Goal: Task Accomplishment & Management: Use online tool/utility

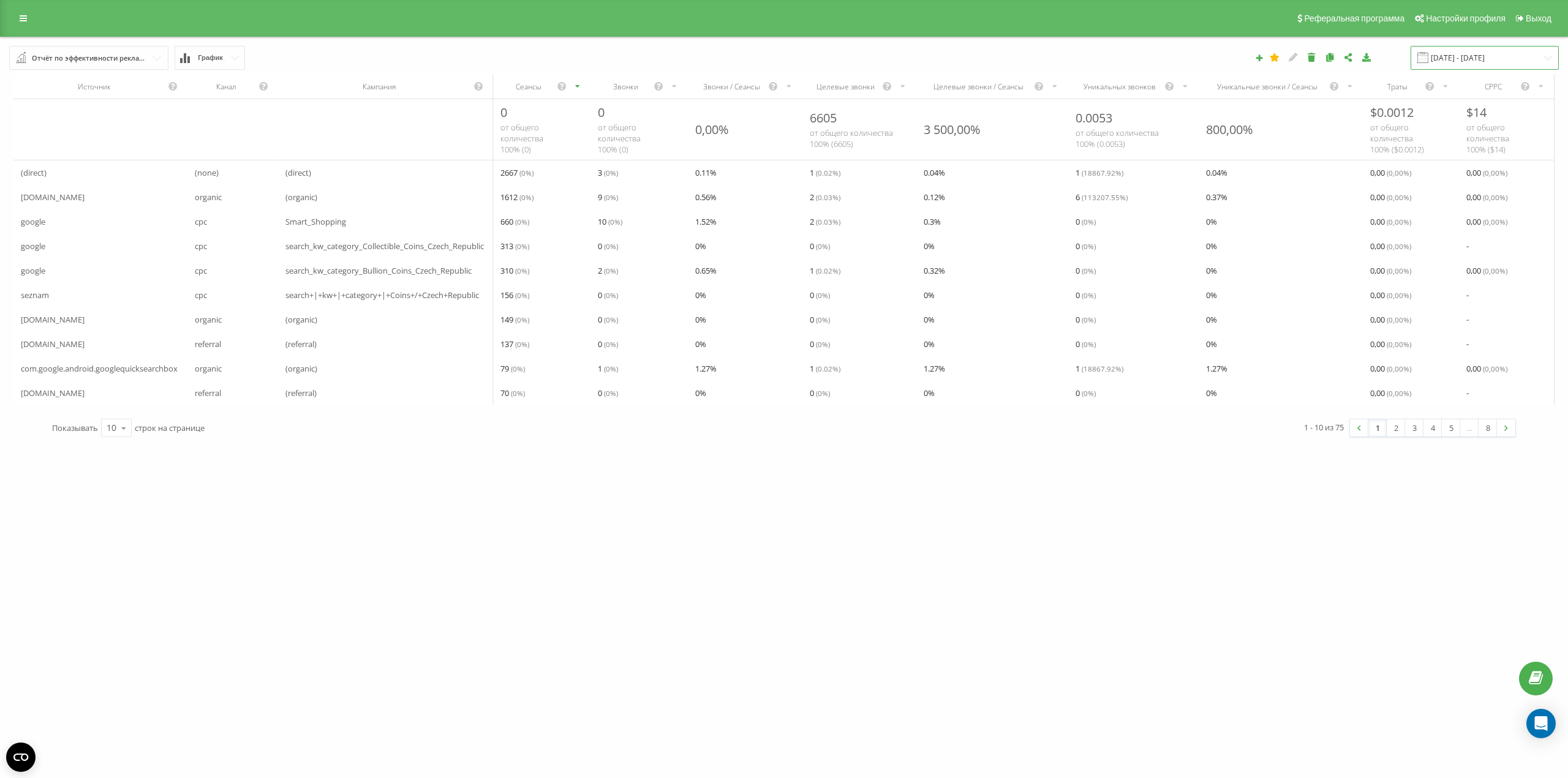
click at [1490, 59] on input "19.08.2025 - 19.09.2025" at bounding box center [1485, 57] width 148 height 24
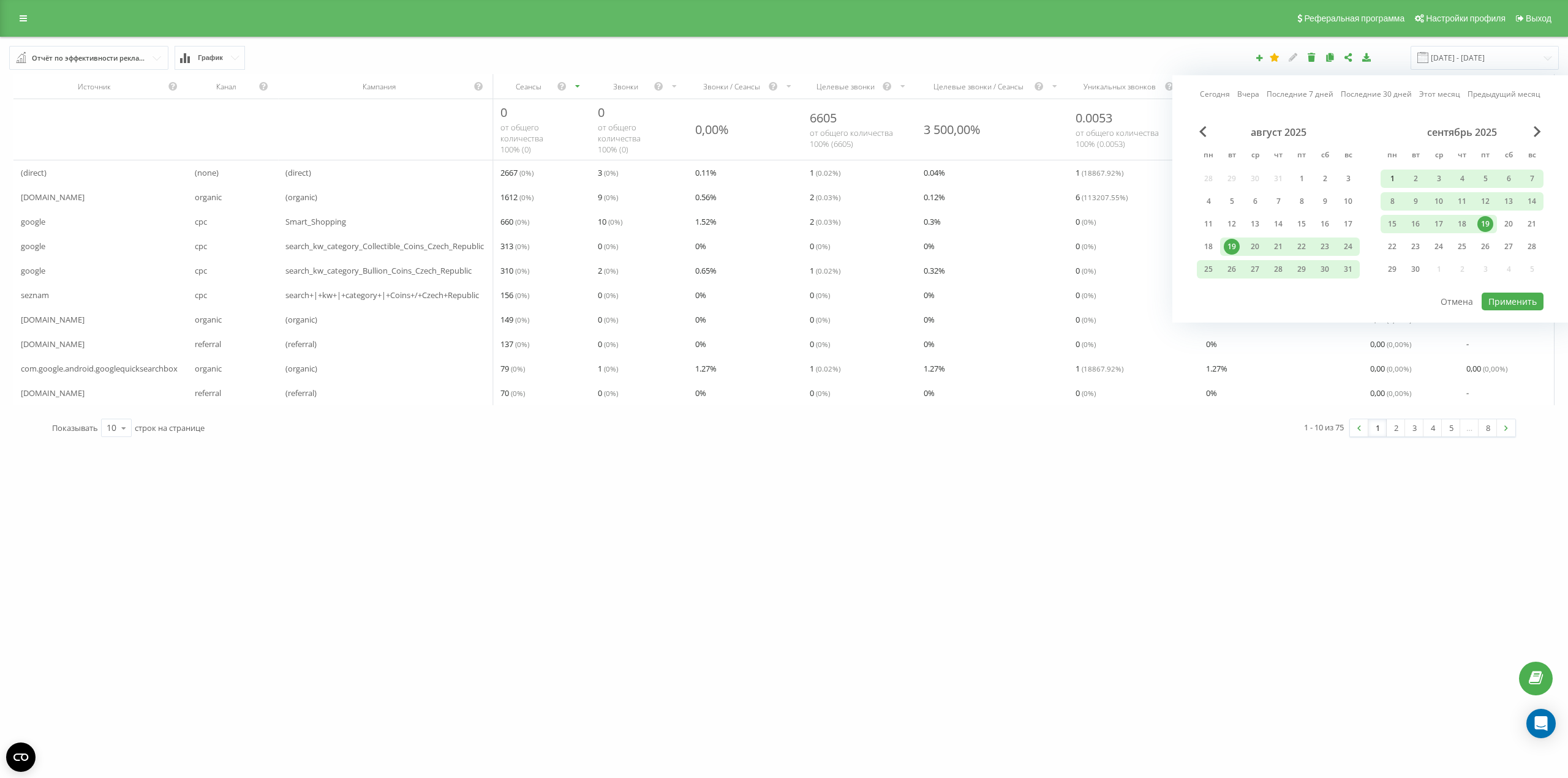
click at [1392, 177] on div "1" at bounding box center [1392, 179] width 16 height 16
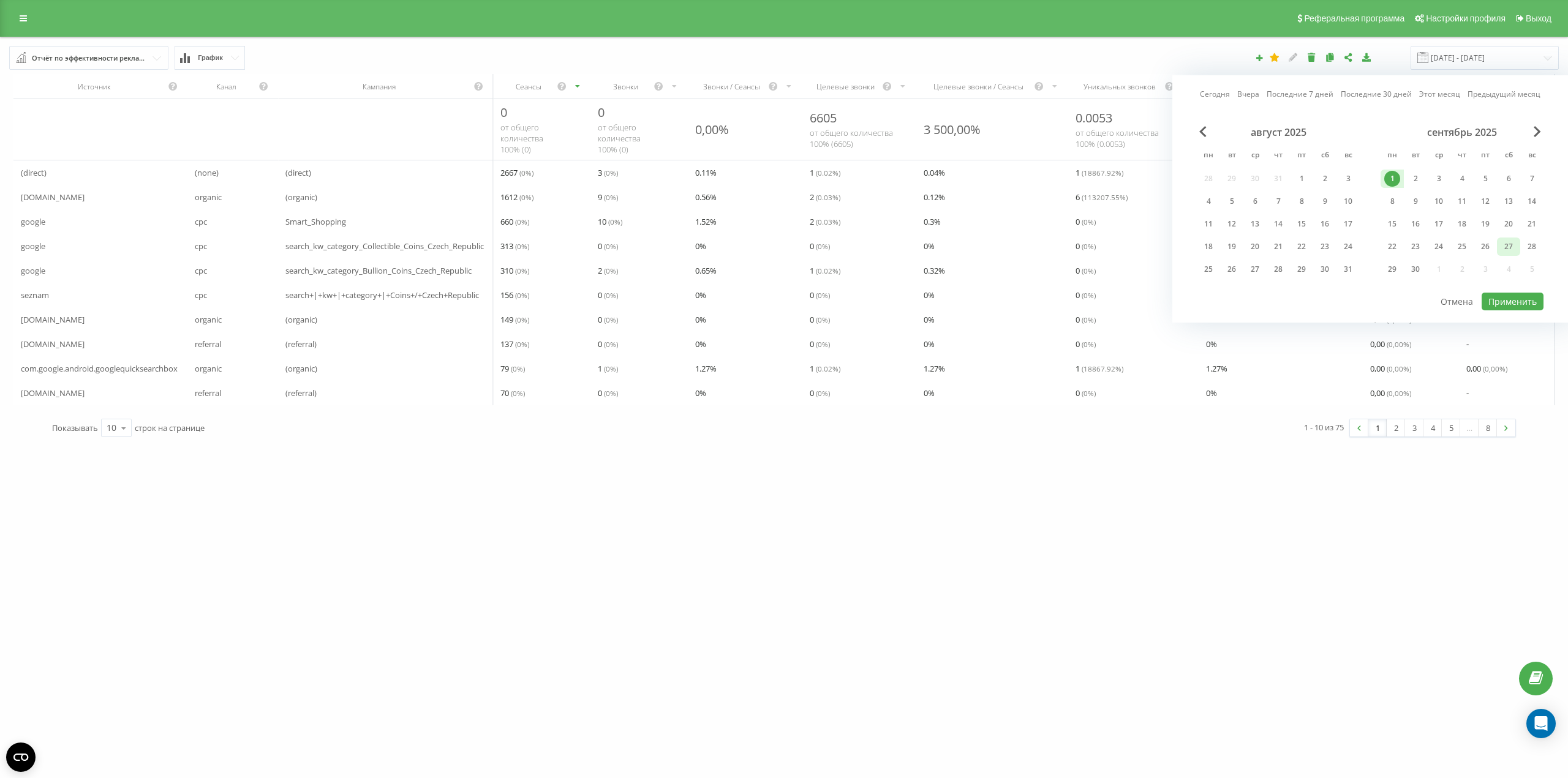
drag, startPoint x: 1483, startPoint y: 226, endPoint x: 1502, endPoint y: 242, distance: 24.8
click at [1484, 226] on div "19" at bounding box center [1485, 224] width 16 height 16
click at [1521, 302] on button "Применить" at bounding box center [1512, 302] width 62 height 18
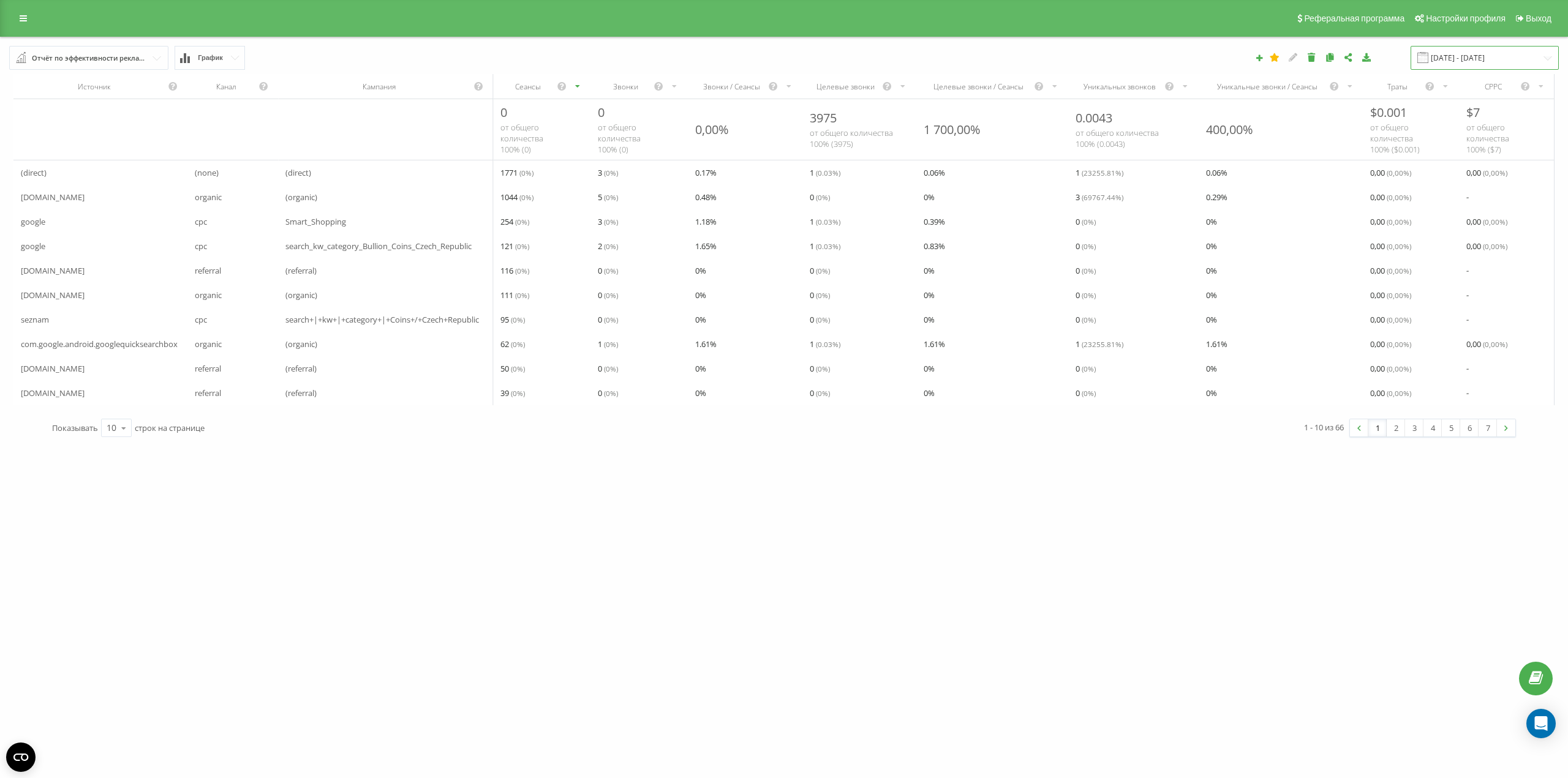
click at [1478, 64] on input "01.09.2025 - 19.09.2025" at bounding box center [1485, 57] width 148 height 24
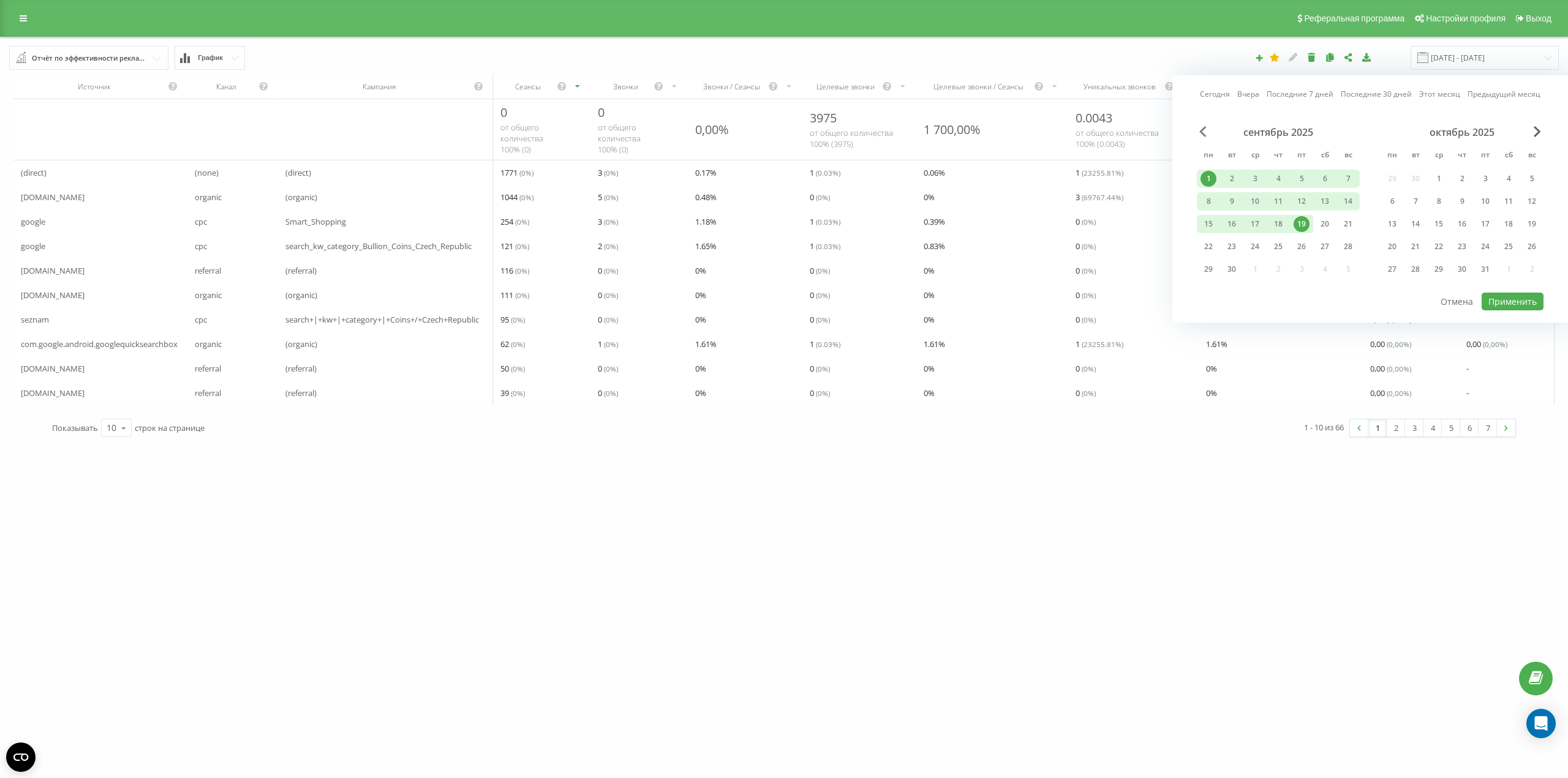
click at [1205, 133] on span "Previous Month" at bounding box center [1203, 132] width 7 height 11
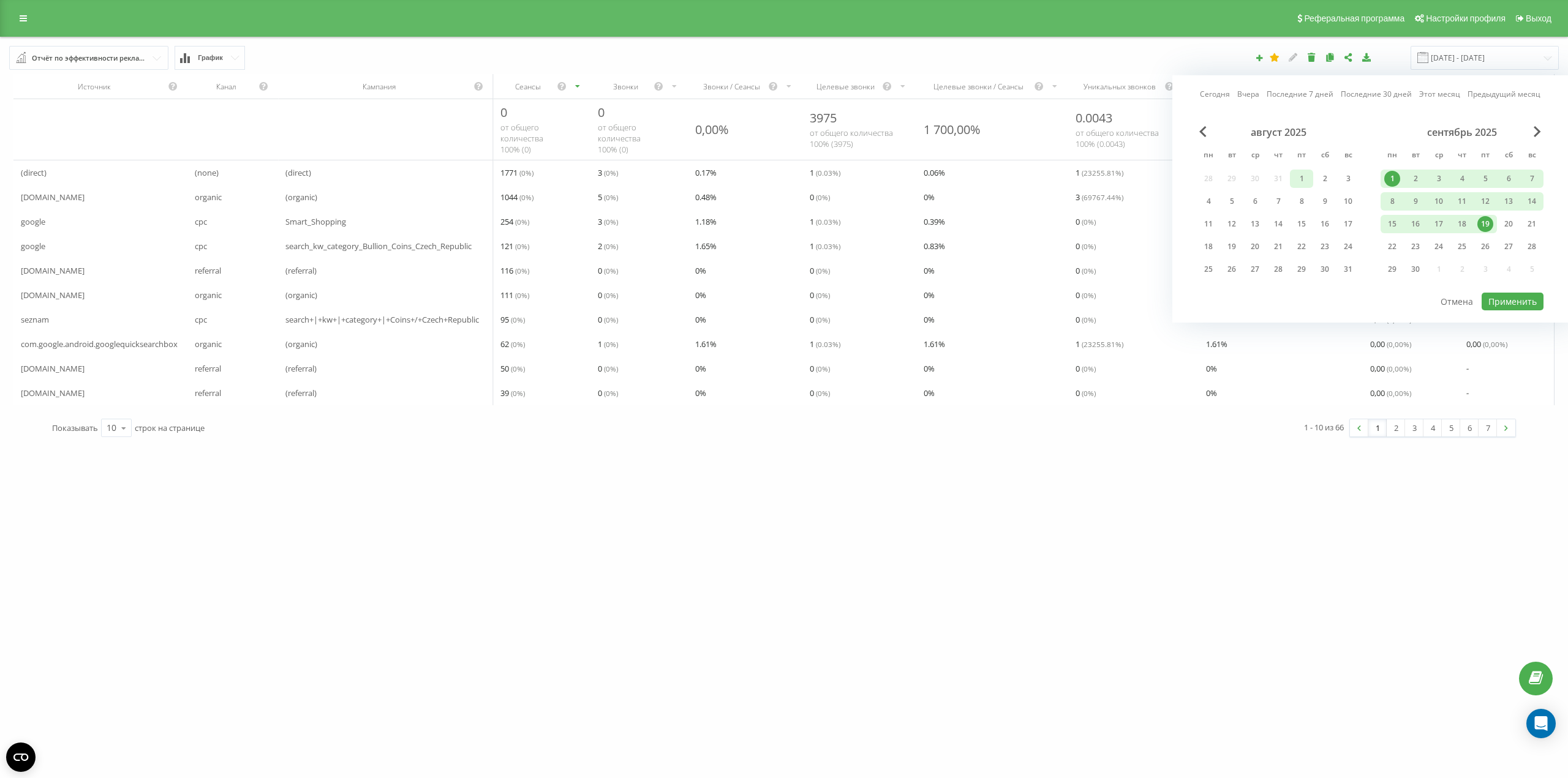
click at [1303, 182] on div "1" at bounding box center [1301, 179] width 16 height 16
click at [1349, 273] on div "31" at bounding box center [1348, 269] width 16 height 16
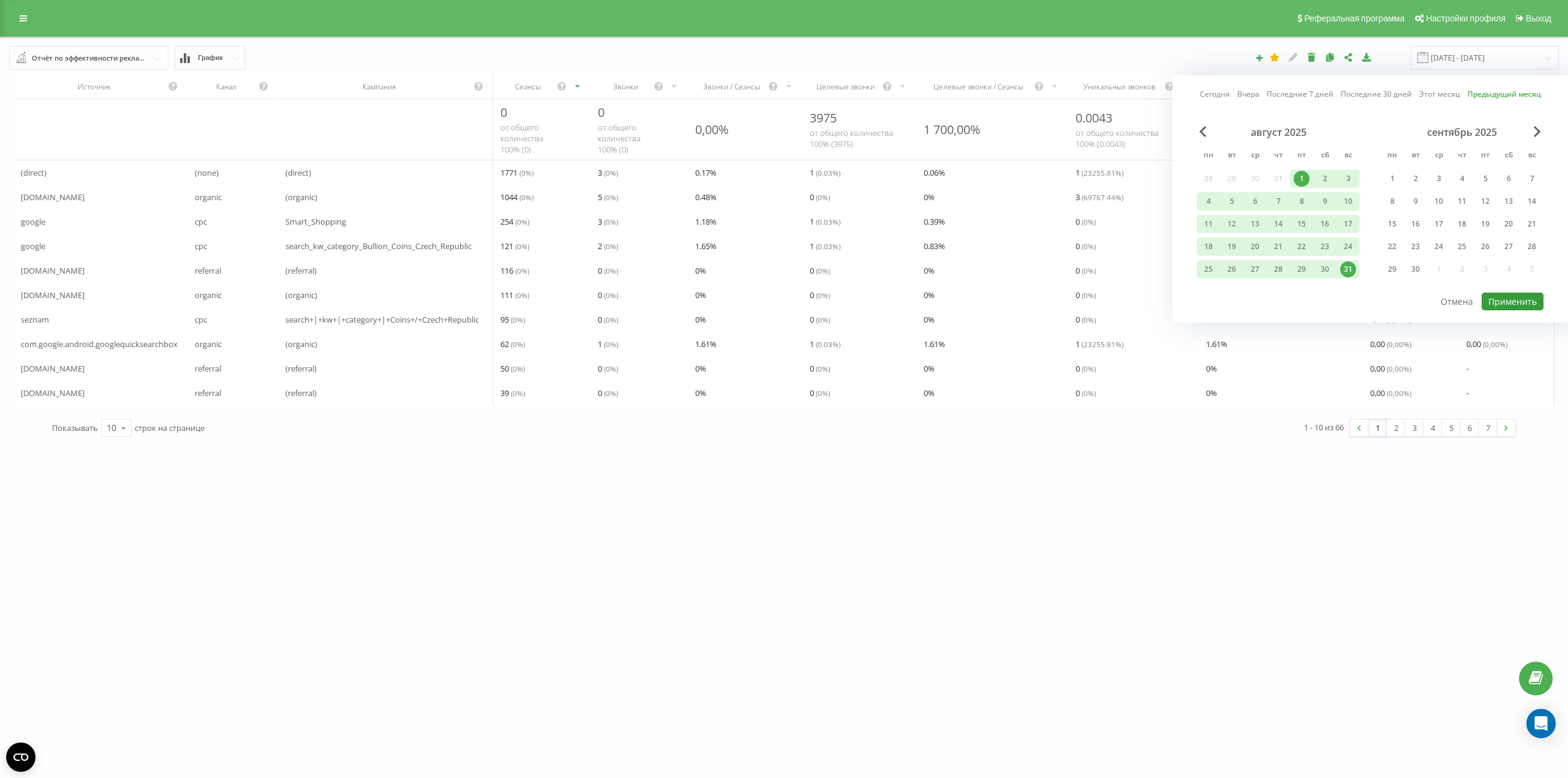
click at [1511, 299] on button "Применить" at bounding box center [1512, 302] width 62 height 18
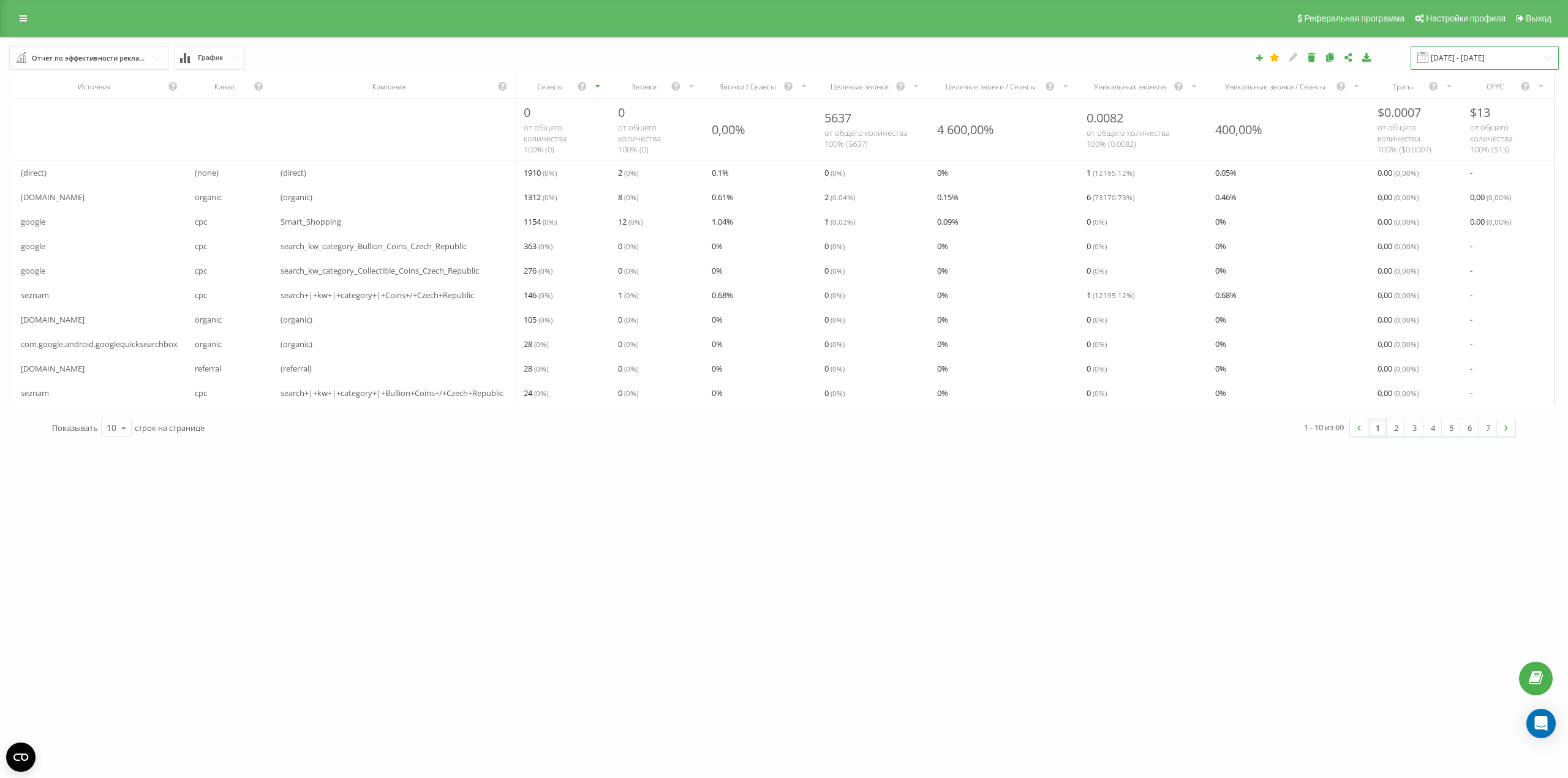
click at [1461, 58] on input "[DATE] - [DATE]" at bounding box center [1485, 57] width 148 height 24
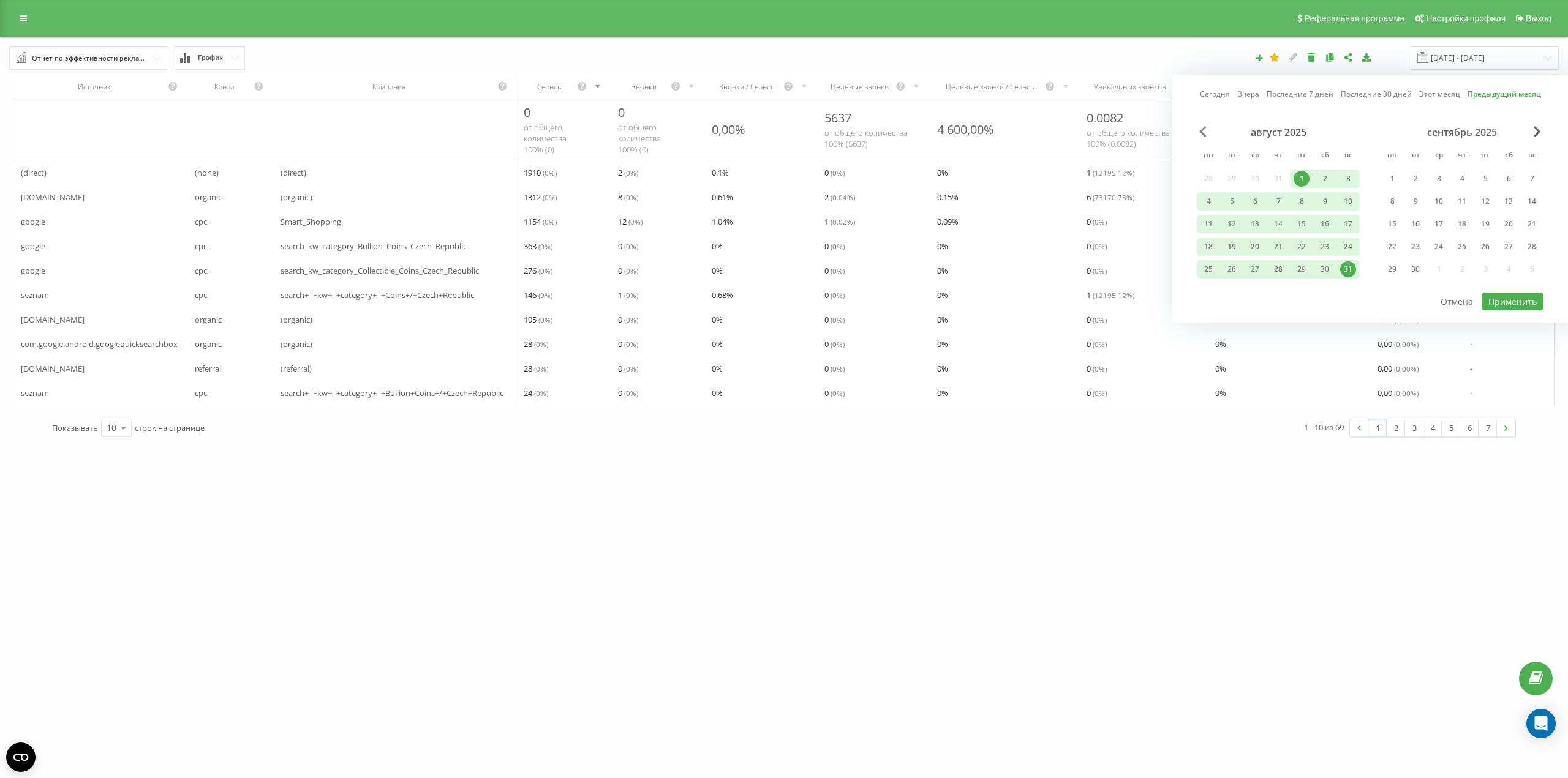
click at [1202, 134] on span "Previous Month" at bounding box center [1203, 132] width 7 height 11
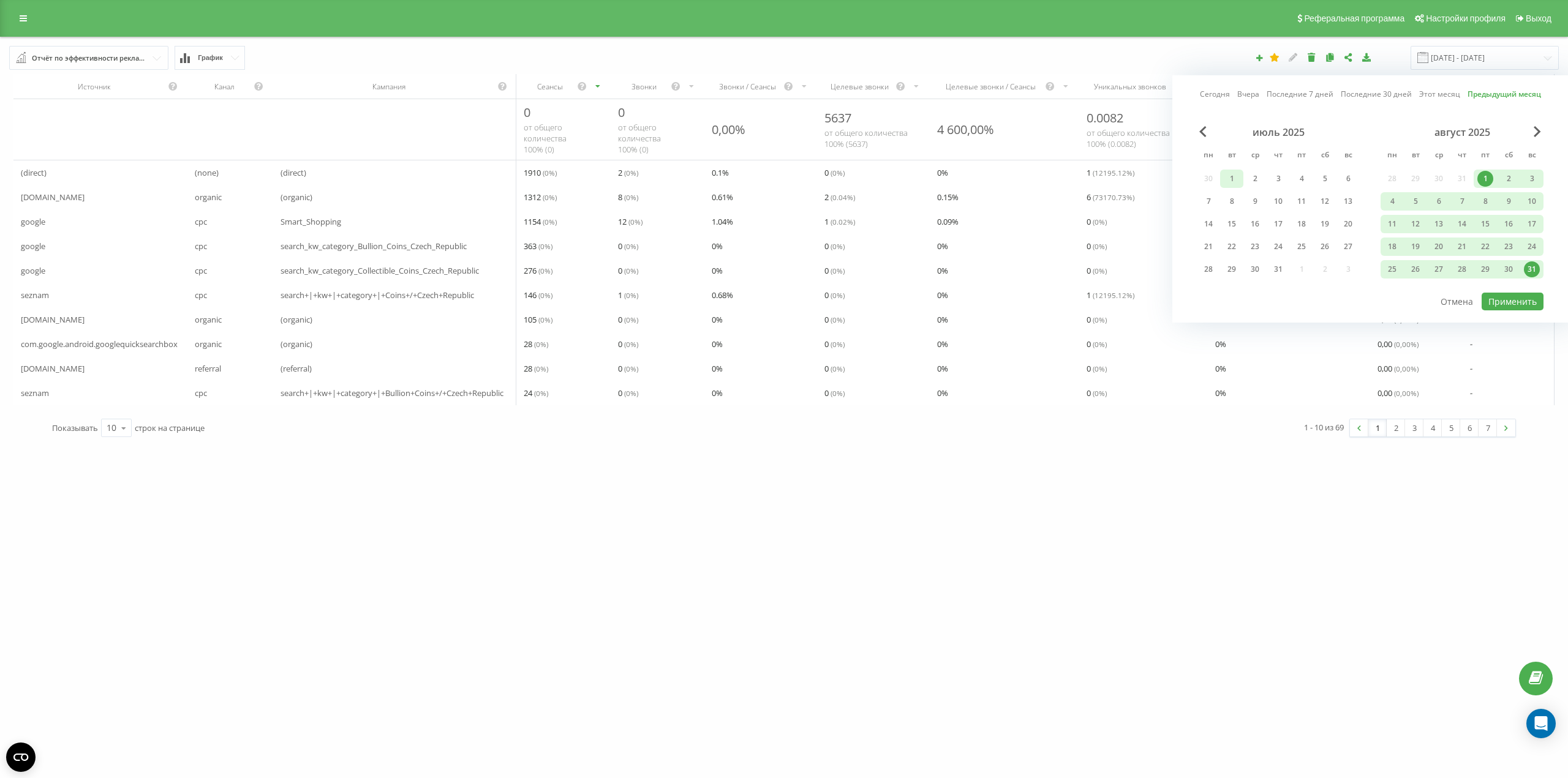
click at [1227, 181] on div "1" at bounding box center [1232, 179] width 16 height 16
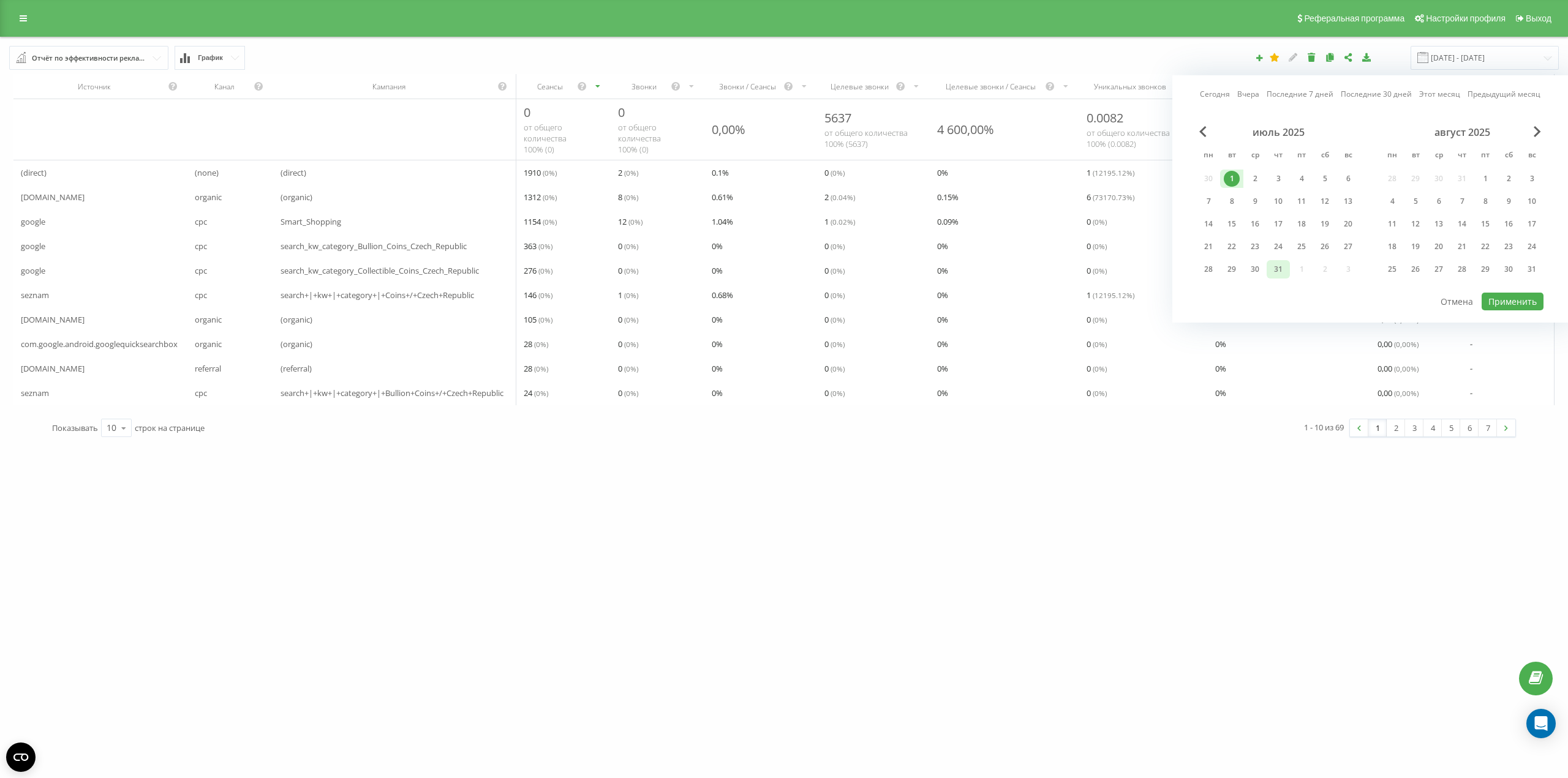
click at [1288, 270] on div "31" at bounding box center [1278, 269] width 23 height 18
click at [1515, 306] on button "Применить" at bounding box center [1512, 302] width 62 height 18
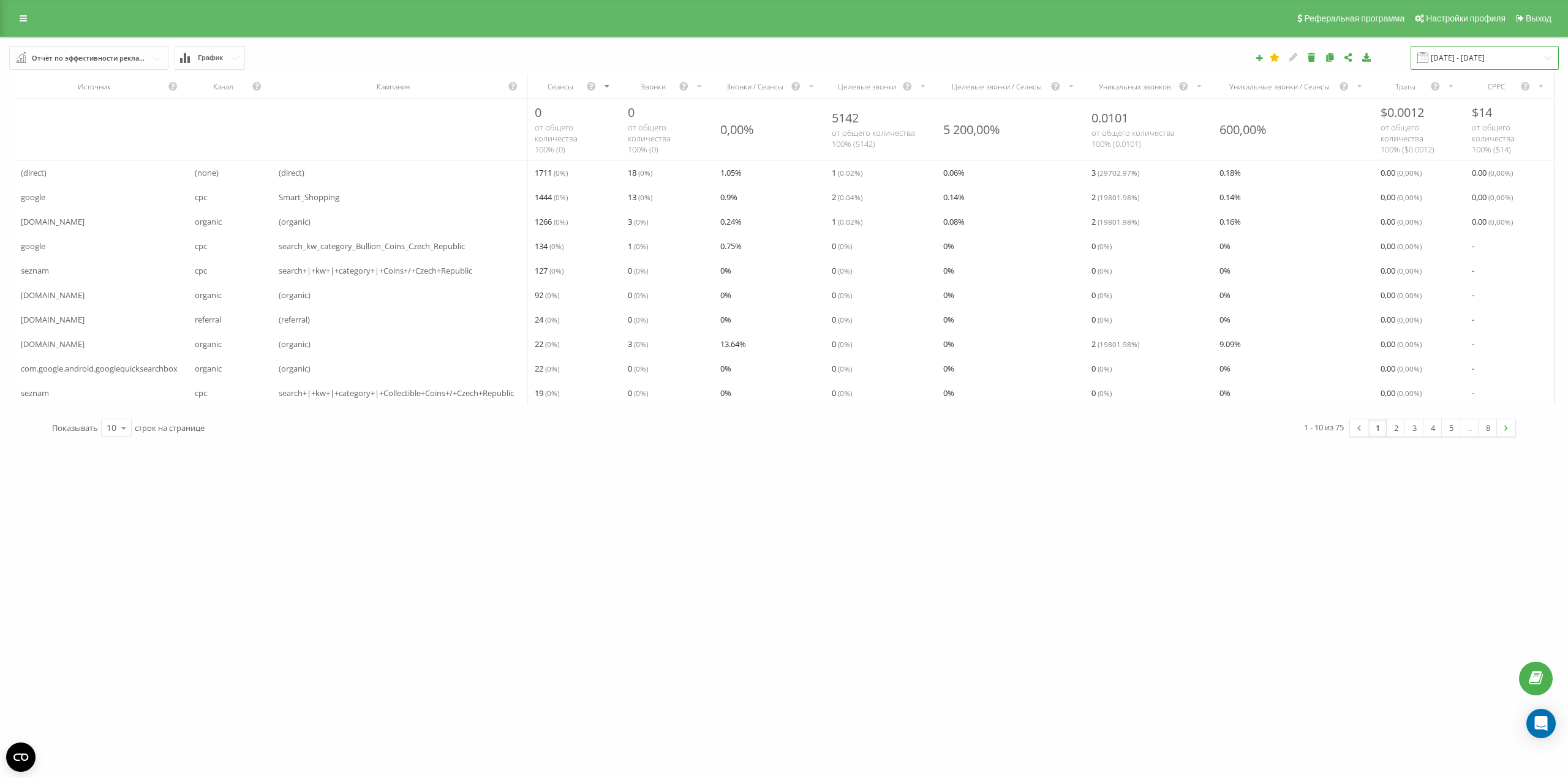
click at [1458, 66] on input "[DATE] - [DATE]" at bounding box center [1485, 57] width 148 height 24
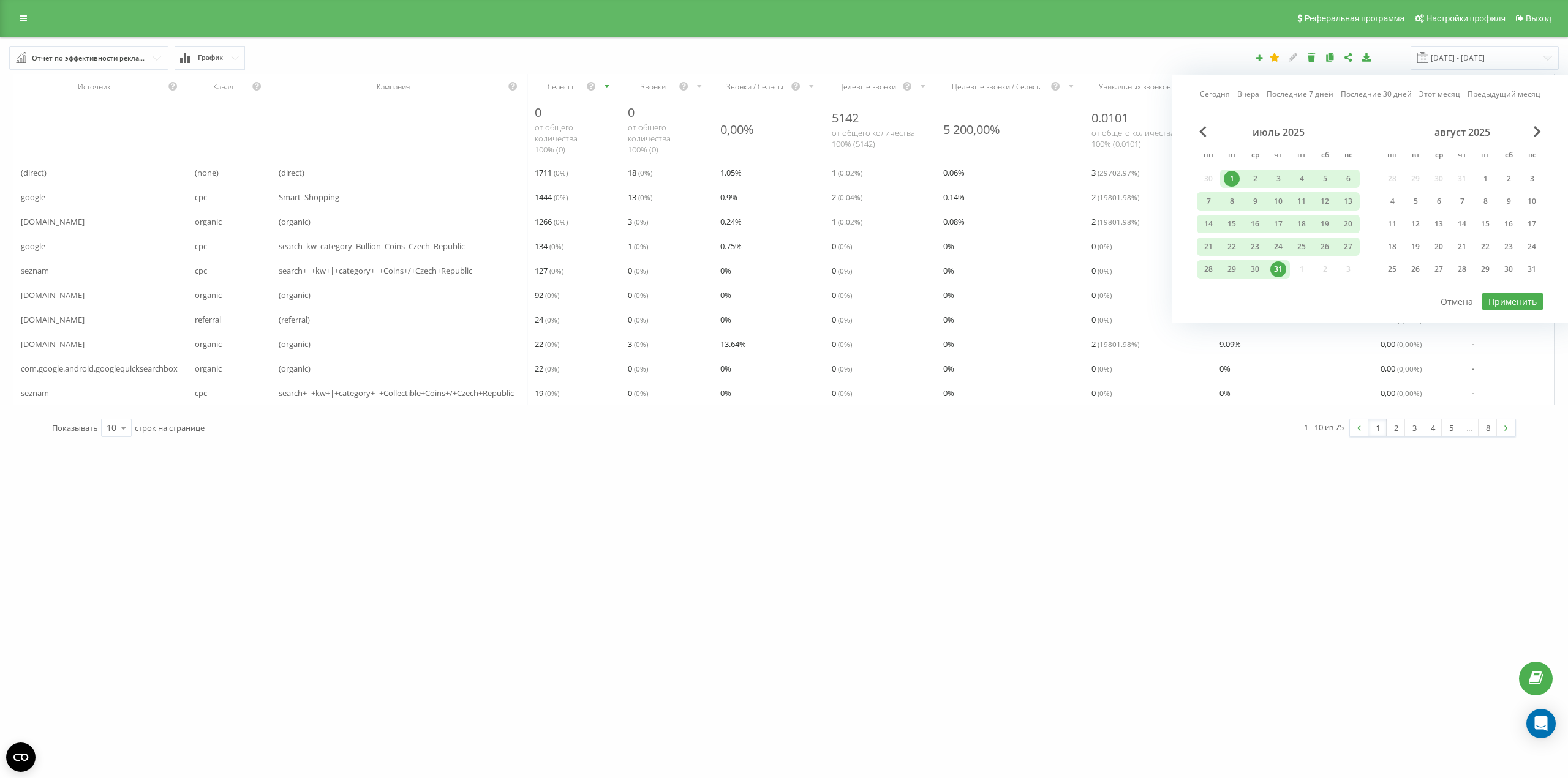
click at [1197, 135] on div "июль 2025" at bounding box center [1279, 133] width 163 height 13
click at [1204, 130] on span "Previous Month" at bounding box center [1203, 132] width 7 height 11
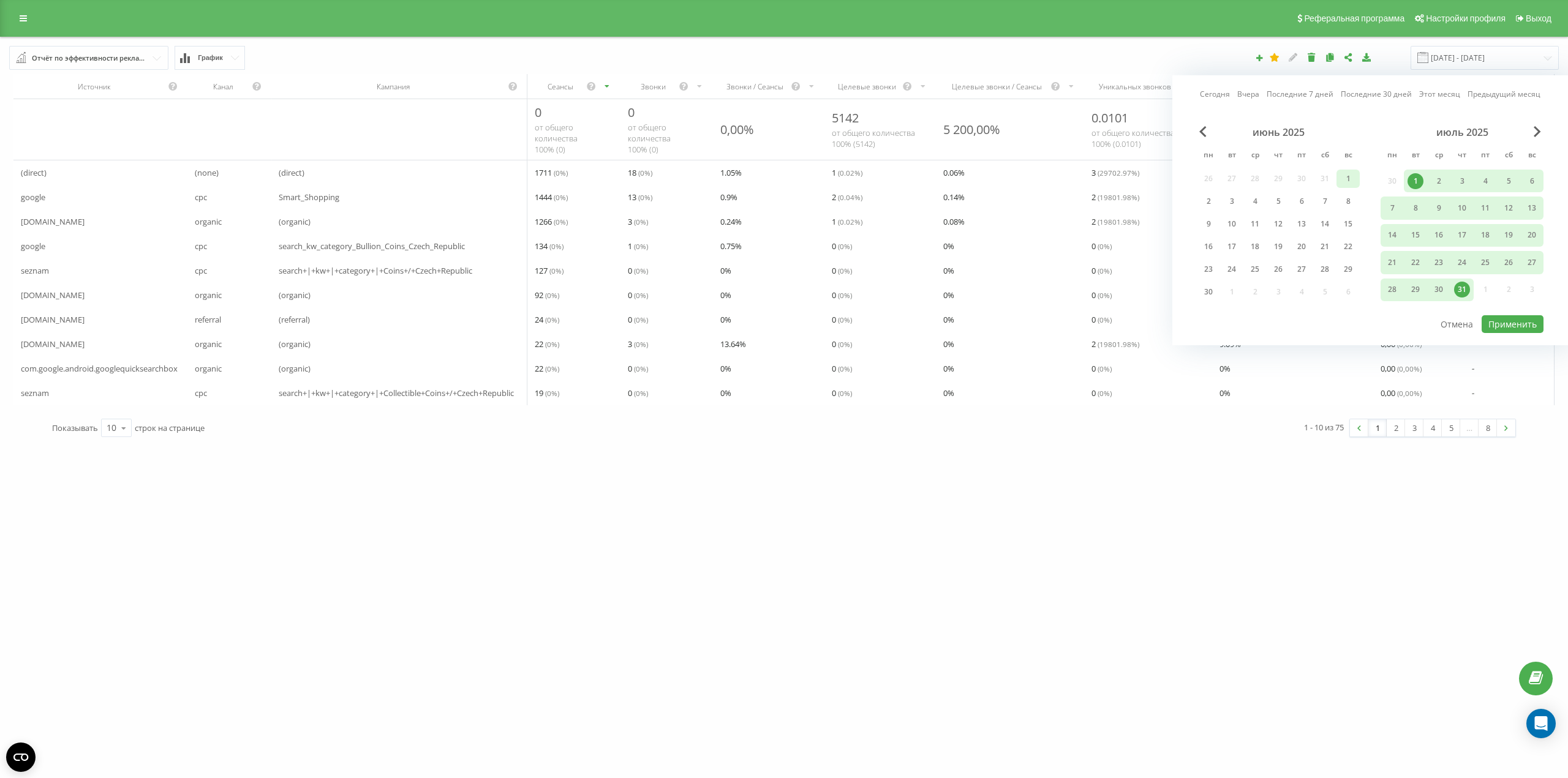
click at [1347, 185] on div "1" at bounding box center [1348, 179] width 16 height 16
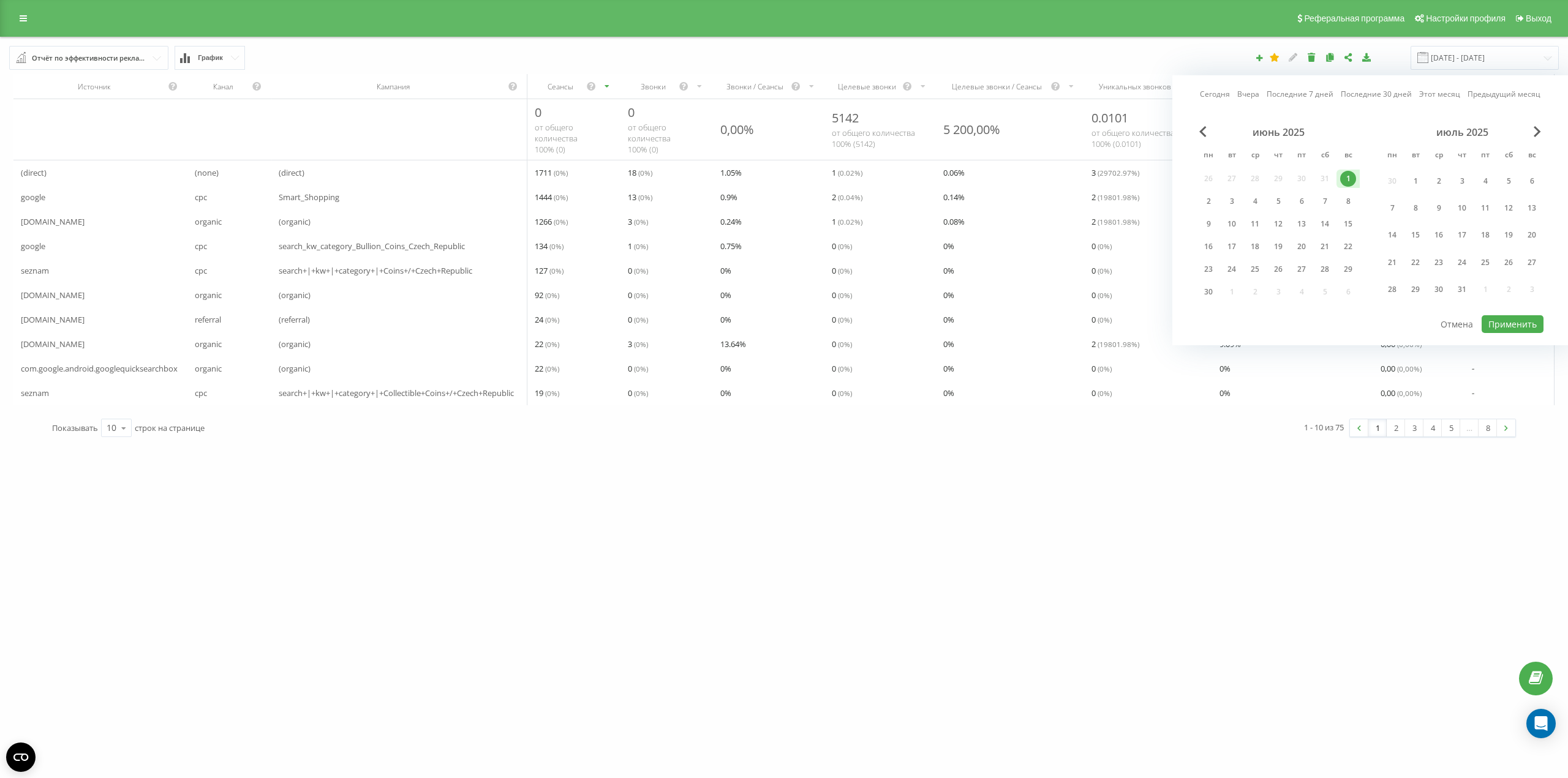
drag, startPoint x: 1211, startPoint y: 294, endPoint x: 1303, endPoint y: 305, distance: 92.7
click at [1211, 294] on div "30" at bounding box center [1209, 293] width 16 height 16
click at [1497, 325] on button "Применить" at bounding box center [1512, 324] width 62 height 18
type input "[DATE] - [DATE]"
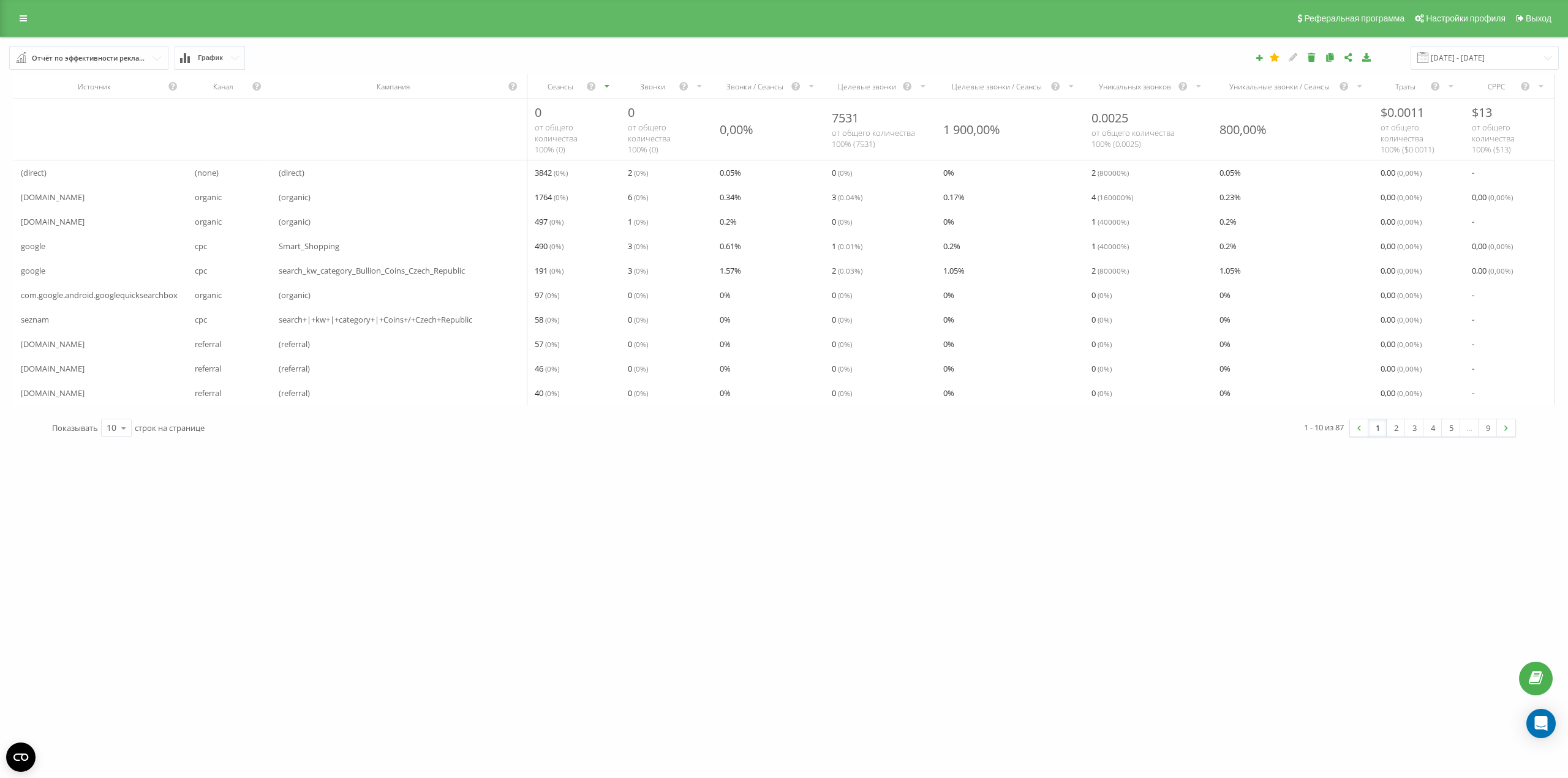
click at [131, 57] on div "Отчёт по эффективности рекламных кампаний" at bounding box center [89, 57] width 115 height 13
click at [157, 308] on span "Расширенный отчёт по эффективности рекламы (до уровня ключевых слов)" at bounding box center [133, 302] width 207 height 21
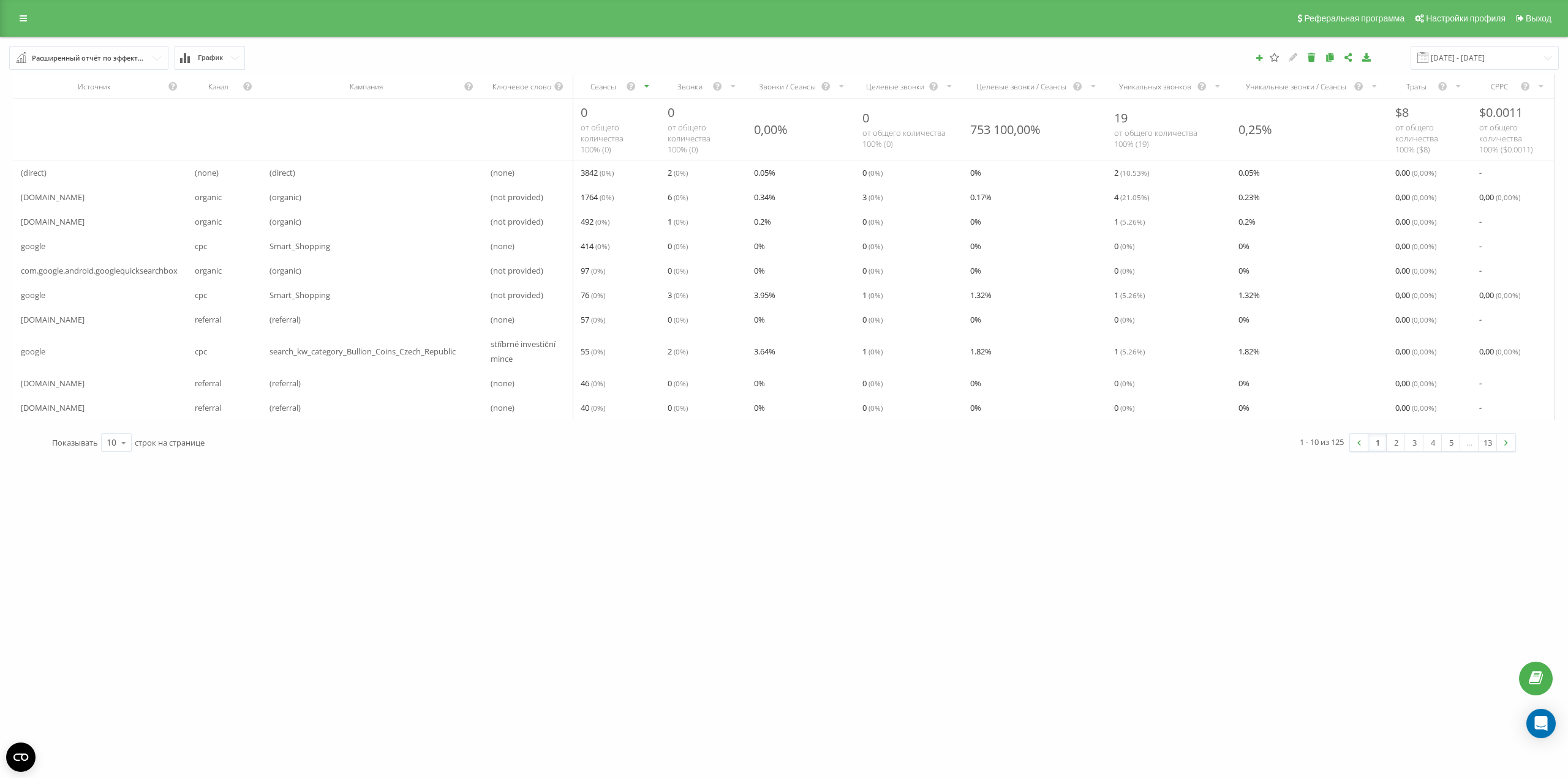
click at [142, 57] on div "Расширенный отчёт по эффективности рекламы (до уровня ключевых слов)" at bounding box center [89, 57] width 115 height 13
click at [95, 278] on div "Сквозная аналитика" at bounding box center [127, 272] width 238 height 26
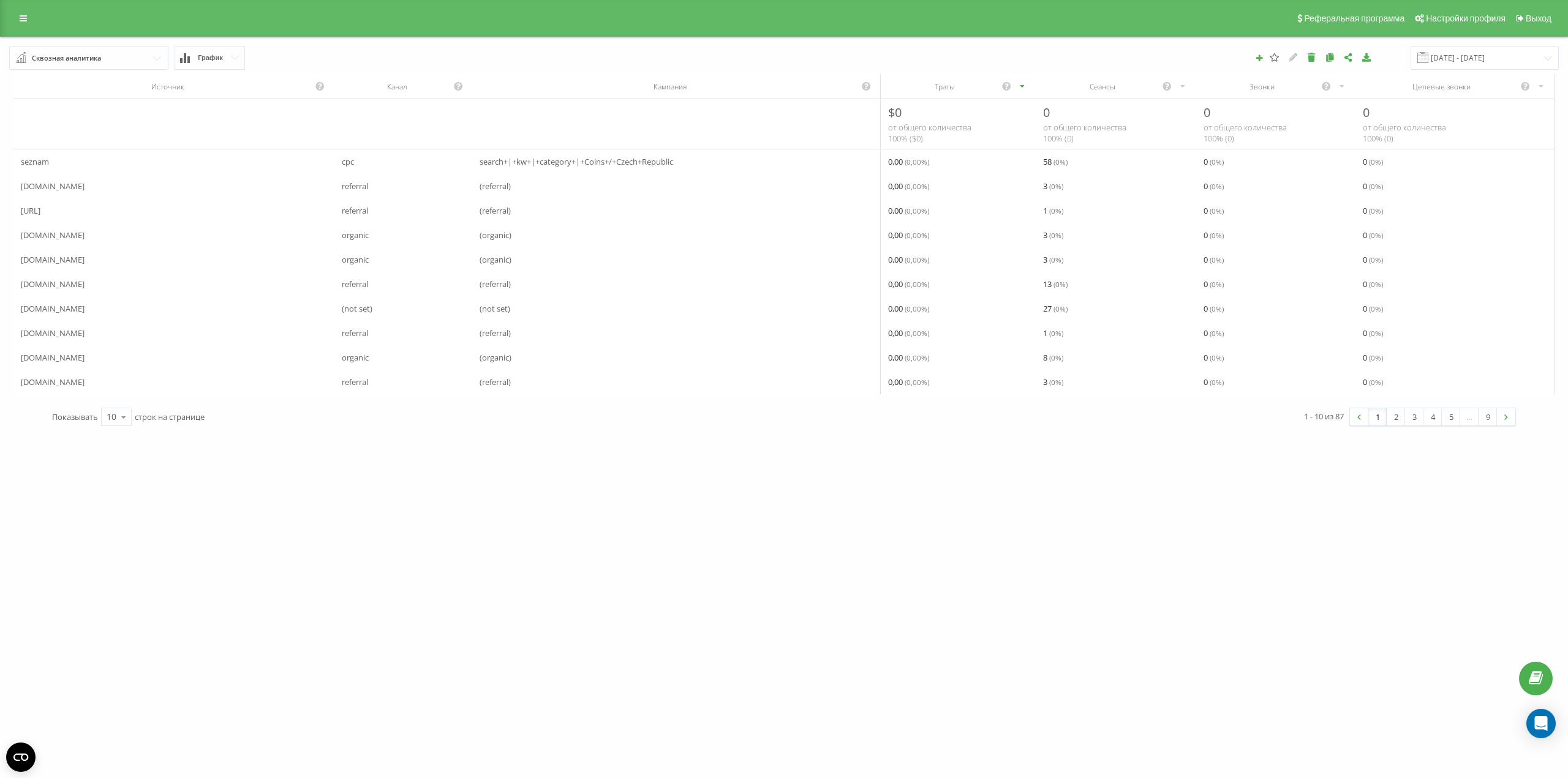
click at [101, 55] on div "Сквозная аналитика" at bounding box center [66, 57] width 69 height 13
click at [176, 242] on span "Отчёт по эффективности рекламных кампаний" at bounding box center [115, 247] width 171 height 11
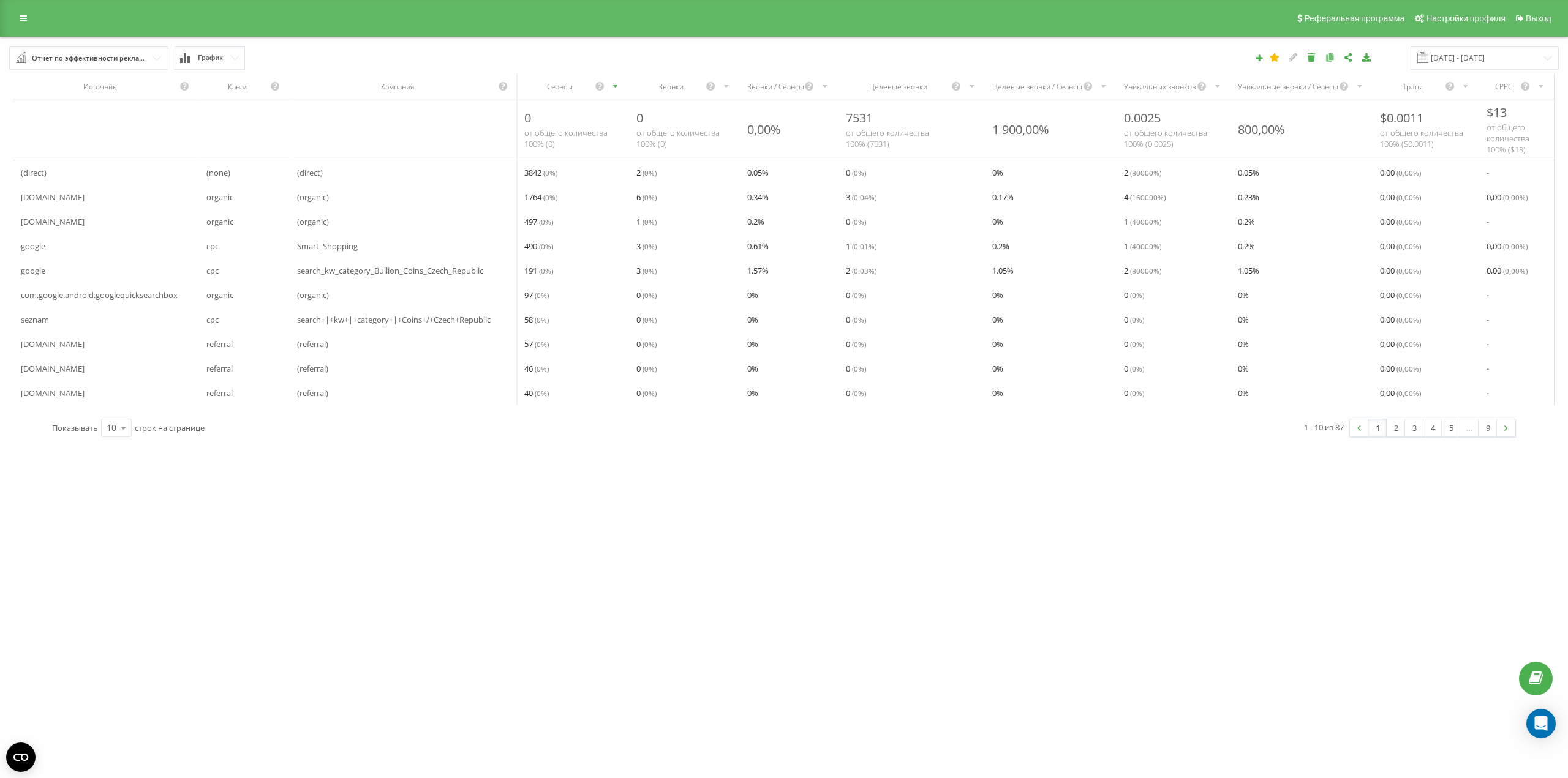
click at [1336, 57] on icon at bounding box center [1330, 57] width 11 height 9
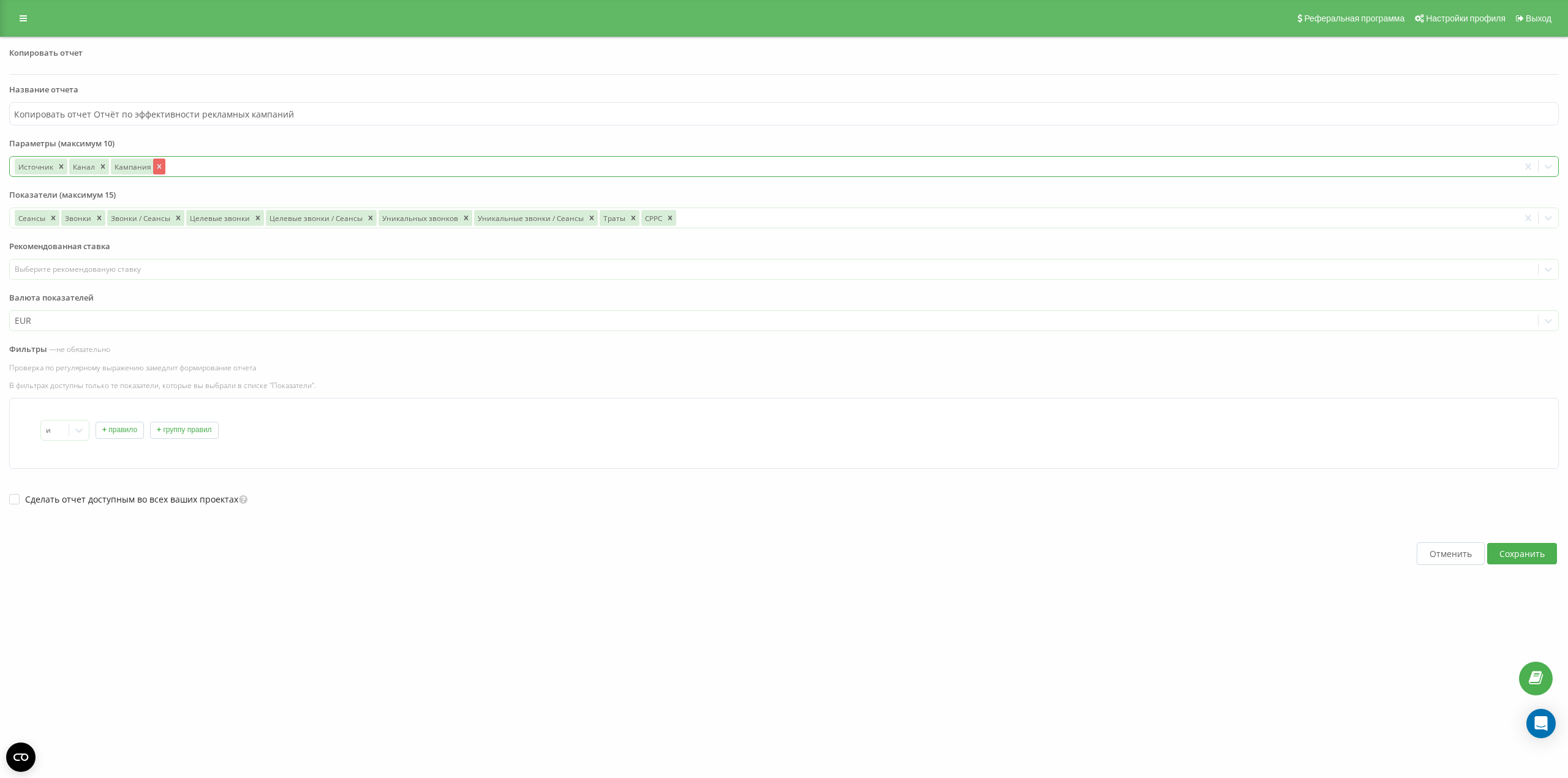
click at [159, 163] on icon "Remove Кампания" at bounding box center [160, 167] width 9 height 9
click at [84, 115] on input "Копировать отчет Отчёт по эффективности рекламных кампаний" at bounding box center [784, 114] width 1550 height 23
drag, startPoint x: 93, startPoint y: 114, endPoint x: 0, endPoint y: 115, distance: 93.0
click at [0, 115] on div "Копировать отчет Название отчета Копировать отчет Отчёт по эффективности реклам…" at bounding box center [784, 330] width 1568 height 587
drag, startPoint x: 122, startPoint y: 113, endPoint x: 253, endPoint y: 113, distance: 131.0
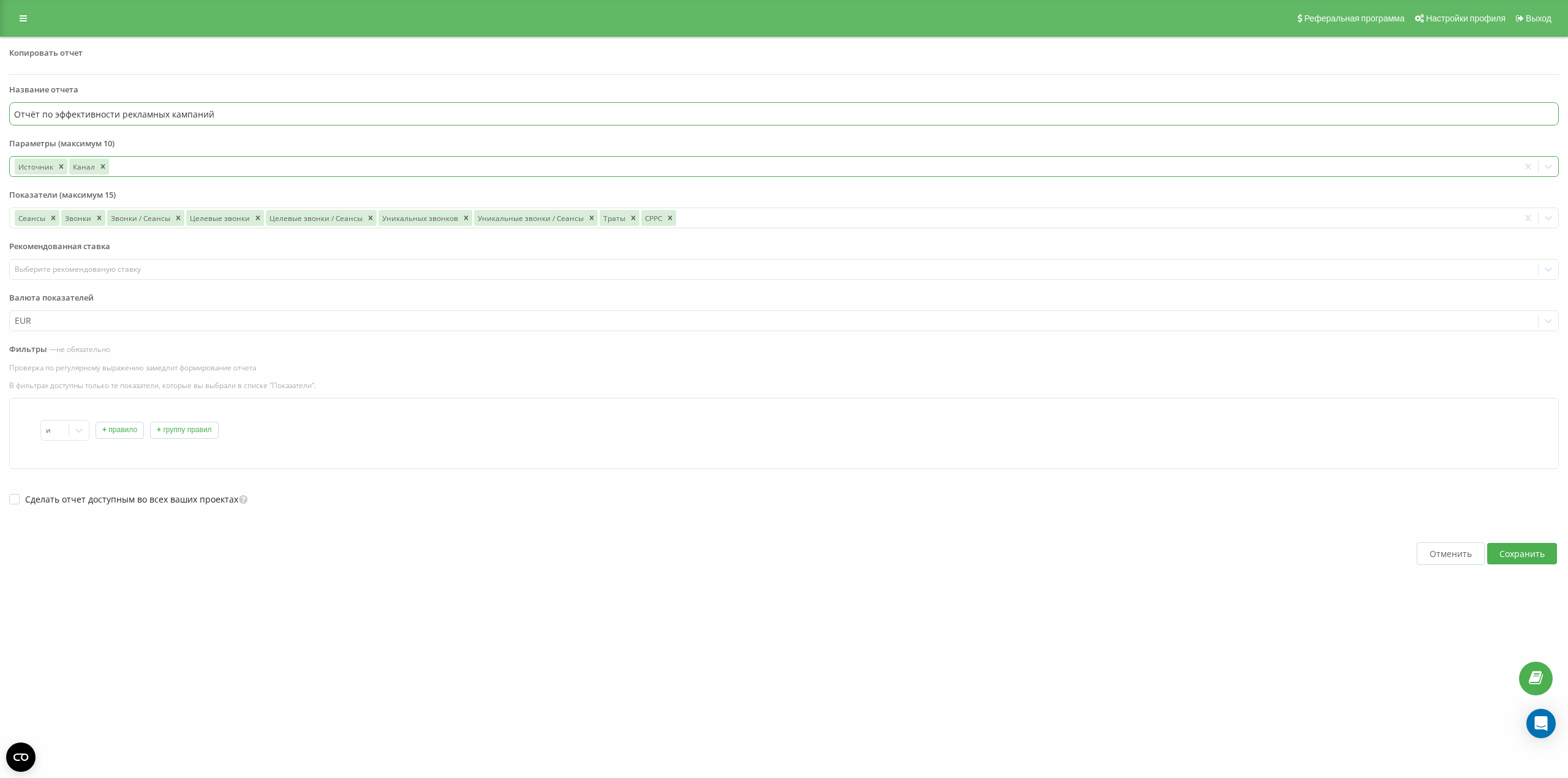
click at [253, 113] on input "Отчёт по эффективности рекламных кампаний" at bounding box center [784, 114] width 1550 height 23
click at [165, 113] on input "Отчёт по эффективности rfyfkj" at bounding box center [784, 114] width 1550 height 23
type input "Отчёт по эффективности каналов"
click at [1512, 549] on button "Сохранить" at bounding box center [1522, 554] width 70 height 22
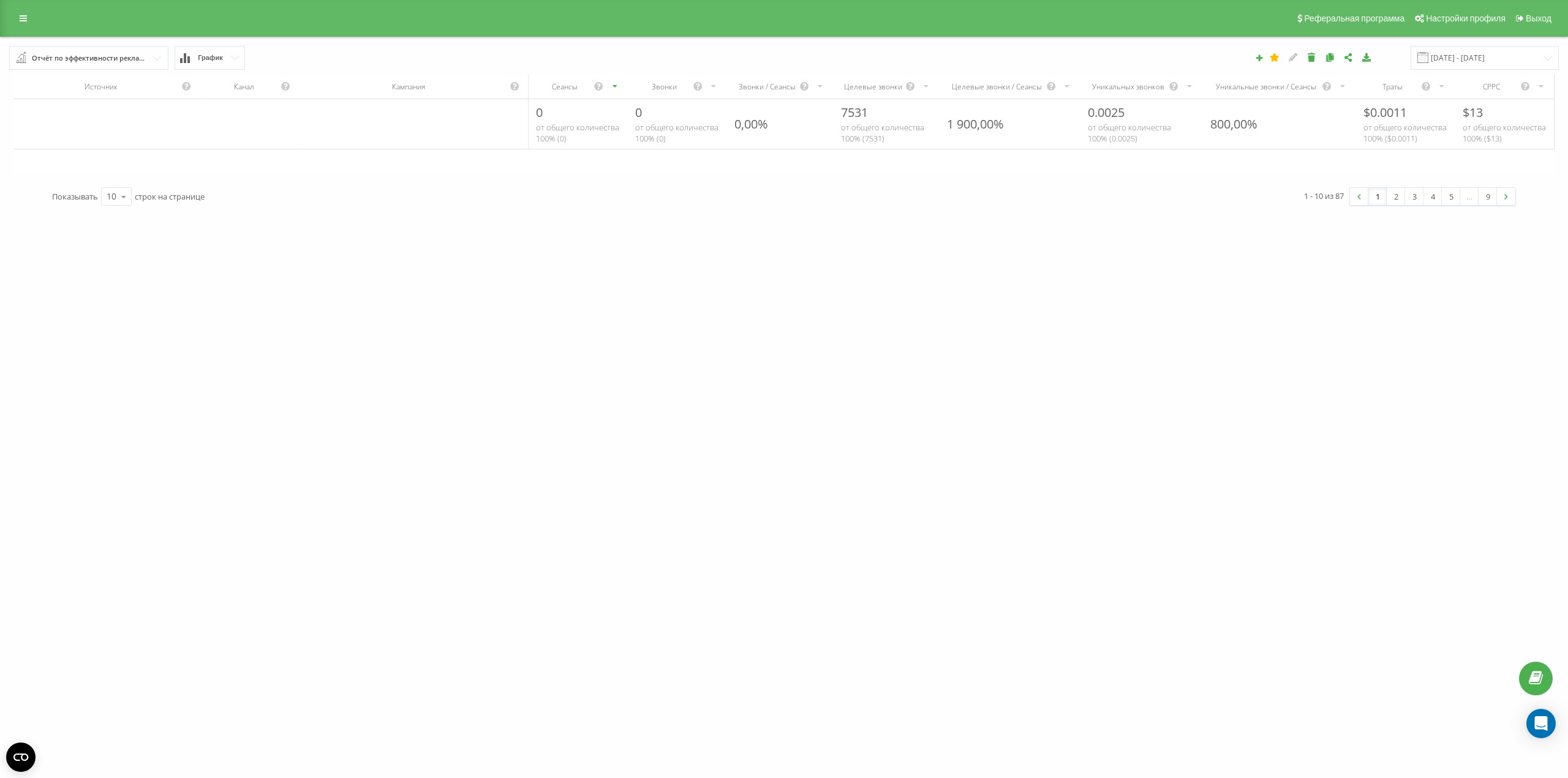
click at [151, 57] on input "text" at bounding box center [90, 57] width 158 height 22
click at [180, 251] on span "Отчёт по эффективности рекламных кампаний" at bounding box center [122, 247] width 186 height 11
click at [63, 57] on div "Отчёт по эффективности рекламных кампаний" at bounding box center [89, 57] width 115 height 13
click at [323, 293] on div "kalitagold.eu Проекты maistry-shchastya.webflow.io kalitagold.eu Дашборд Центр …" at bounding box center [784, 389] width 1568 height 778
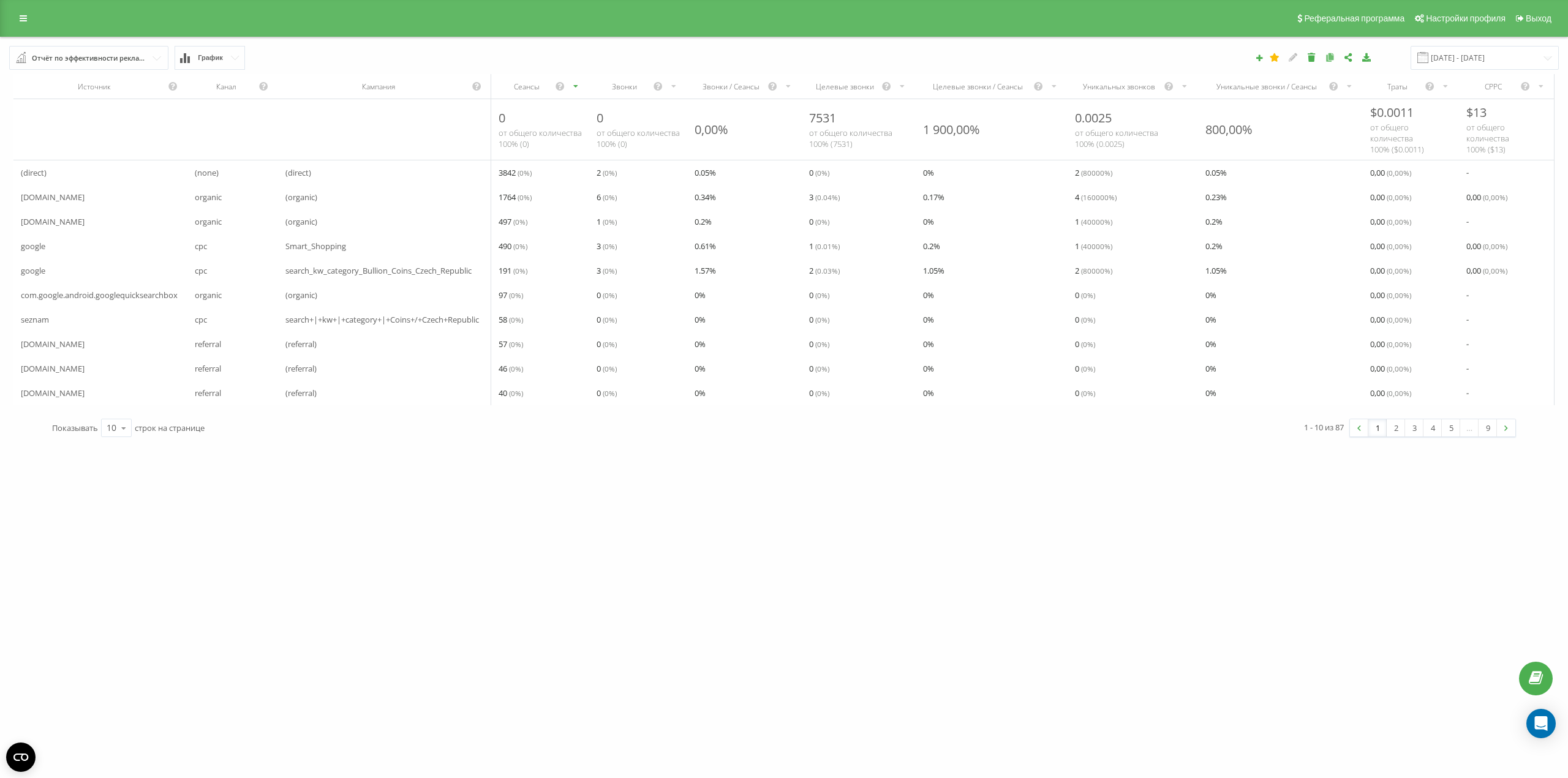
click at [1336, 60] on icon at bounding box center [1330, 57] width 11 height 9
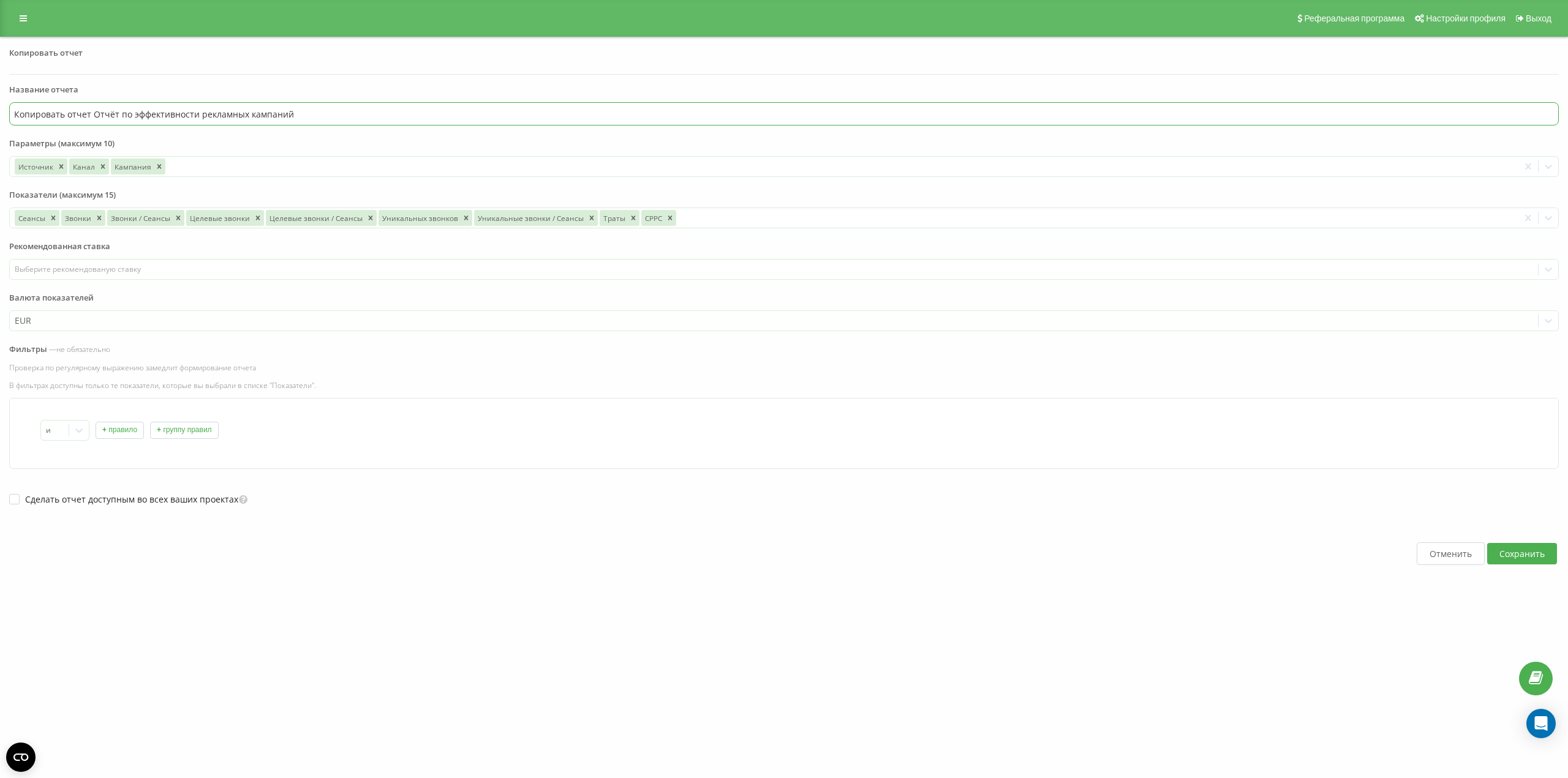
drag, startPoint x: 91, startPoint y: 113, endPoint x: 0, endPoint y: 118, distance: 91.1
click at [0, 118] on div "Копировать отчет Название отчета Копировать отчет Отчёт по эффективности реклам…" at bounding box center [784, 330] width 1568 height 587
drag, startPoint x: 120, startPoint y: 112, endPoint x: 248, endPoint y: 109, distance: 128.0
click at [248, 109] on input "Отчёт по эффективности рекламных кампаний" at bounding box center [784, 114] width 1550 height 23
click at [157, 167] on icon "Remove Кампания" at bounding box center [159, 166] width 4 height 4
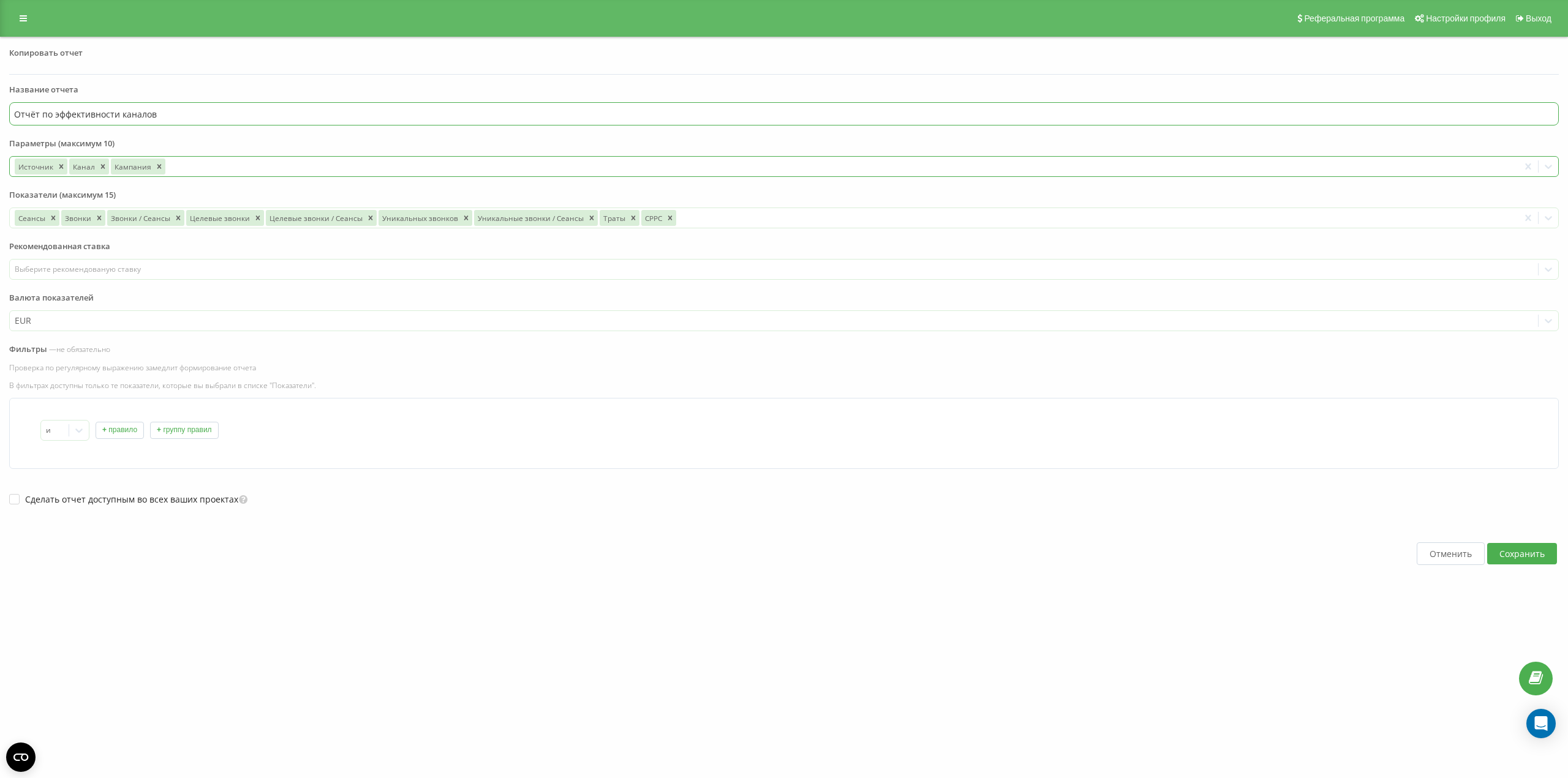
type input "Отчёт по эффективности каналов"
click at [299, 577] on div "Отменить Сохранить" at bounding box center [784, 554] width 1550 height 96
click at [1530, 557] on button "Сохранить" at bounding box center [1522, 554] width 70 height 22
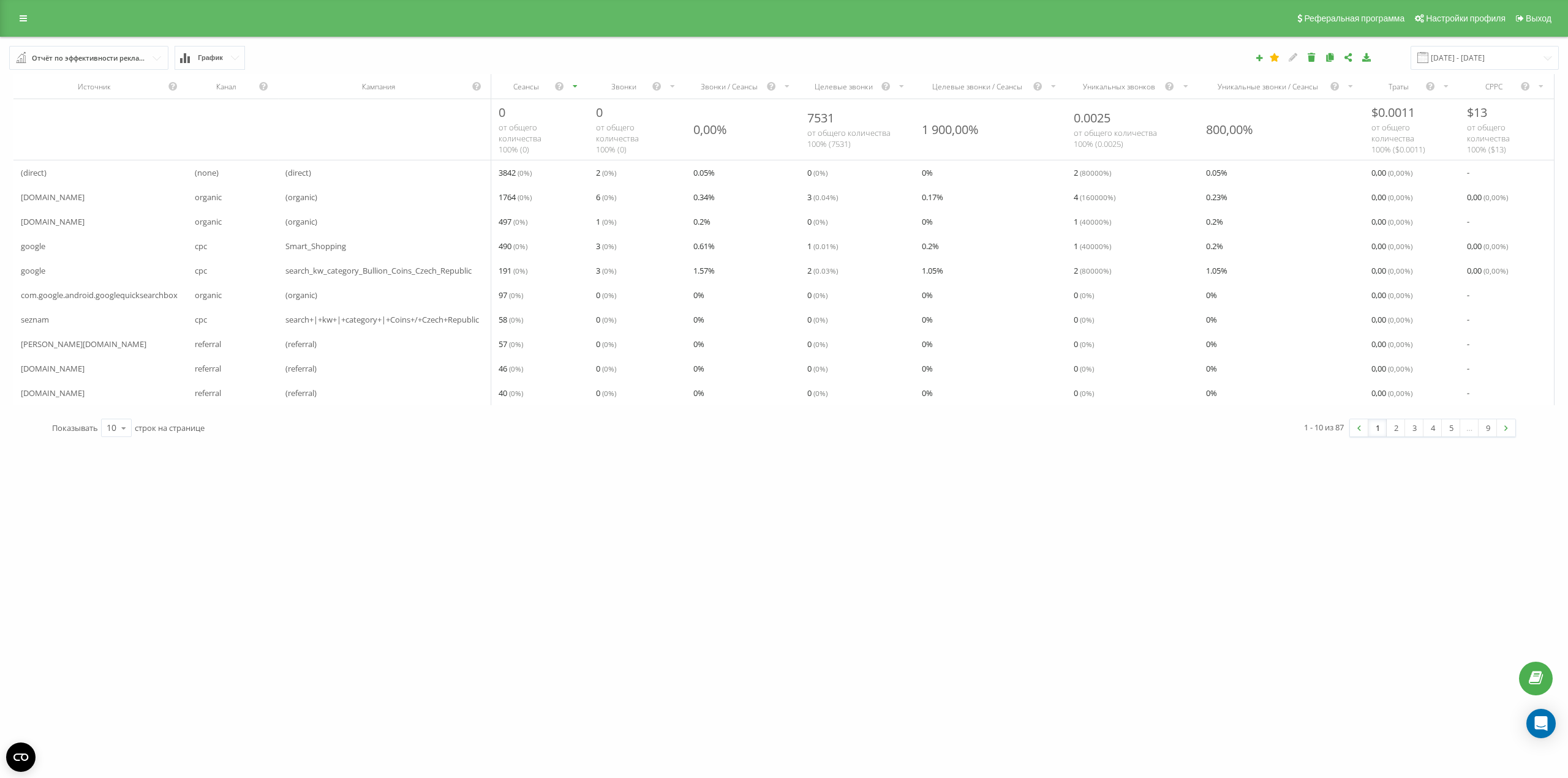
click at [150, 65] on input "text" at bounding box center [90, 57] width 158 height 22
click at [159, 354] on div "Отчёт по эффективности каналов" at bounding box center [127, 359] width 218 height 11
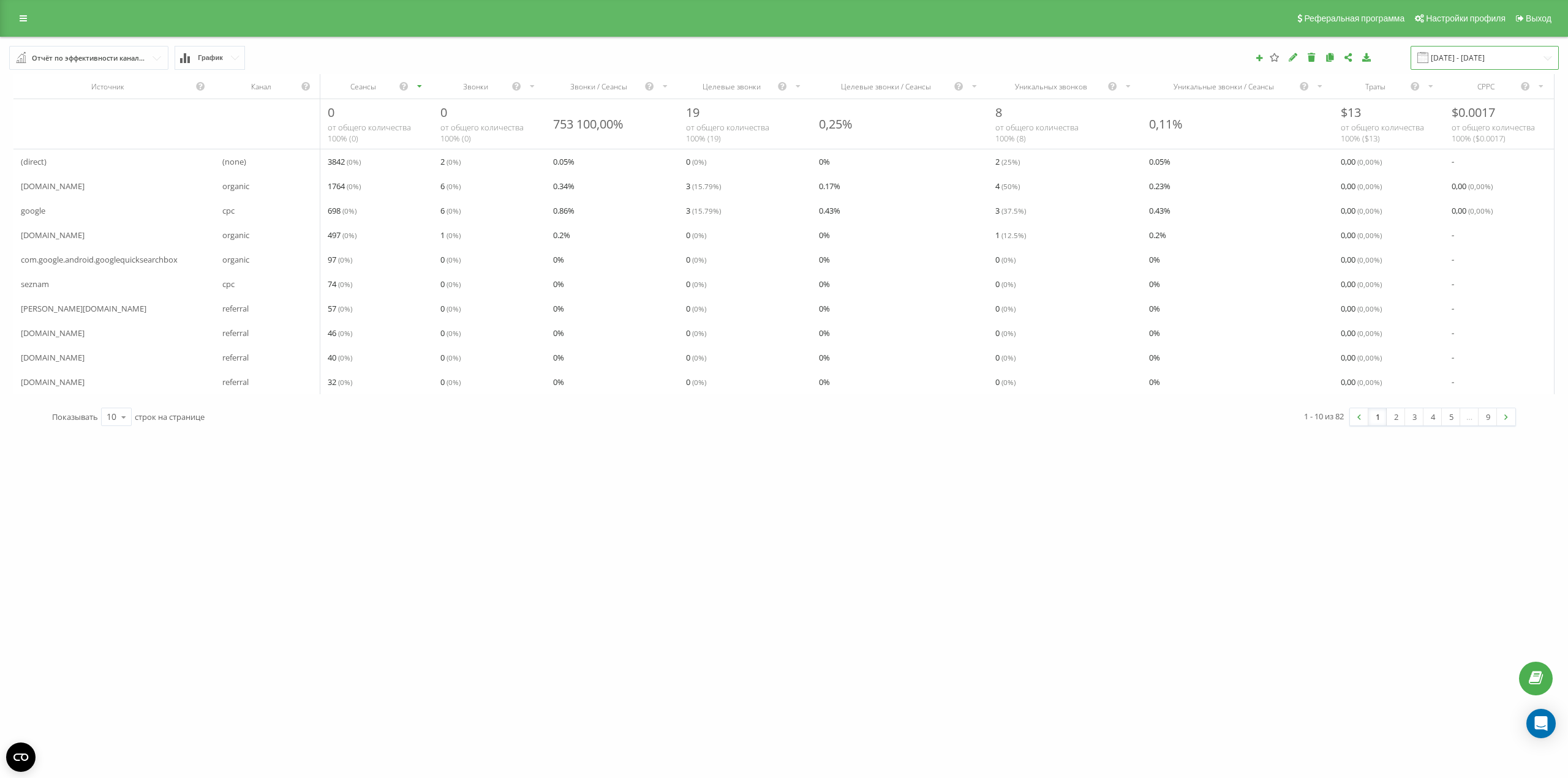
click at [1486, 58] on input "[DATE] - [DATE]" at bounding box center [1485, 57] width 148 height 24
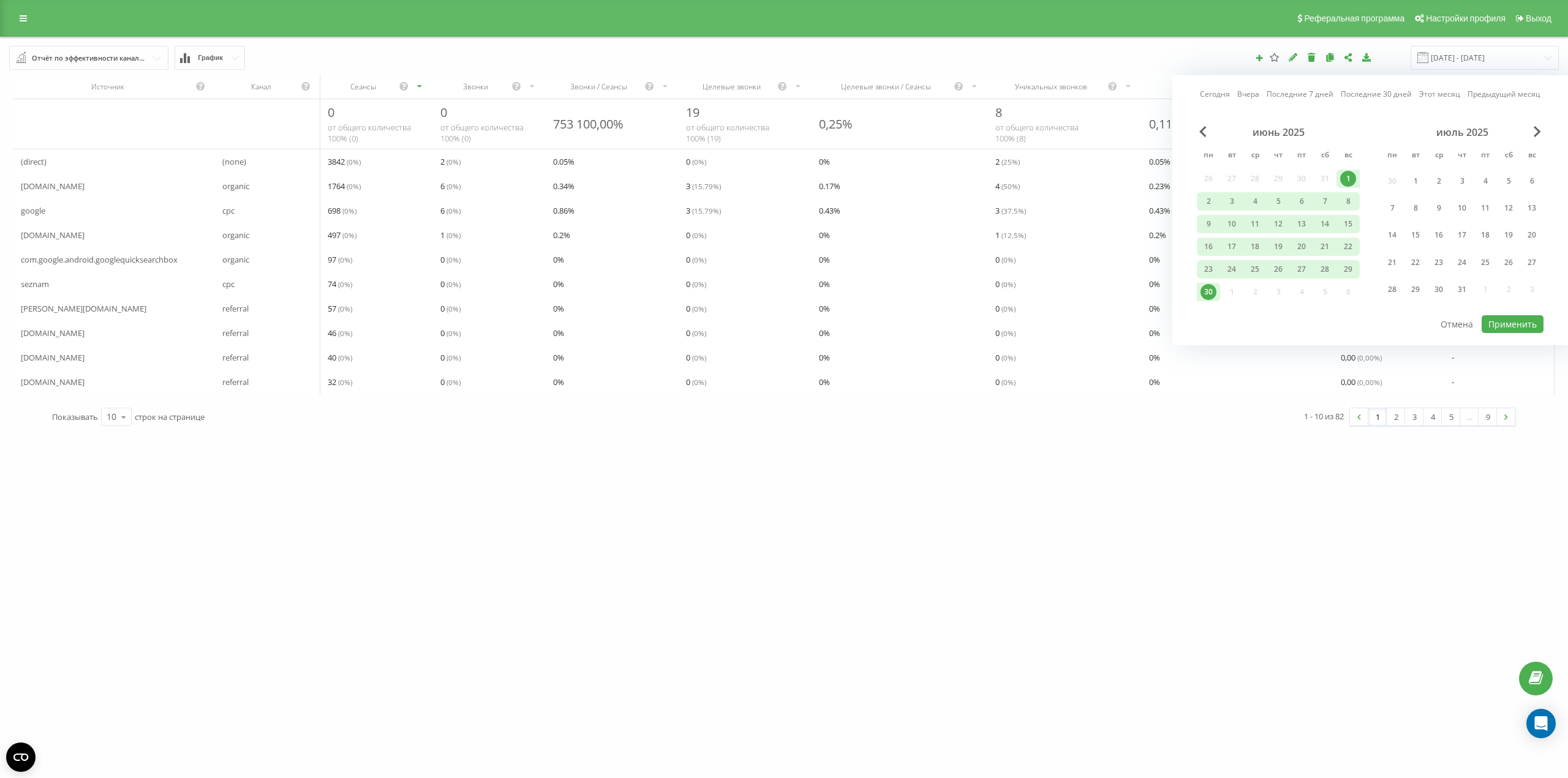
click at [1209, 137] on div "июнь 2025" at bounding box center [1279, 133] width 163 height 13
click at [1201, 131] on span "Previous Month" at bounding box center [1203, 132] width 7 height 11
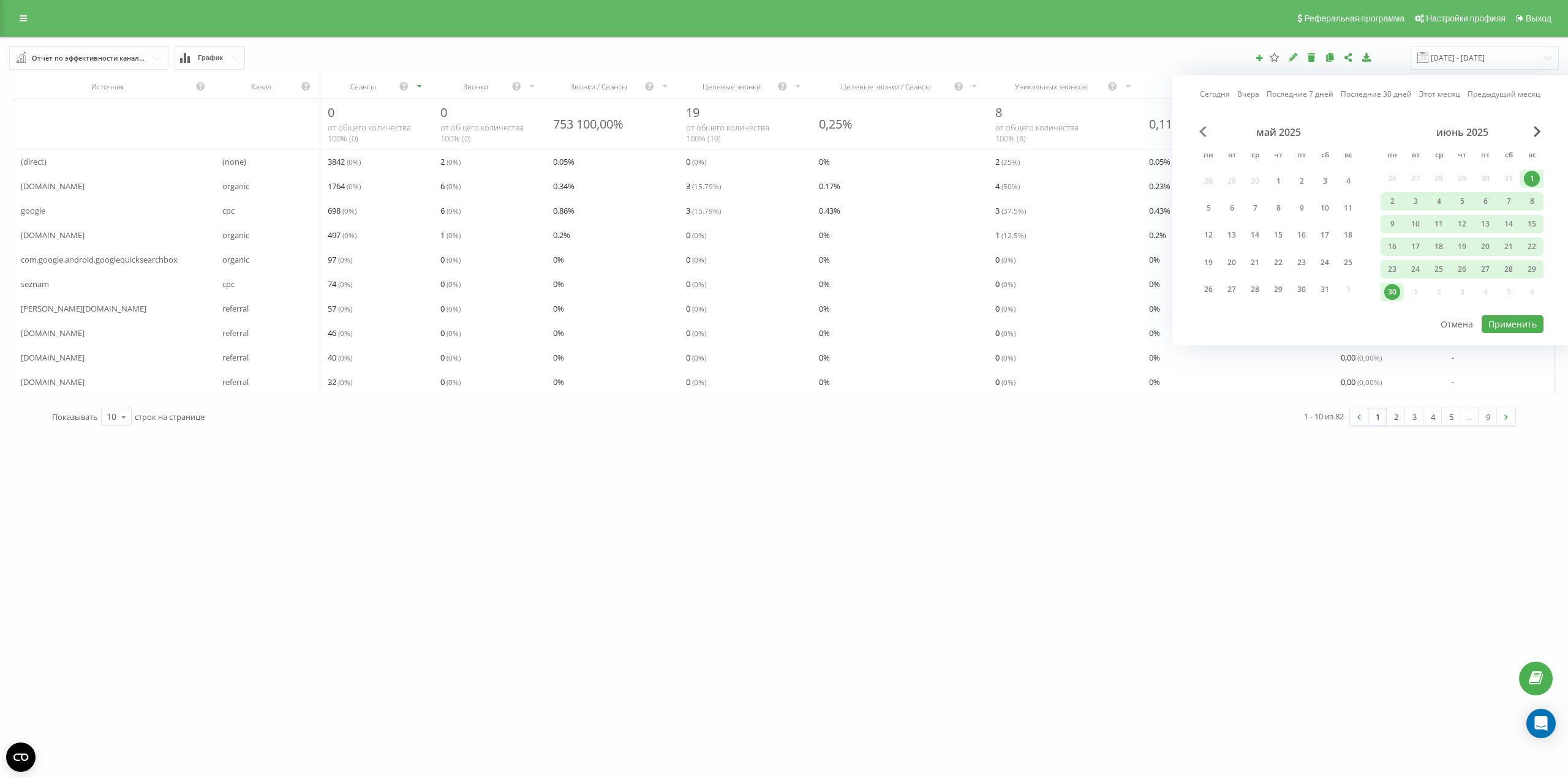
click at [1205, 135] on span "Previous Month" at bounding box center [1203, 132] width 7 height 11
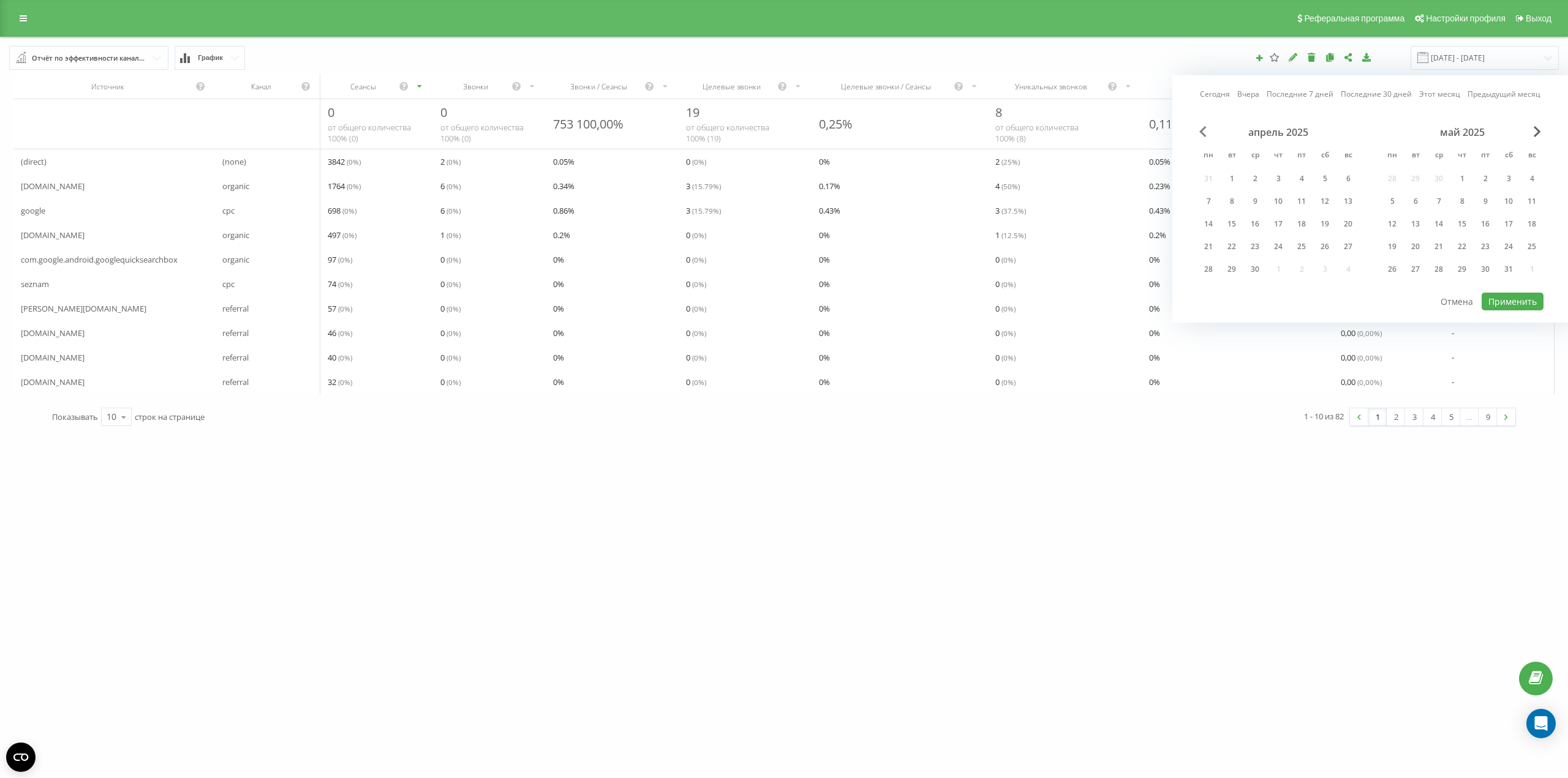
click at [1205, 135] on span "Previous Month" at bounding box center [1203, 132] width 7 height 11
click at [1322, 177] on div "1" at bounding box center [1325, 179] width 16 height 16
click at [1210, 293] on div "31" at bounding box center [1209, 293] width 16 height 16
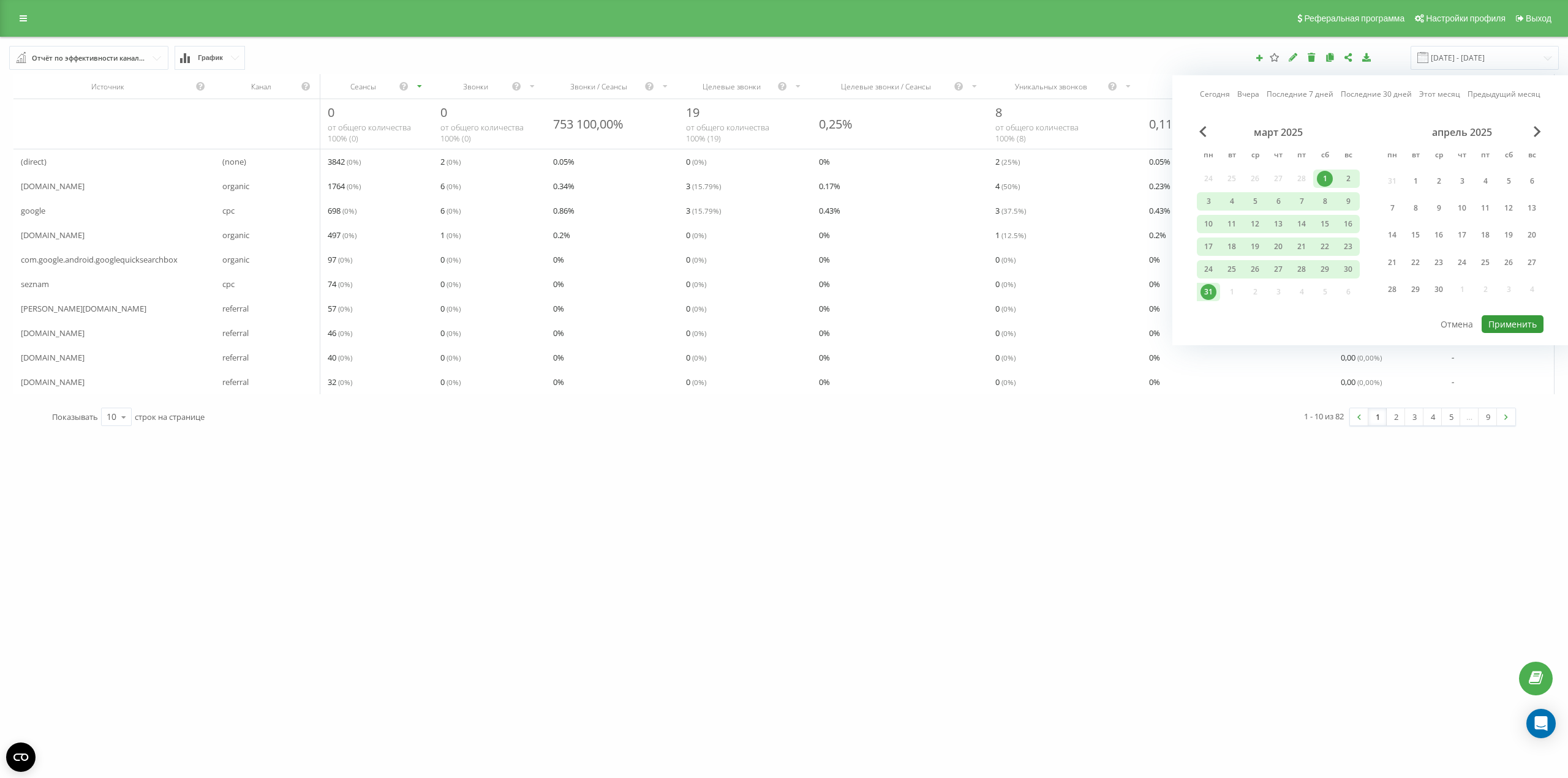
click at [1511, 325] on button "Применить" at bounding box center [1512, 324] width 62 height 18
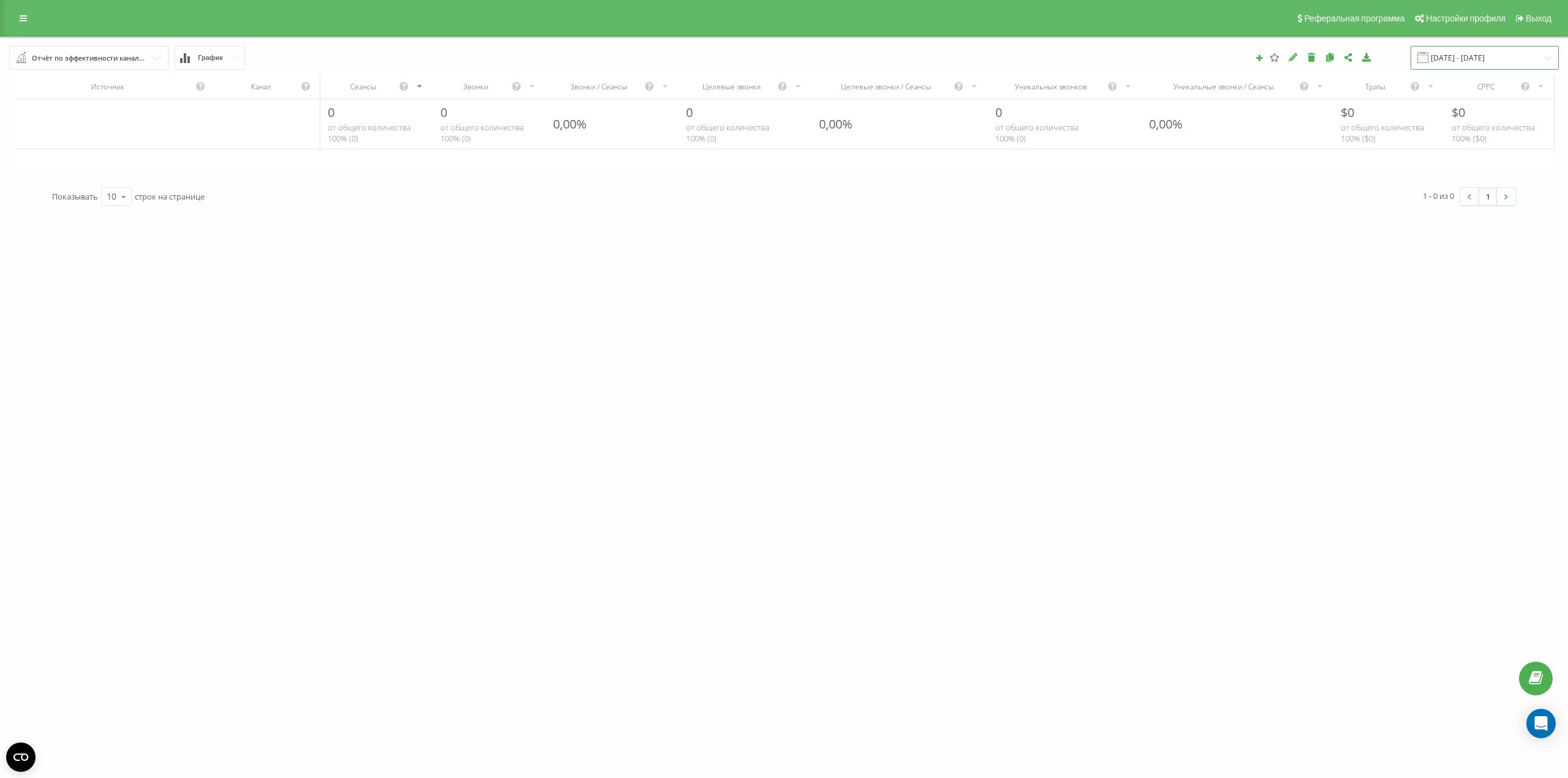
click at [1455, 60] on input "01.03.2025 - 31.03.2025" at bounding box center [1485, 57] width 148 height 24
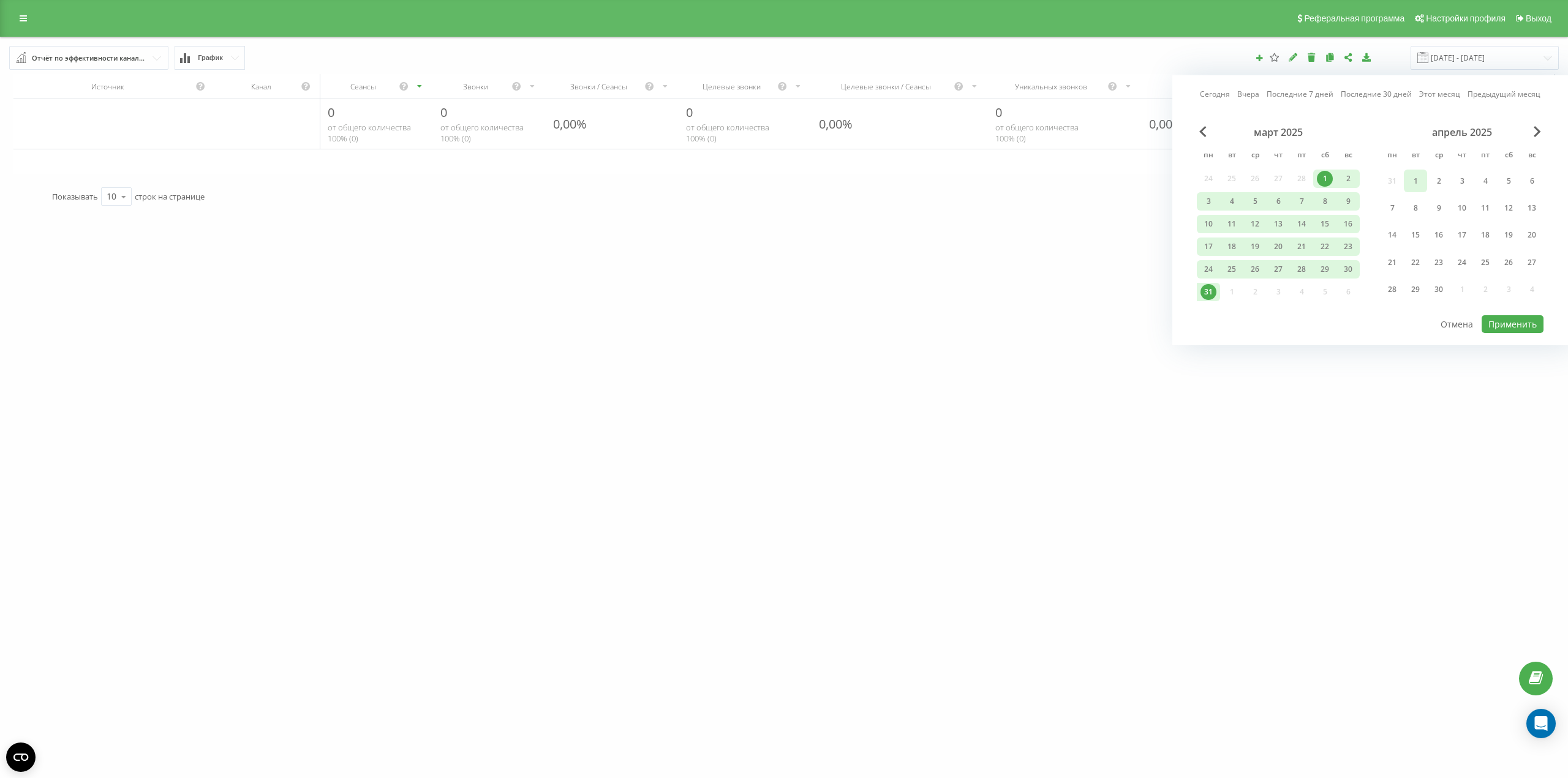
click at [1419, 180] on div "1" at bounding box center [1415, 181] width 16 height 16
click at [1435, 286] on div "30" at bounding box center [1439, 290] width 16 height 16
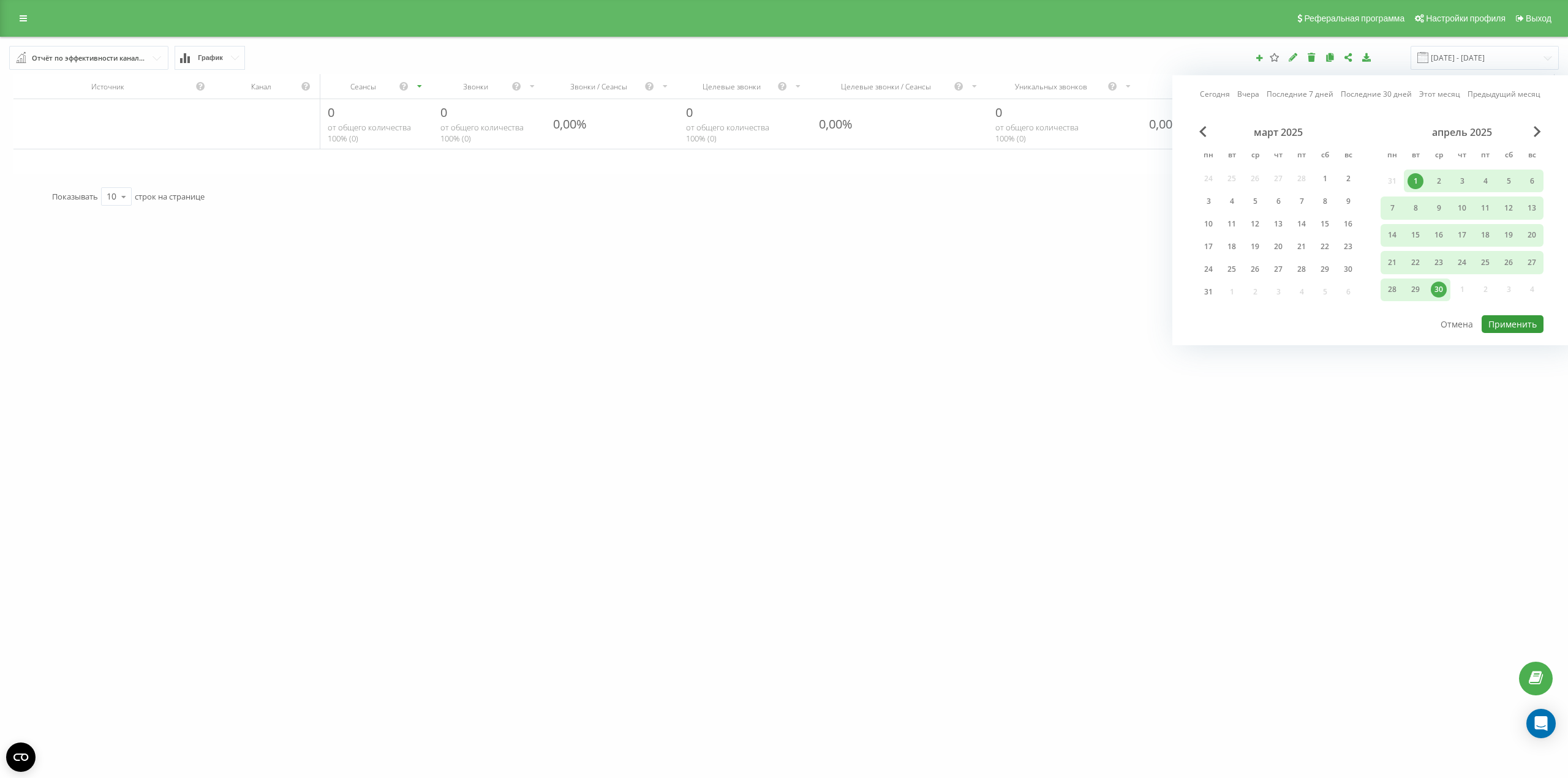
click at [1509, 322] on button "Применить" at bounding box center [1512, 324] width 62 height 18
type input "[DATE] - [DATE]"
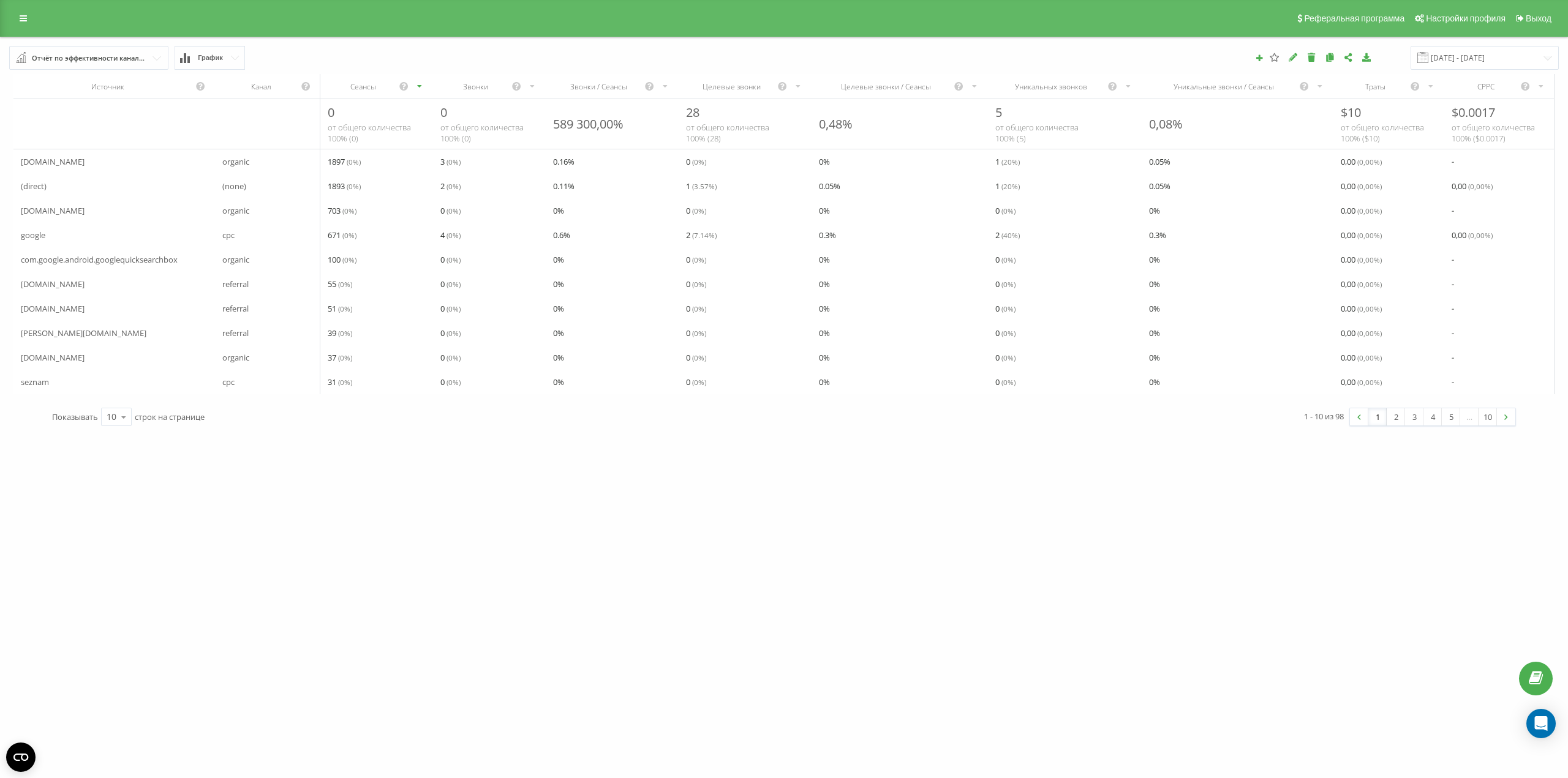
click at [238, 163] on span "organic" at bounding box center [236, 162] width 27 height 14
copy span "organic"
click at [51, 163] on span "[DOMAIN_NAME]" at bounding box center [52, 162] width 64 height 14
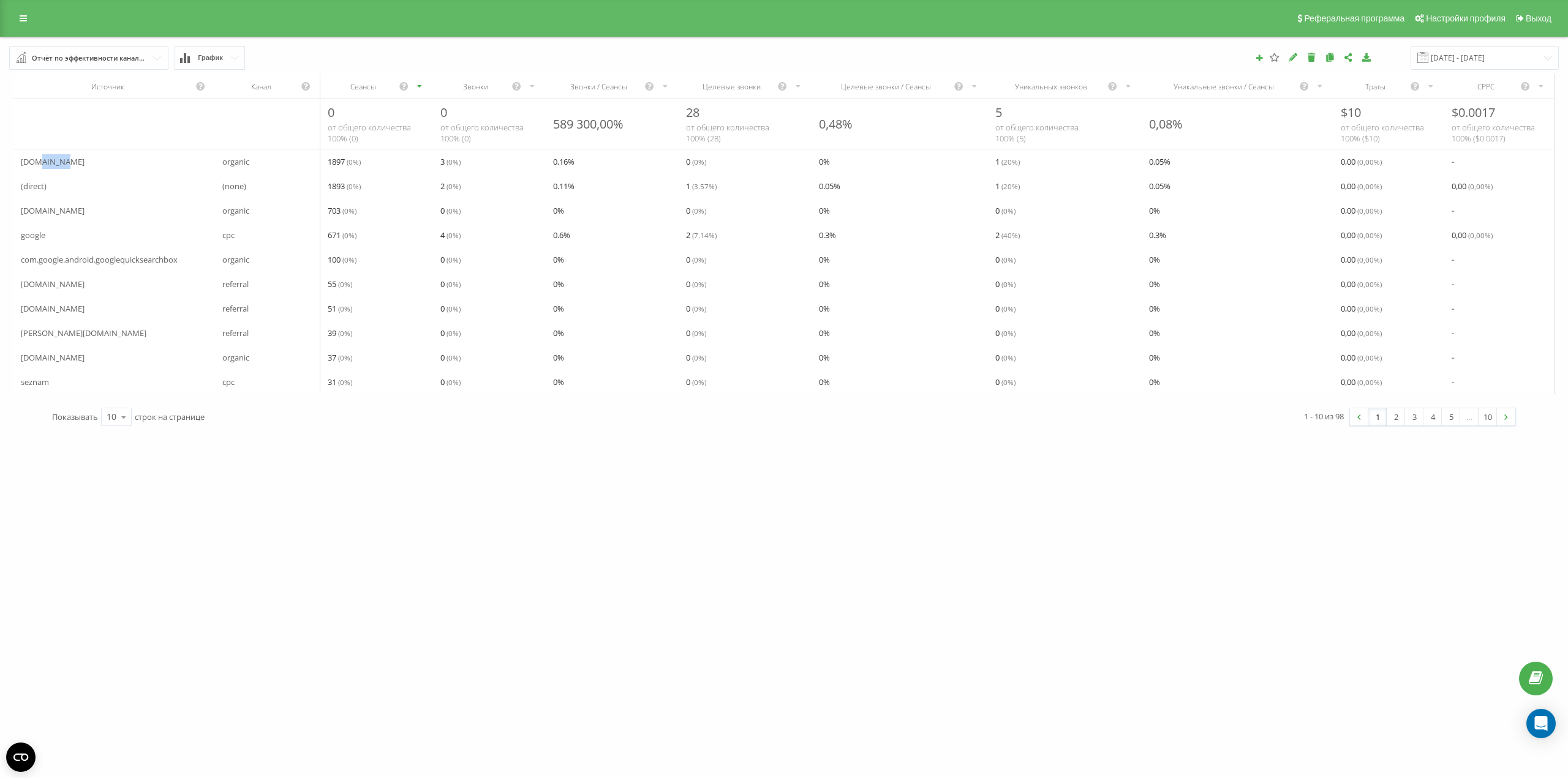
copy span "google"
click at [230, 236] on span "cpc" at bounding box center [229, 235] width 13 height 14
copy span "cpc"
click at [32, 383] on span "seznam" at bounding box center [34, 382] width 28 height 14
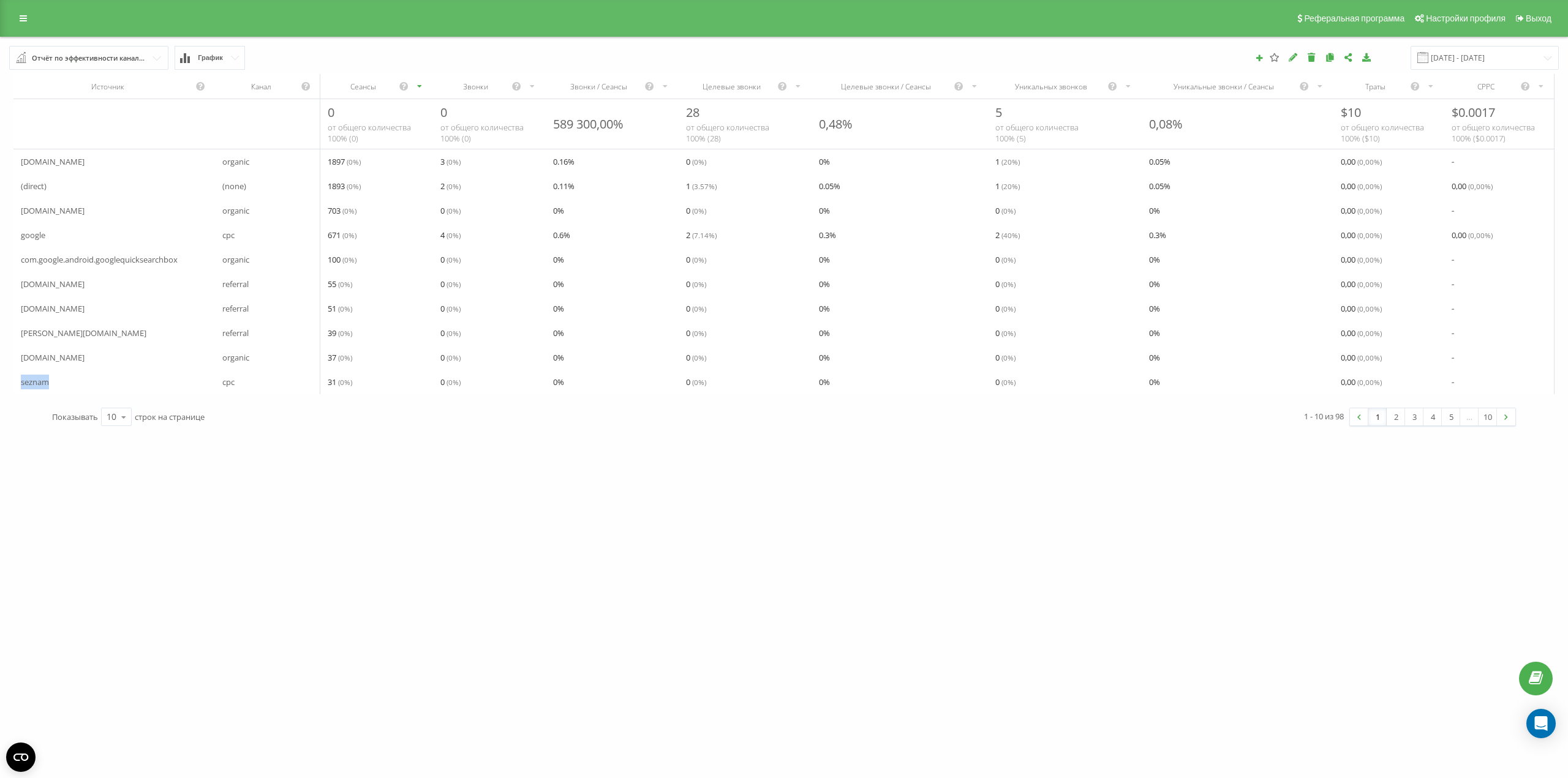
click at [32, 383] on span "seznam" at bounding box center [34, 382] width 28 height 14
copy span "seznam"
click at [120, 428] on icon at bounding box center [124, 417] width 18 height 24
click at [118, 406] on span "100" at bounding box center [114, 399] width 14 height 12
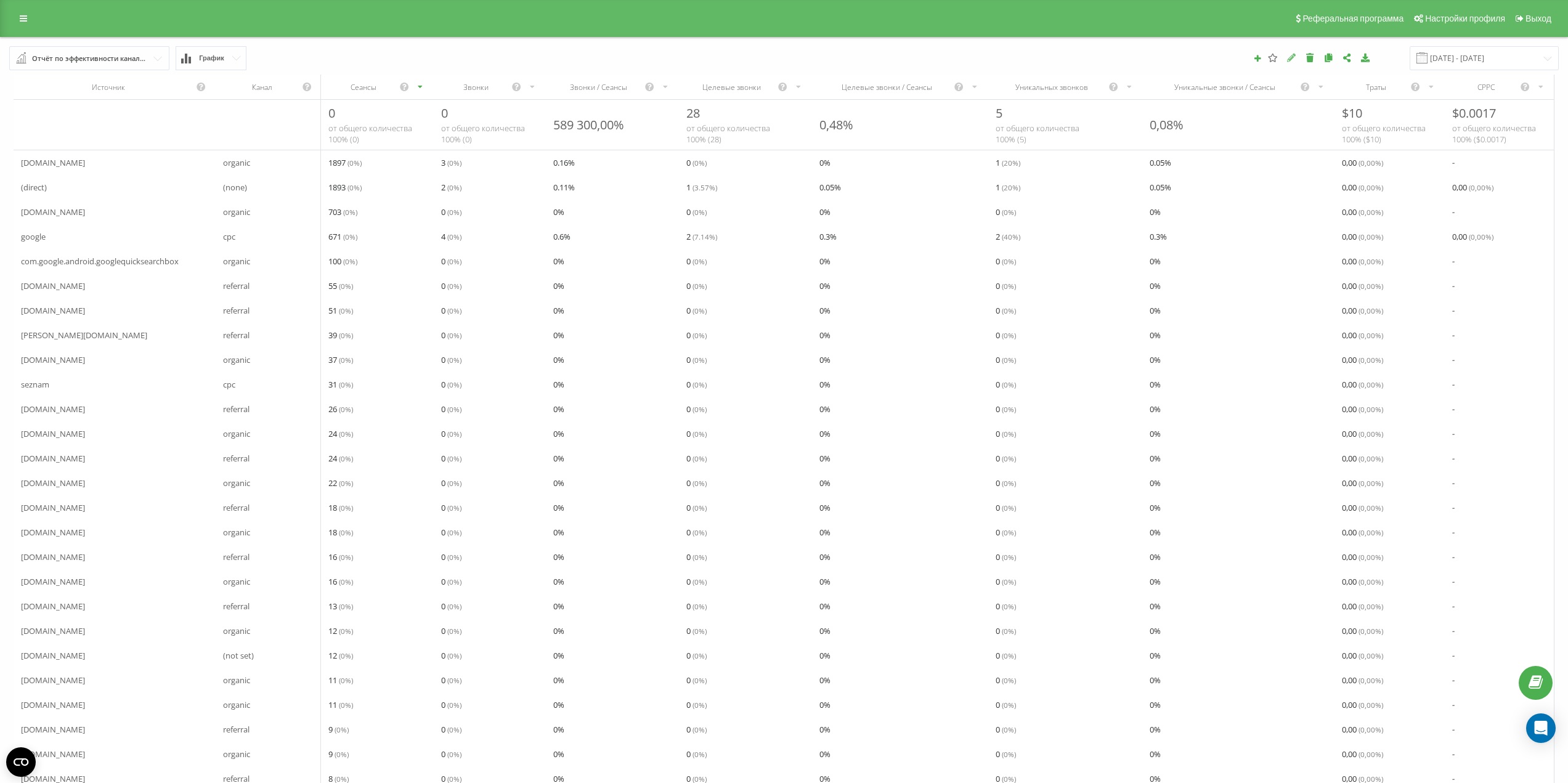
click at [1297, 55] on icon at bounding box center [1292, 58] width 11 height 9
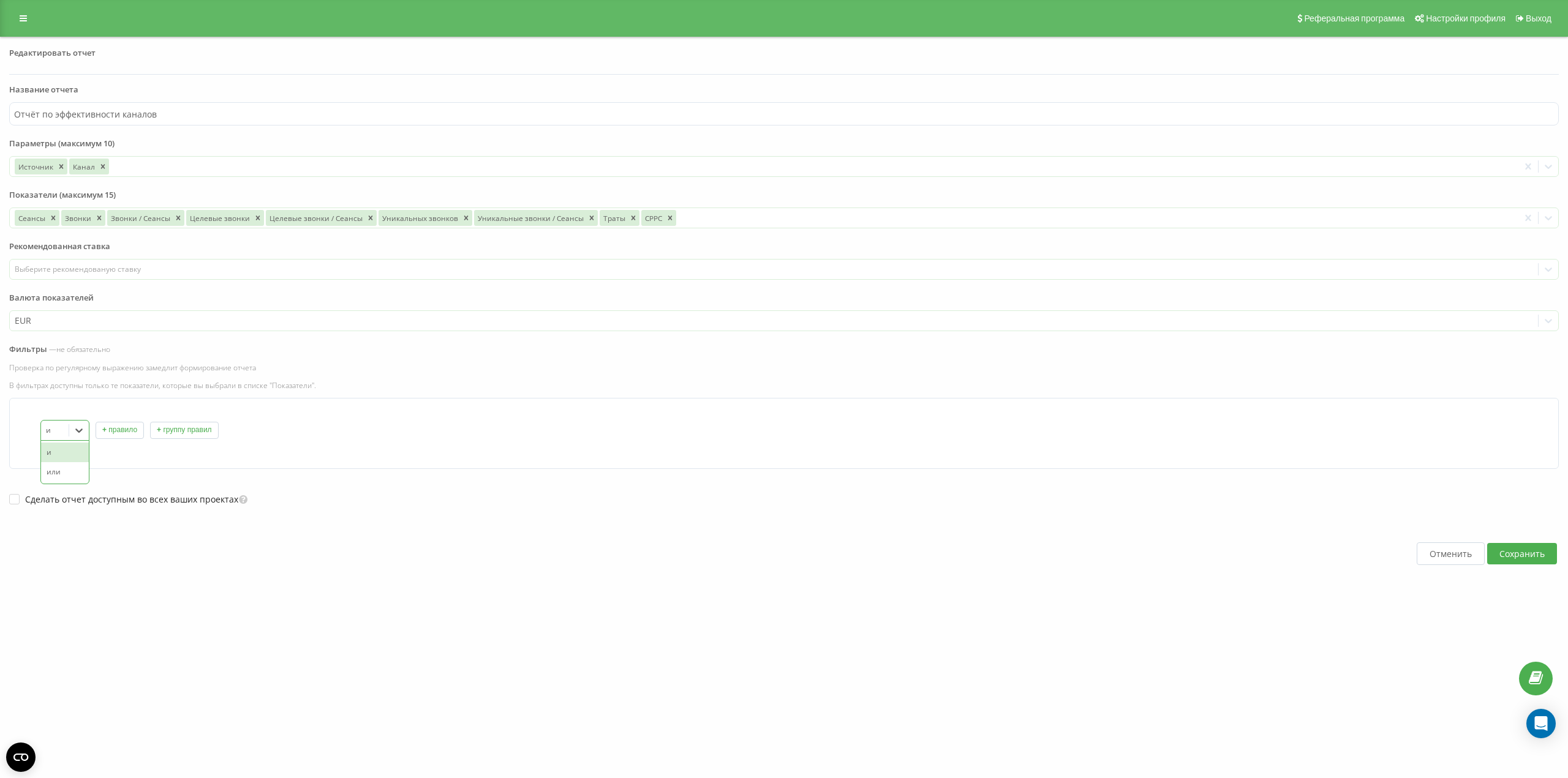
click at [57, 434] on div at bounding box center [55, 431] width 18 height 14
click at [113, 433] on button "+ правило" at bounding box center [119, 430] width 48 height 17
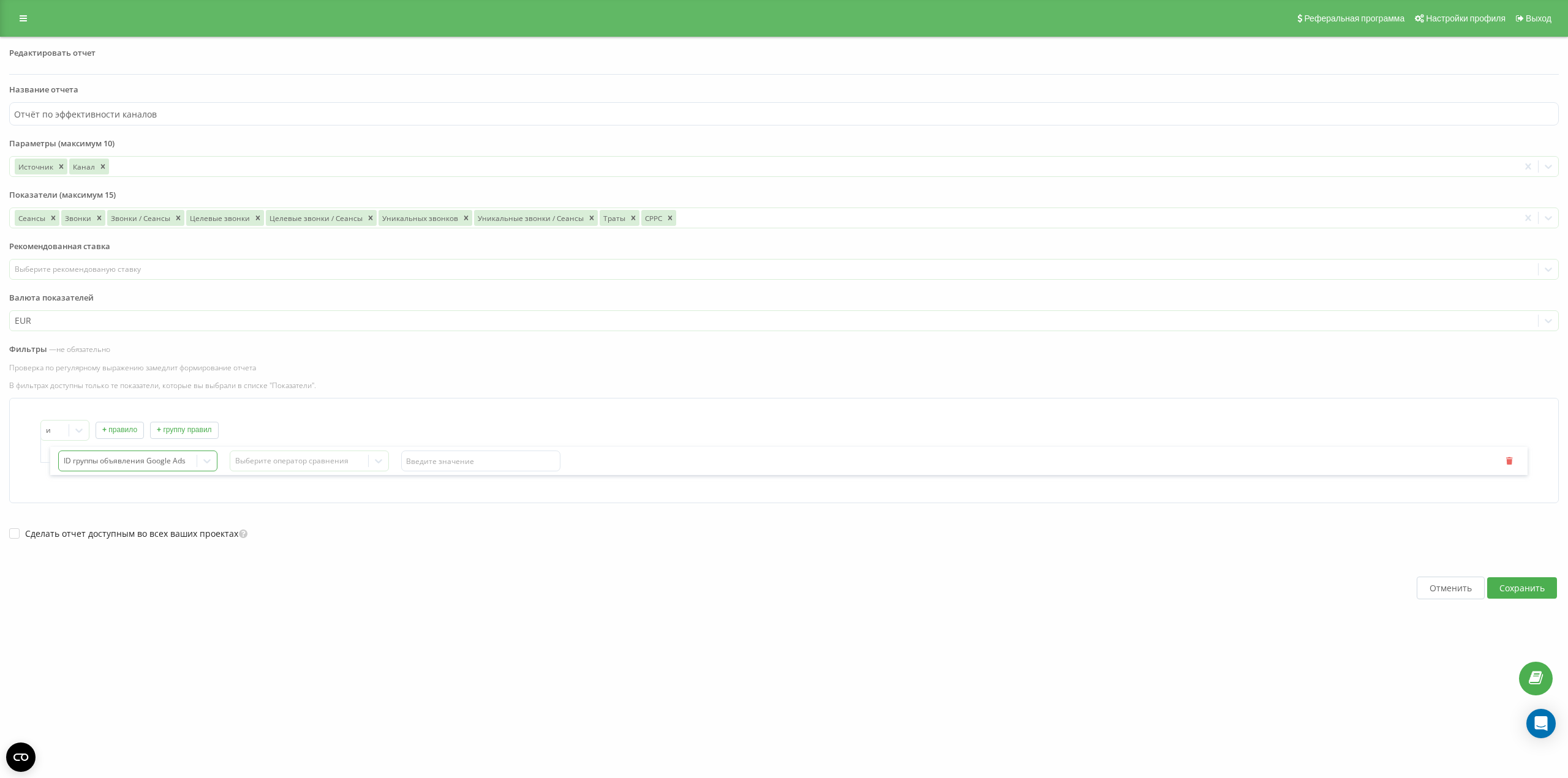
click at [120, 466] on div at bounding box center [127, 461] width 128 height 14
type input "b"
type input "источ"
click at [130, 506] on div "Источник" at bounding box center [140, 503] width 152 height 20
click at [283, 462] on div "Выберите оператор сравнения" at bounding box center [299, 460] width 128 height 10
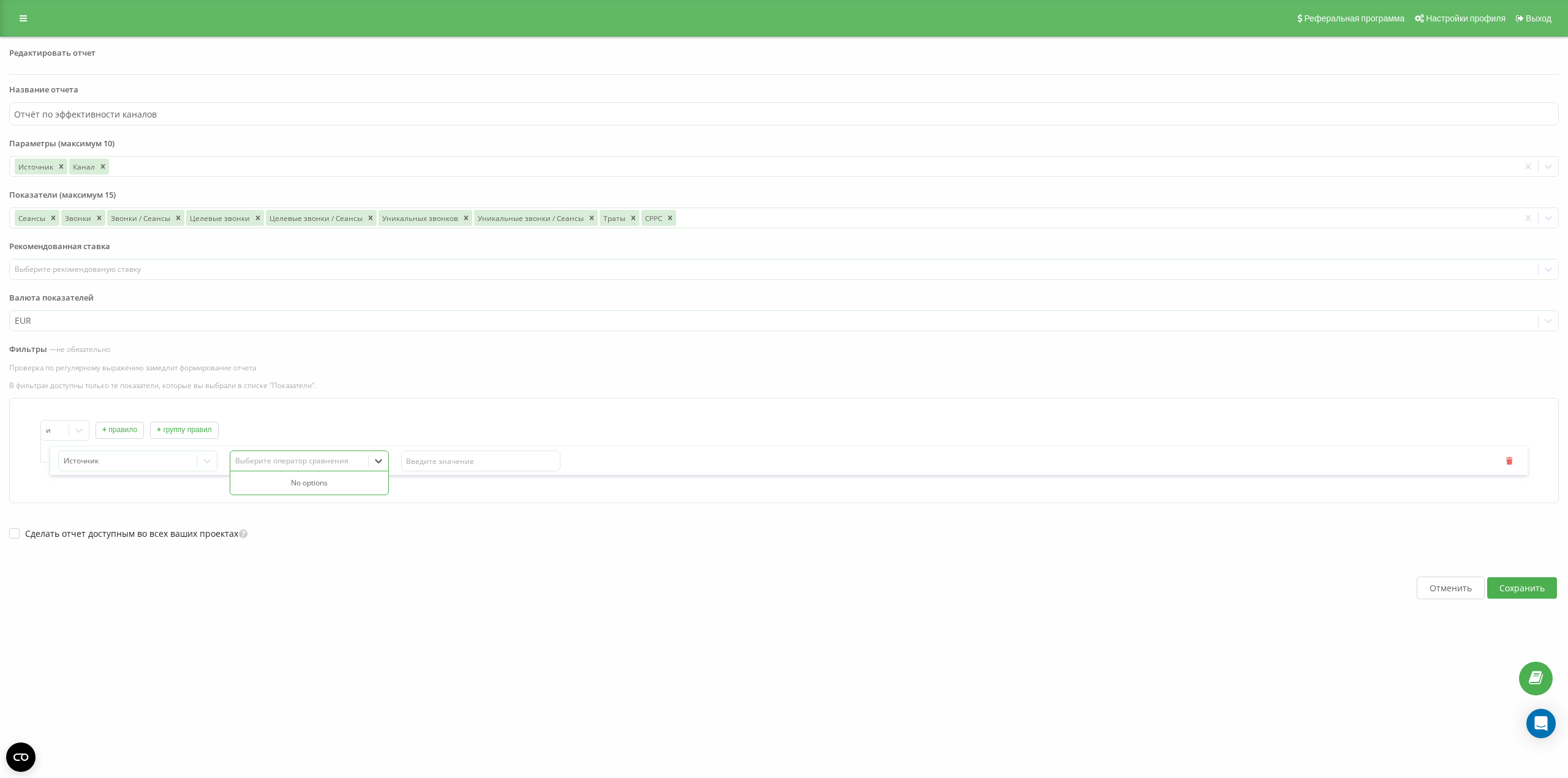
click at [305, 484] on div "No options" at bounding box center [310, 484] width 158 height 20
click at [302, 461] on div "Выберите оператор сравнения" at bounding box center [299, 460] width 128 height 10
click at [378, 466] on icon at bounding box center [379, 461] width 13 height 13
click at [323, 485] on div "No options" at bounding box center [310, 484] width 158 height 20
drag, startPoint x: 261, startPoint y: 458, endPoint x: 271, endPoint y: 460, distance: 10.2
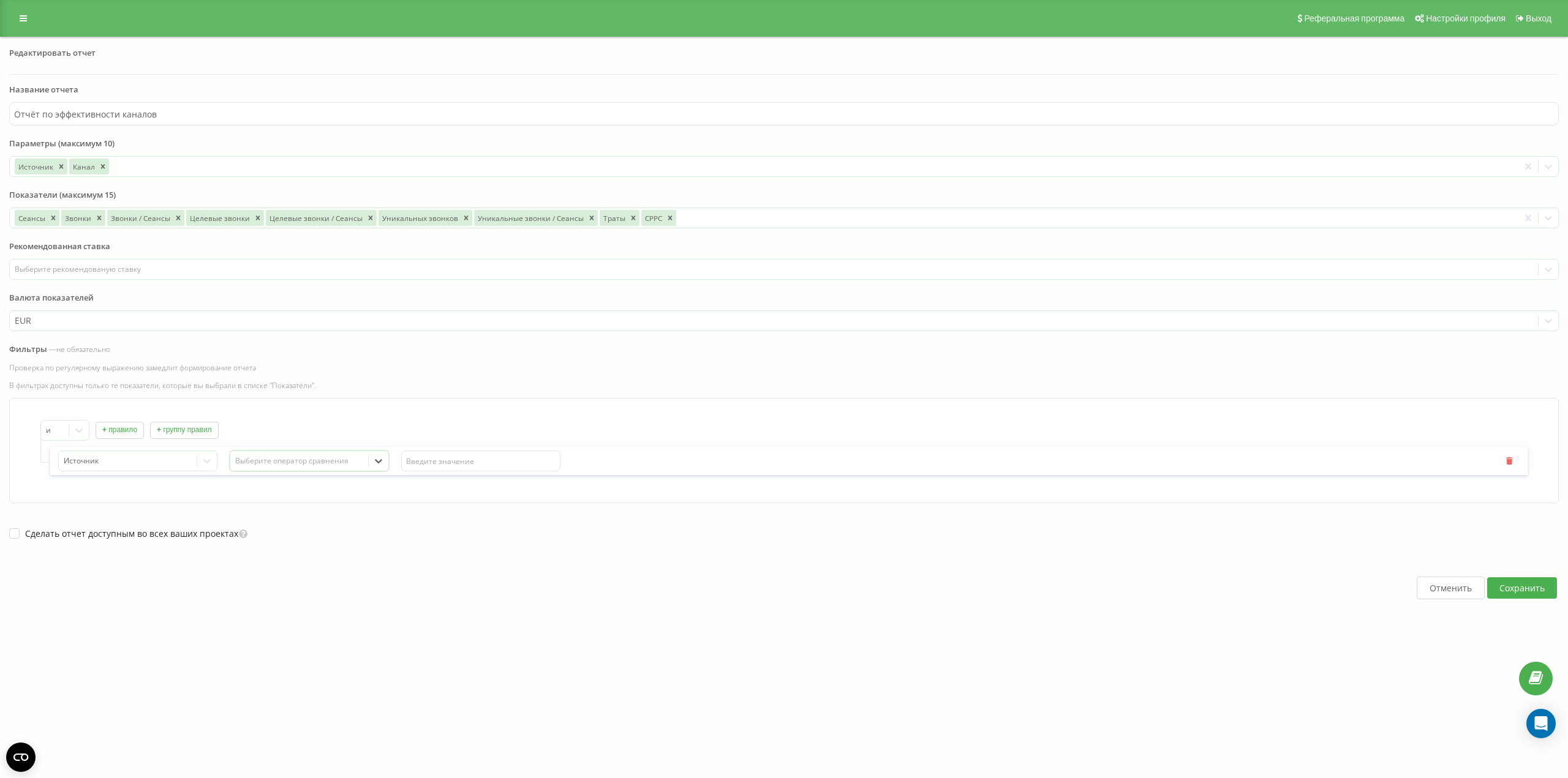
click at [261, 458] on div "Выберите оператор сравнения" at bounding box center [299, 460] width 128 height 10
click at [327, 573] on div "Отменить Сохранить" at bounding box center [784, 588] width 1550 height 96
click at [442, 466] on input "text" at bounding box center [480, 460] width 159 height 21
click at [306, 460] on div "Выберите оператор сравнения" at bounding box center [299, 460] width 128 height 10
type input "="
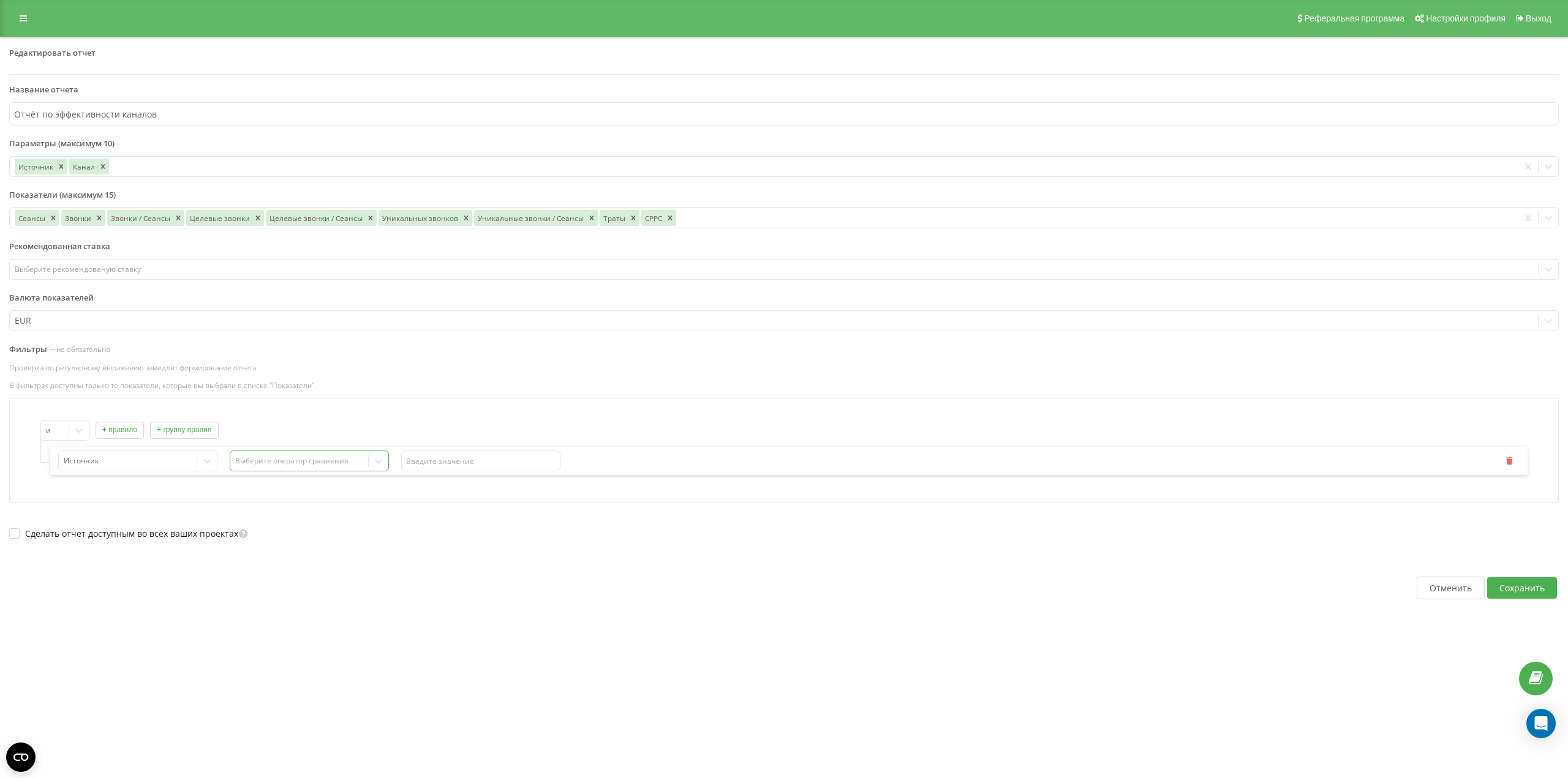
click at [360, 549] on div "Отменить Сохранить" at bounding box center [784, 588] width 1550 height 96
click at [343, 466] on div "Выберите оператор сравнения" at bounding box center [299, 460] width 128 height 10
click at [276, 463] on div "Выберите оператор сравнения" at bounding box center [299, 460] width 128 height 10
click at [276, 462] on div "Выберите оператор сравнения" at bounding box center [299, 460] width 128 height 10
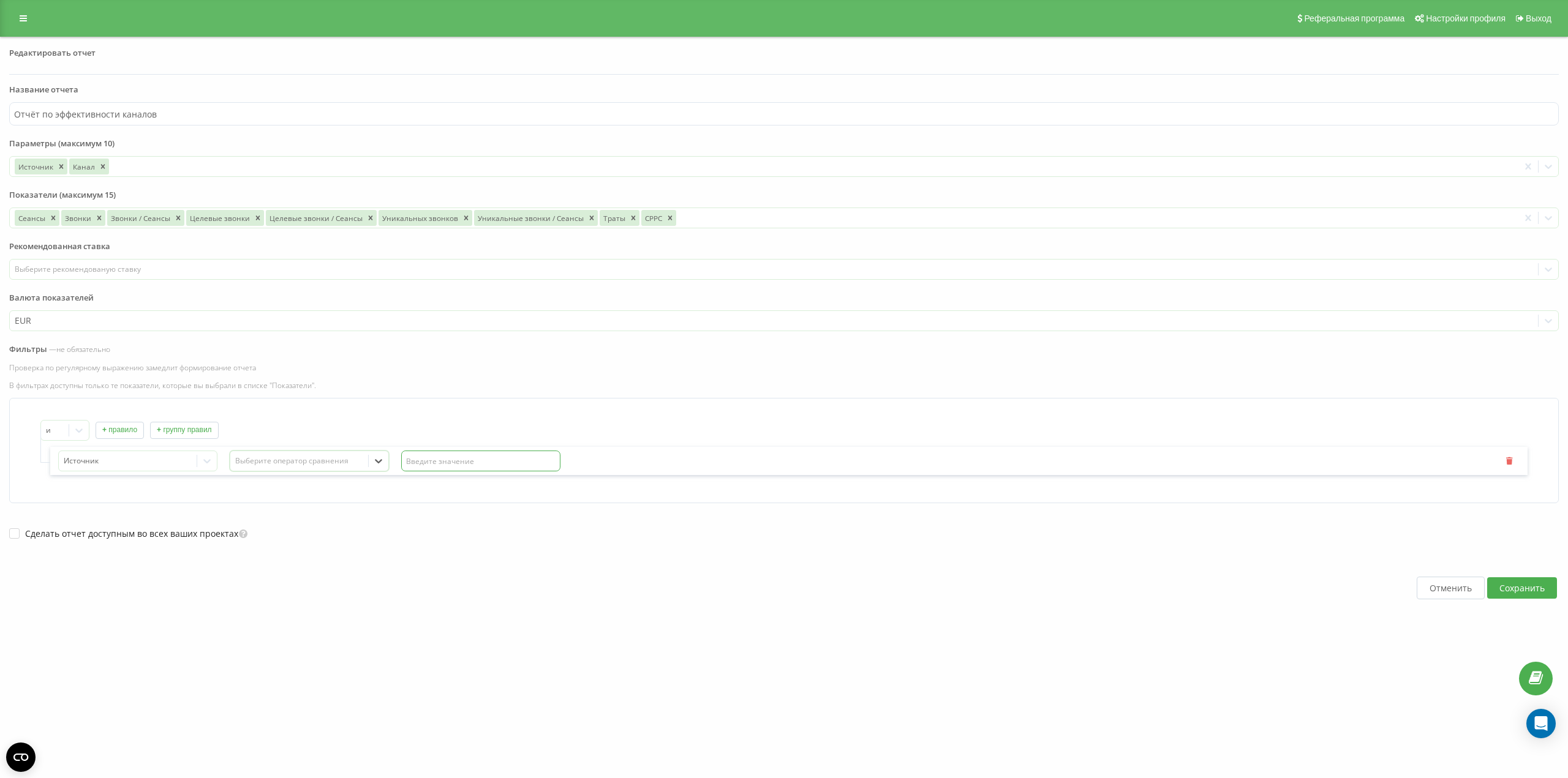
click at [412, 468] on input "text" at bounding box center [480, 460] width 159 height 21
type input "п"
type input "google"
click at [785, 633] on div "Отменить Сохранить" at bounding box center [784, 588] width 1550 height 96
click at [283, 466] on div "Выберите оператор сравнения" at bounding box center [299, 460] width 128 height 10
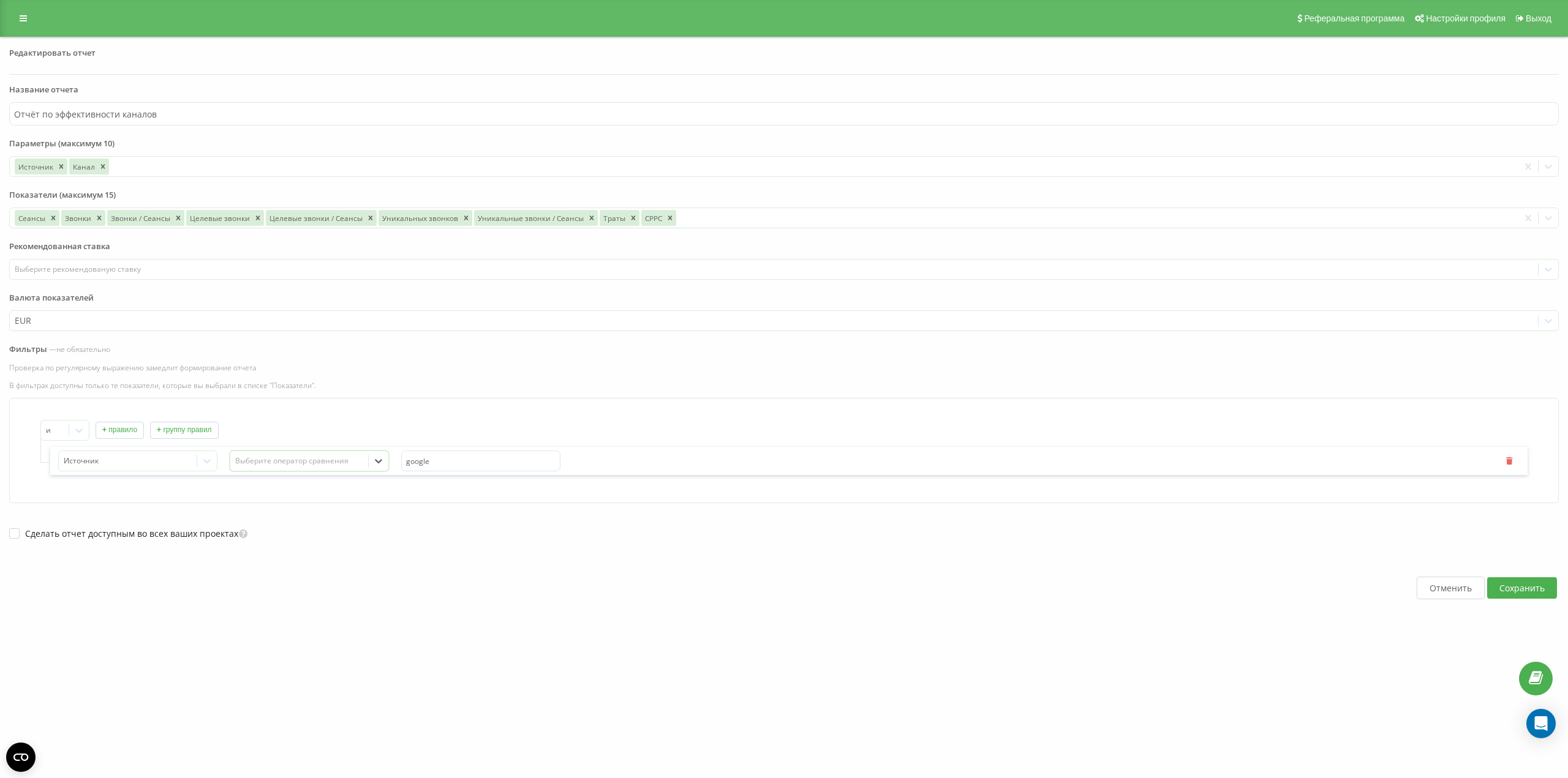
click at [283, 466] on div "Выберите оператор сравнения" at bounding box center [299, 460] width 128 height 10
click at [55, 427] on div at bounding box center [55, 431] width 18 height 14
click at [219, 385] on p "В фильтрах доступны только те показатели, которые вы выбрали в списке "Показате…" at bounding box center [784, 386] width 1550 height 11
click at [132, 466] on div at bounding box center [127, 461] width 128 height 14
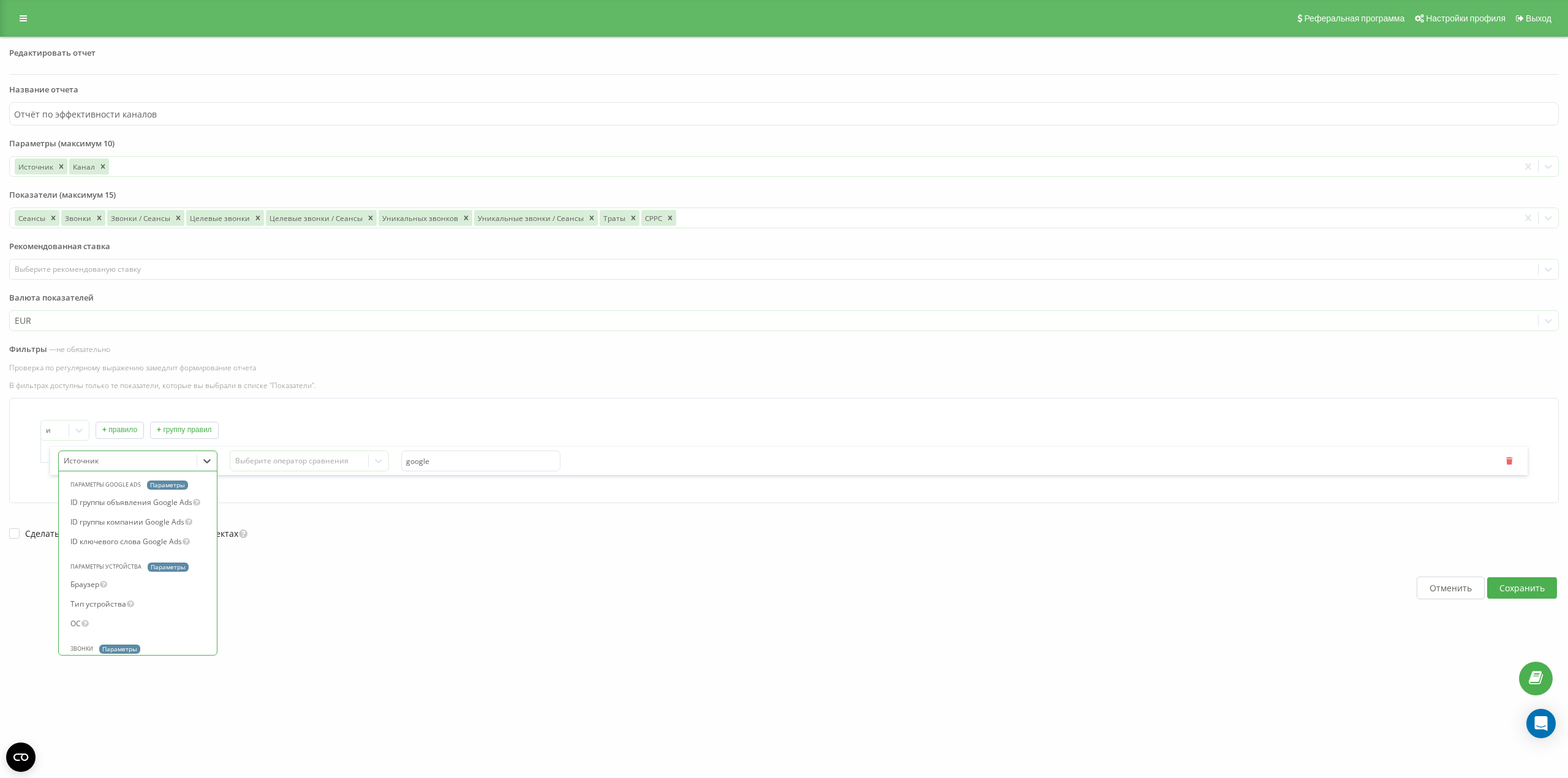
scroll to position [427, 0]
click at [107, 454] on div at bounding box center [127, 461] width 128 height 14
type input "ct"
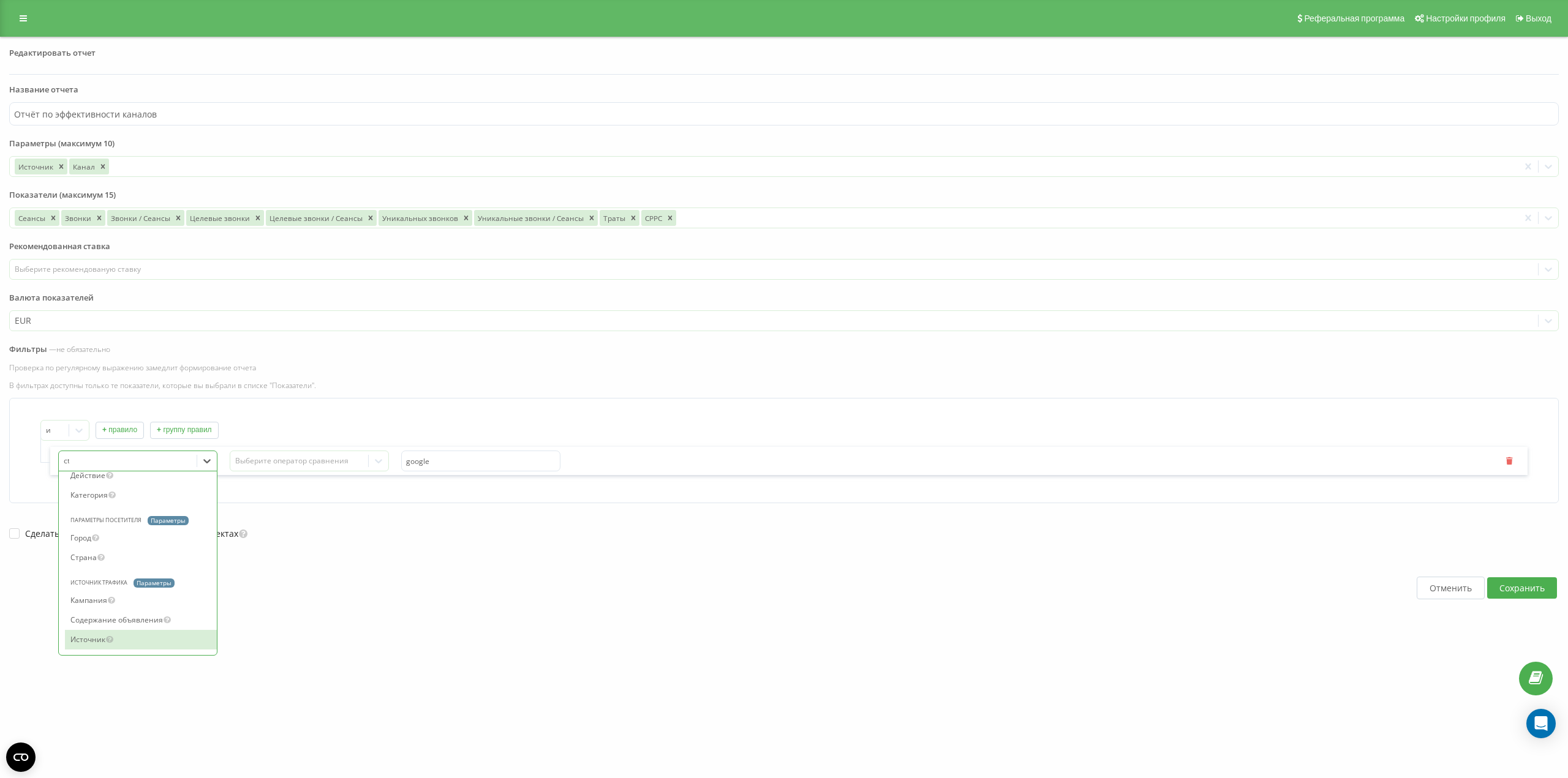
scroll to position [0, 0]
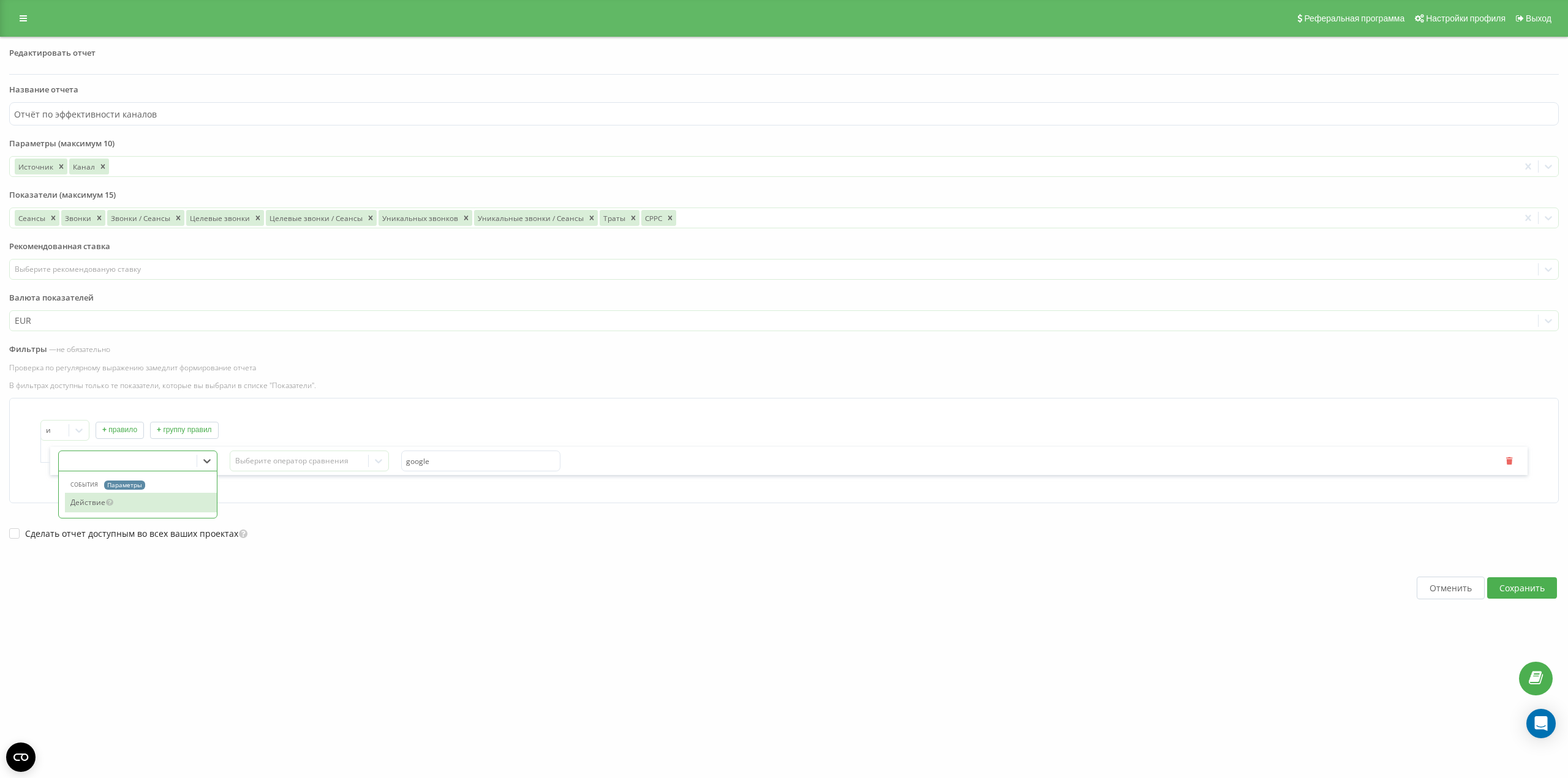
click at [83, 460] on div at bounding box center [127, 461] width 128 height 14
type input "сеа"
click at [437, 468] on input "google" at bounding box center [480, 460] width 159 height 21
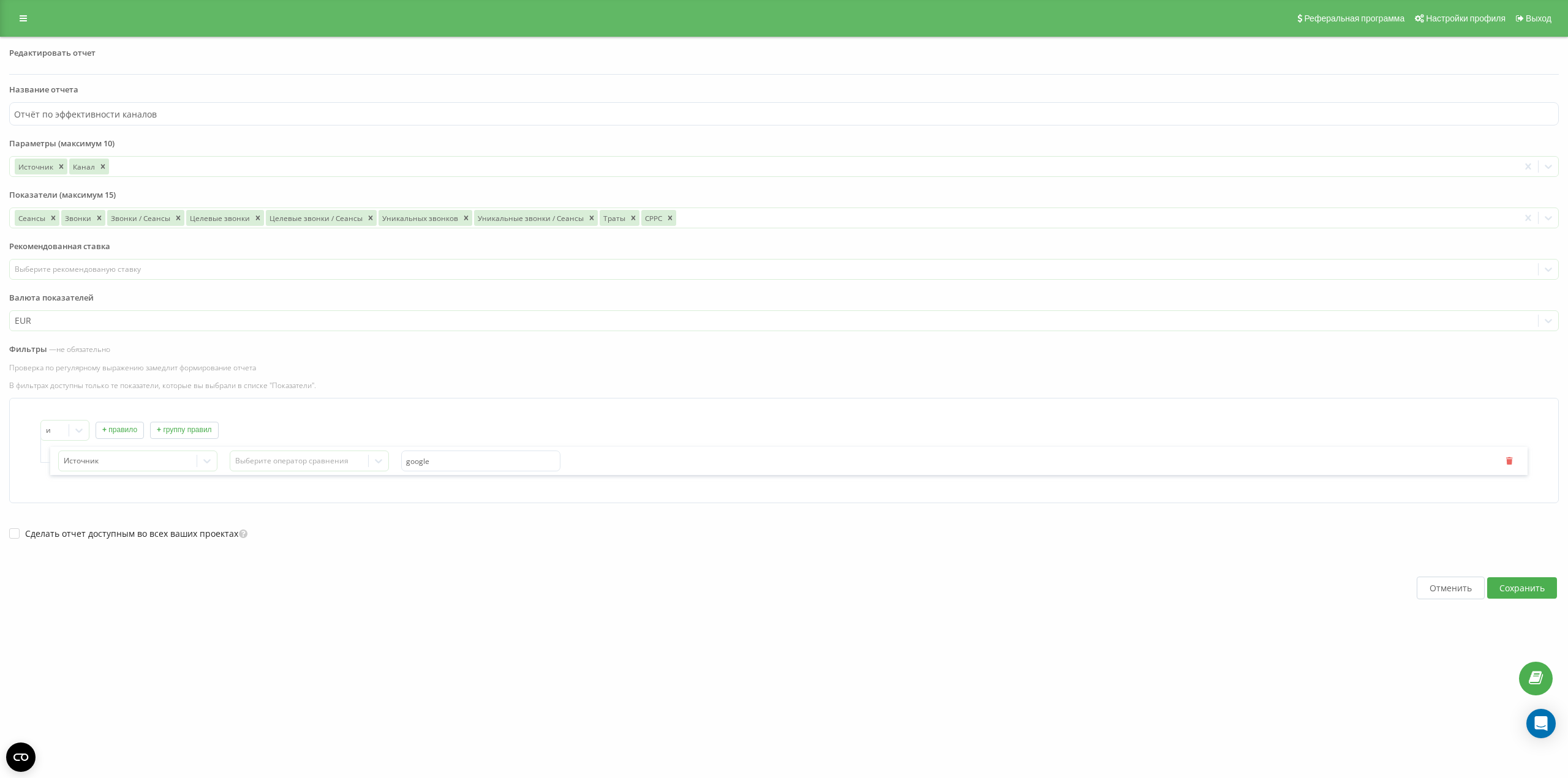
click at [194, 433] on button "+ группу правил" at bounding box center [184, 430] width 68 height 17
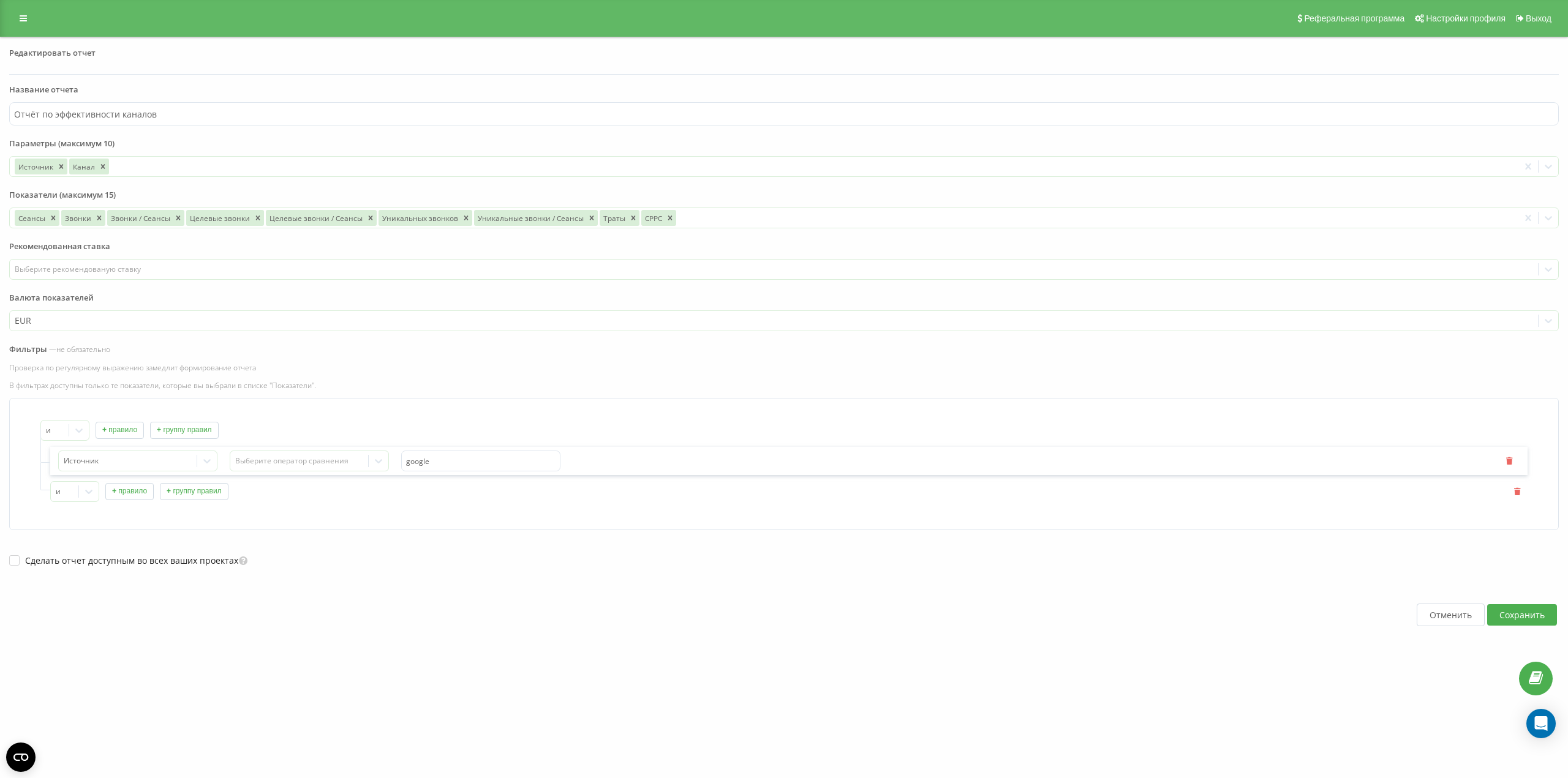
click at [136, 494] on button "+ правило" at bounding box center [129, 491] width 48 height 17
click at [1507, 521] on icon "button" at bounding box center [1510, 521] width 9 height 7
click at [1518, 493] on icon "button" at bounding box center [1518, 491] width 9 height 7
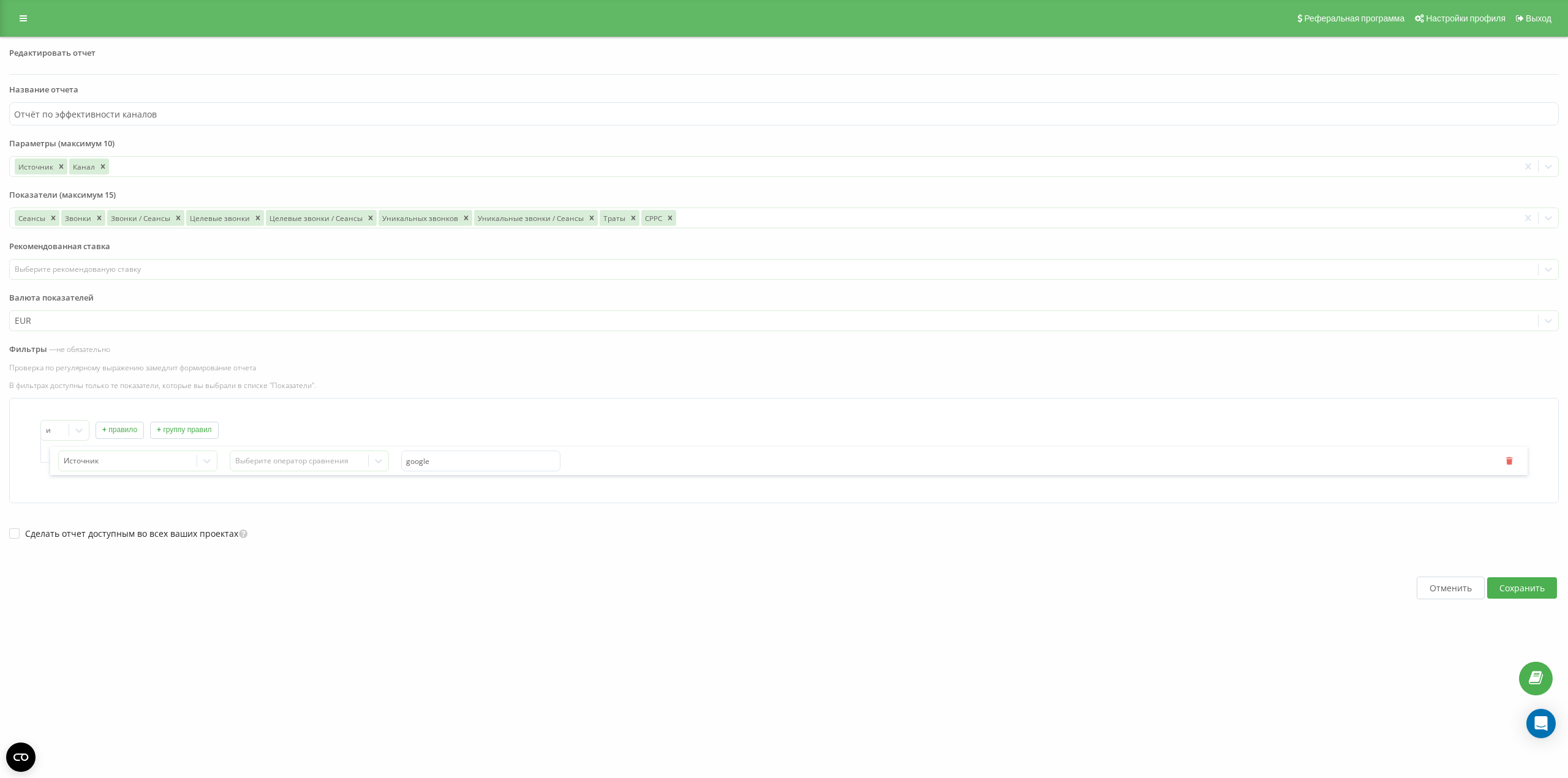
click at [124, 431] on button "+ правило" at bounding box center [119, 430] width 48 height 17
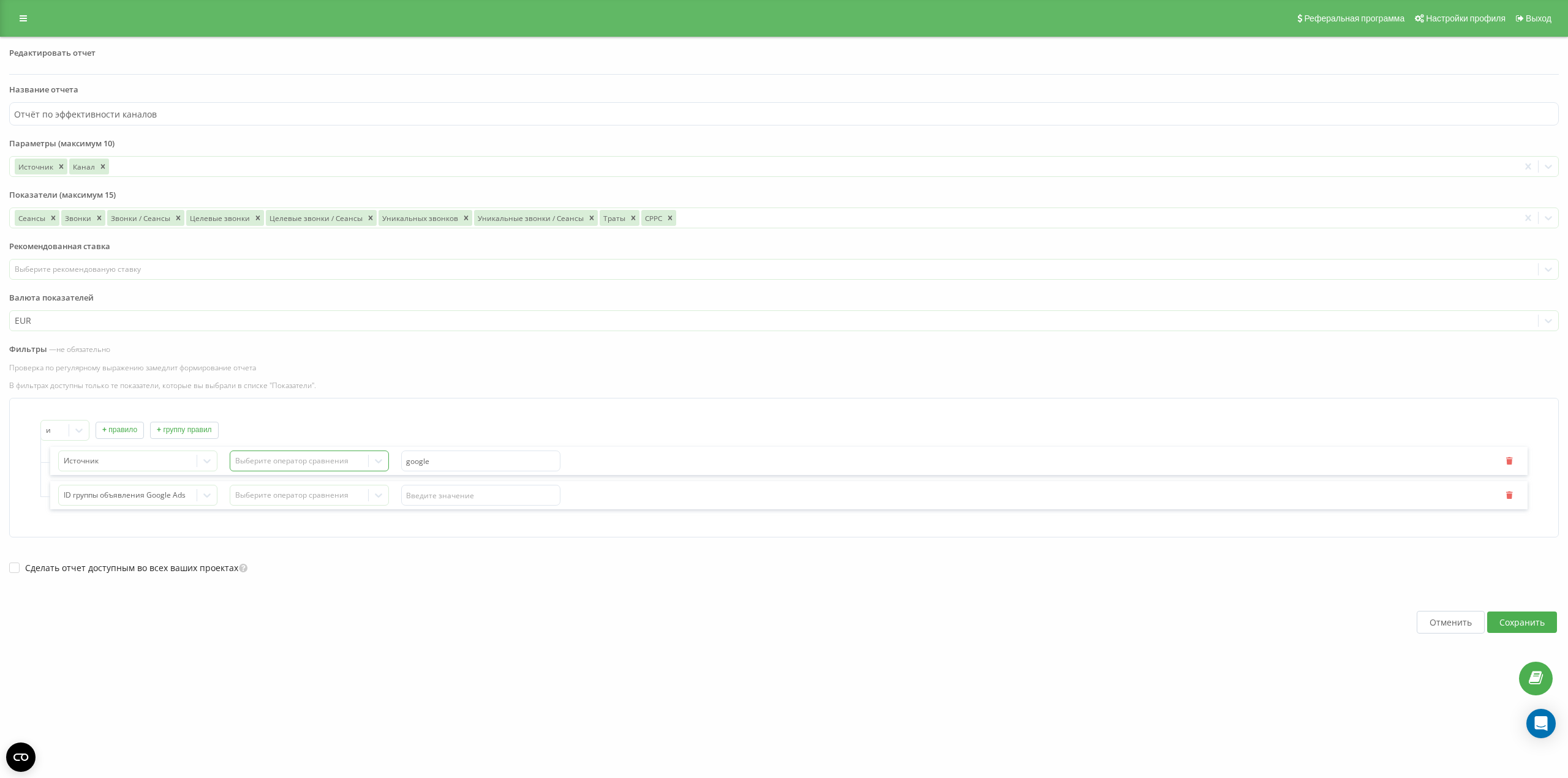
click at [315, 461] on div "Выберите оператор сравнения" at bounding box center [299, 460] width 128 height 10
click at [1510, 492] on icon "button" at bounding box center [1510, 494] width 9 height 7
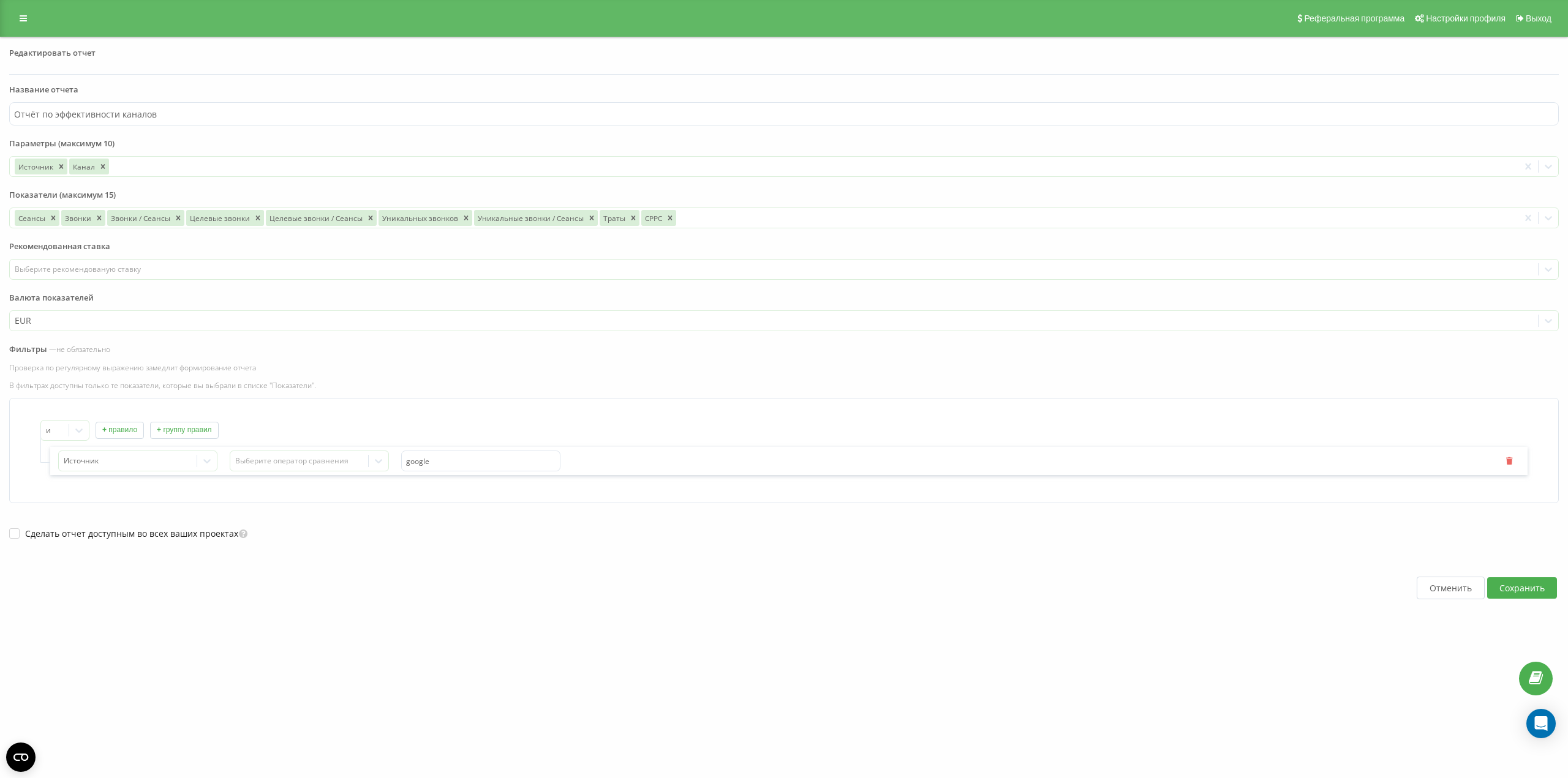
click at [1513, 587] on button "Сохранить" at bounding box center [1522, 589] width 70 height 22
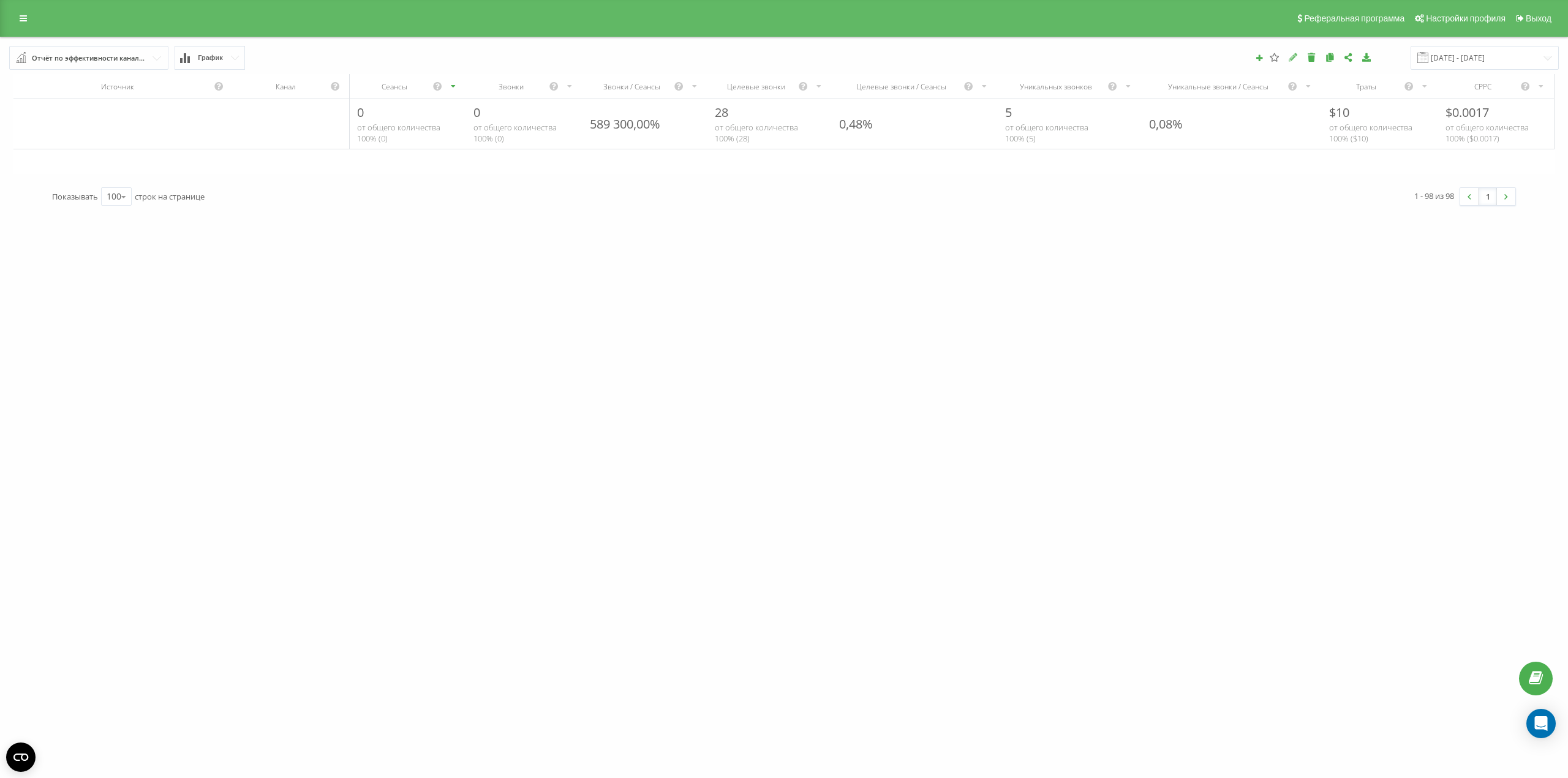
click at [1299, 56] on icon at bounding box center [1293, 57] width 11 height 9
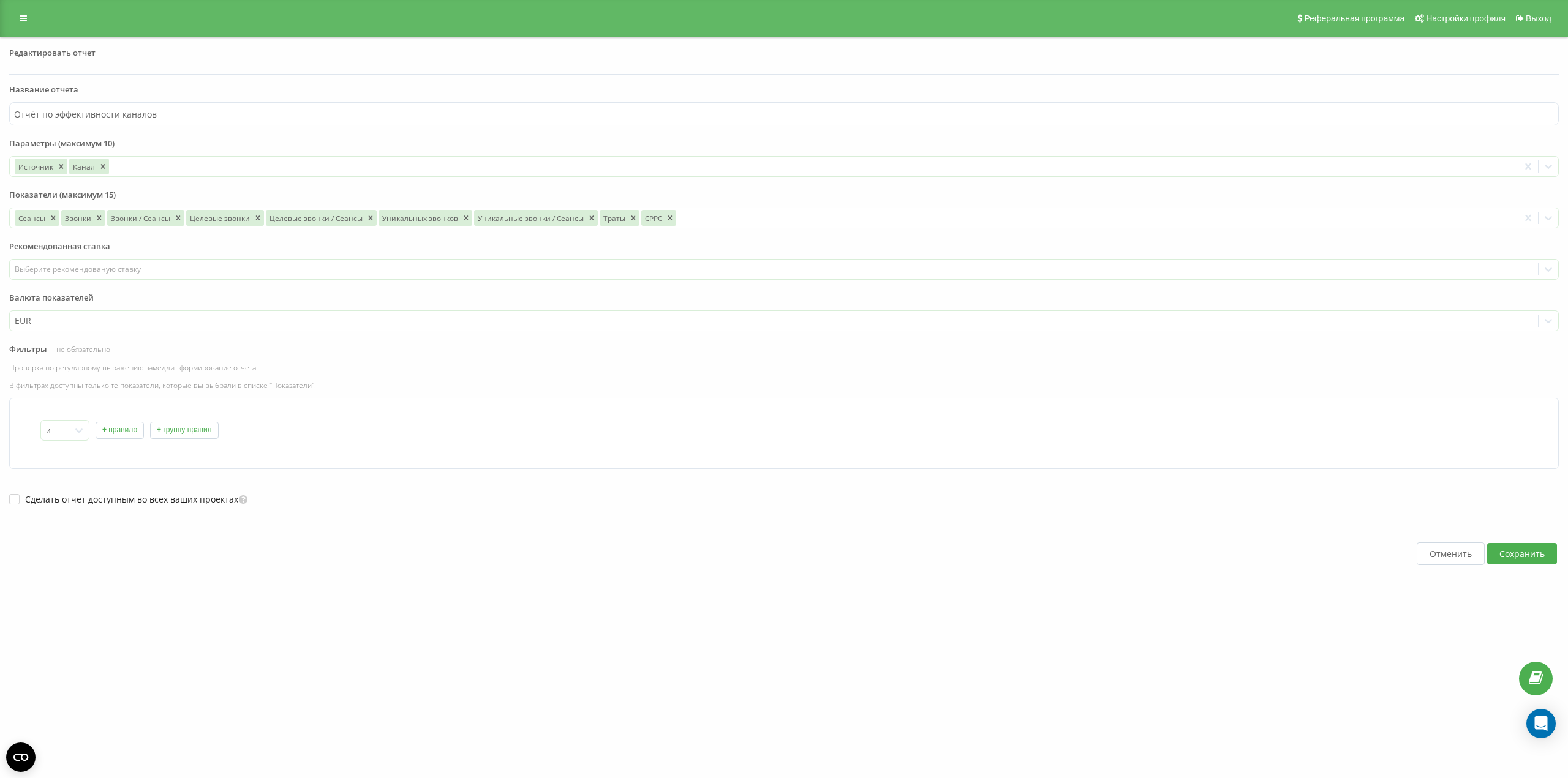
click at [1516, 547] on button "Сохранить" at bounding box center [1522, 554] width 70 height 22
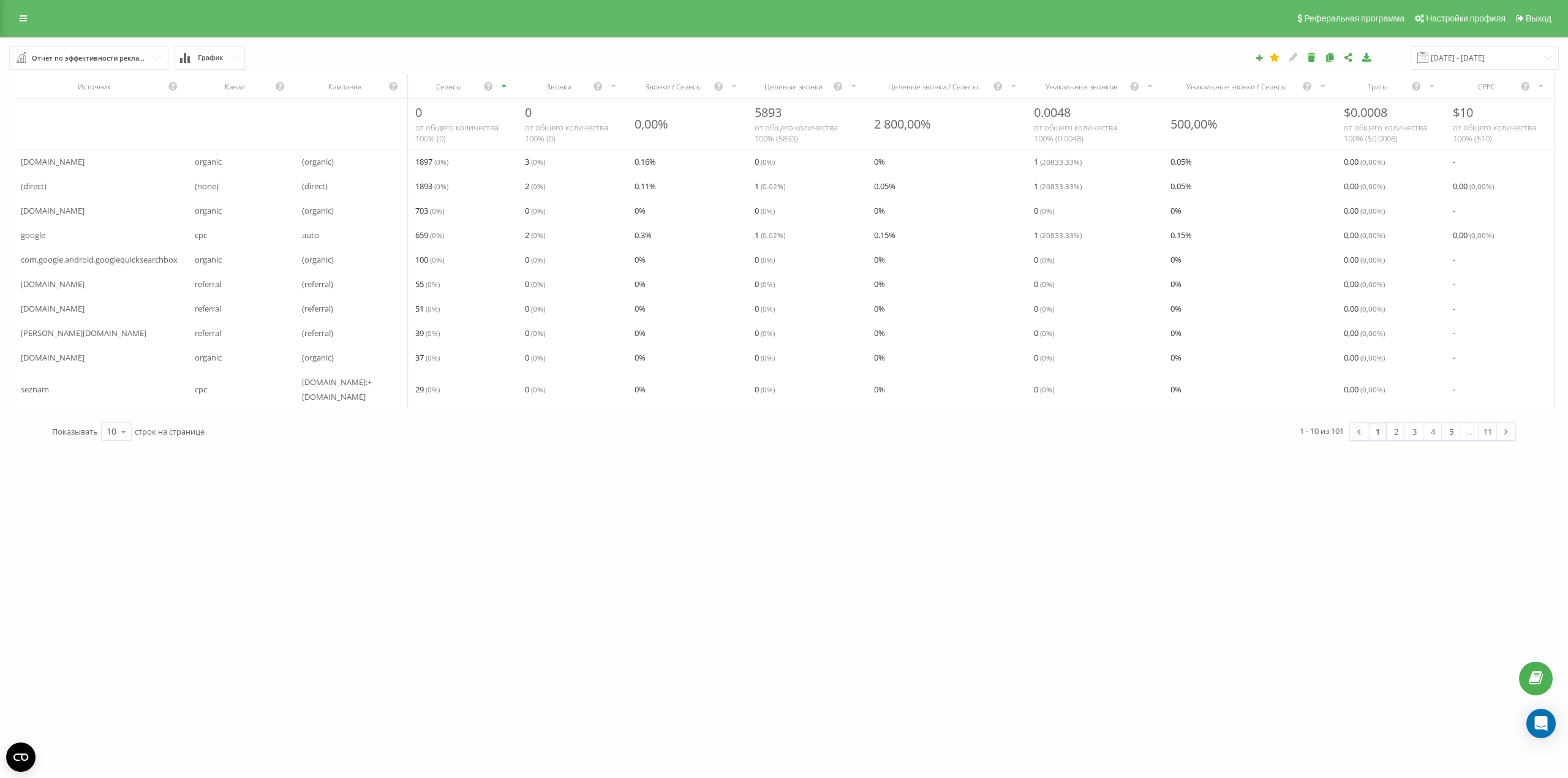
click at [140, 59] on div "Отчёт по эффективности рекламных кампаний" at bounding box center [89, 57] width 115 height 13
click at [96, 359] on span "Отчёт по эффективности каналов" at bounding box center [91, 359] width 122 height 11
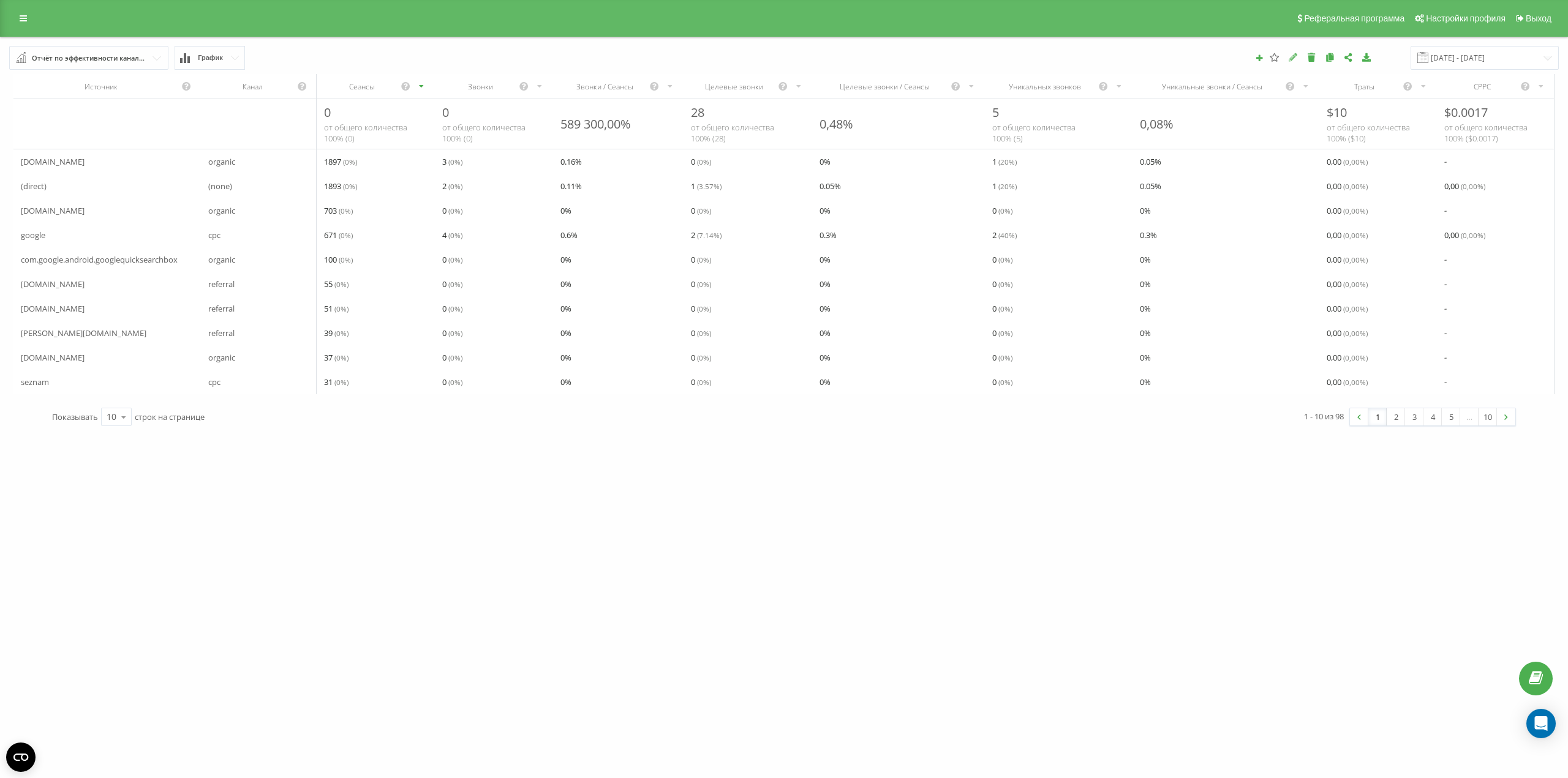
click at [1299, 58] on icon at bounding box center [1293, 57] width 11 height 9
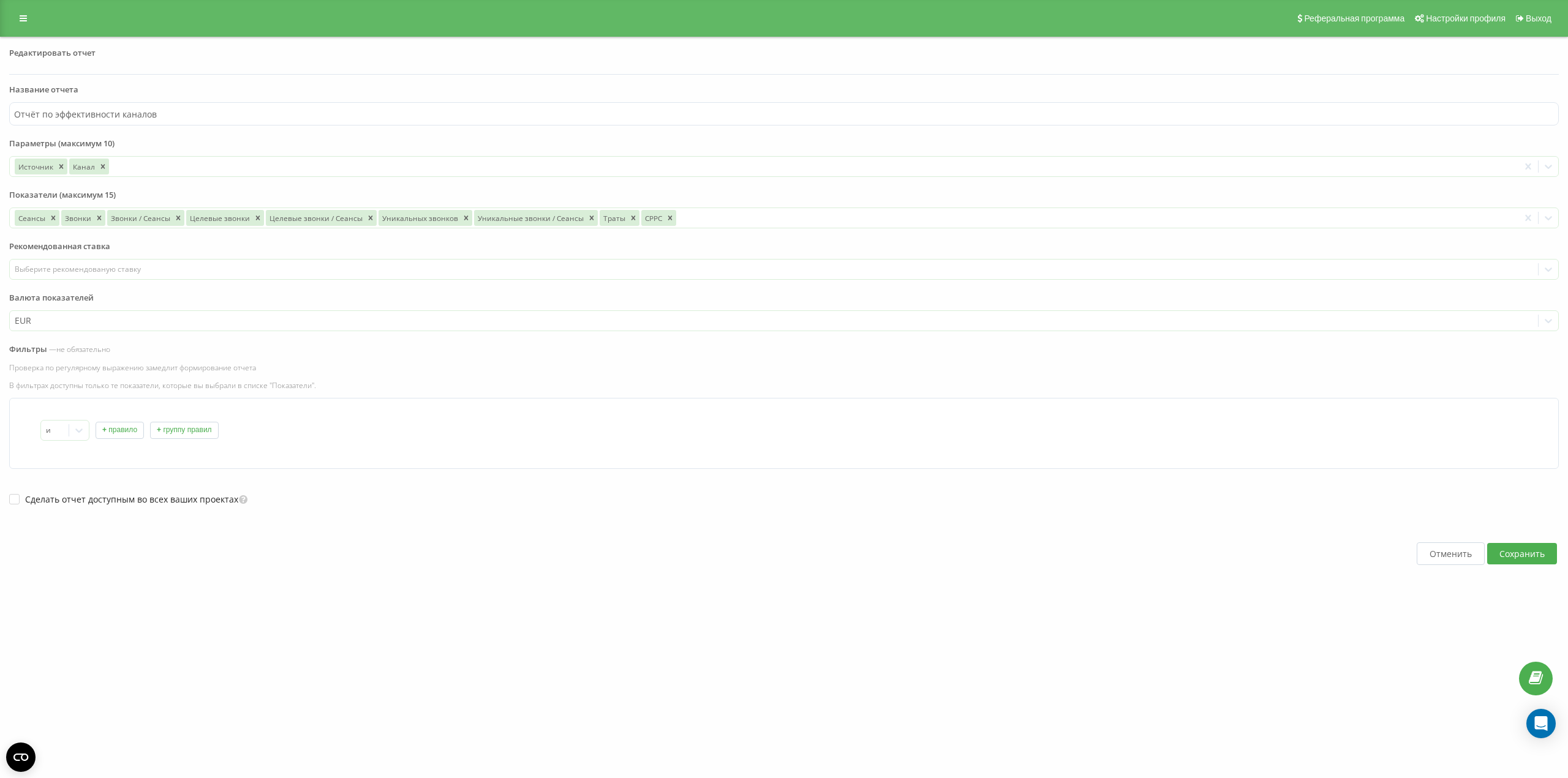
click at [118, 433] on button "+ правило" at bounding box center [119, 430] width 48 height 17
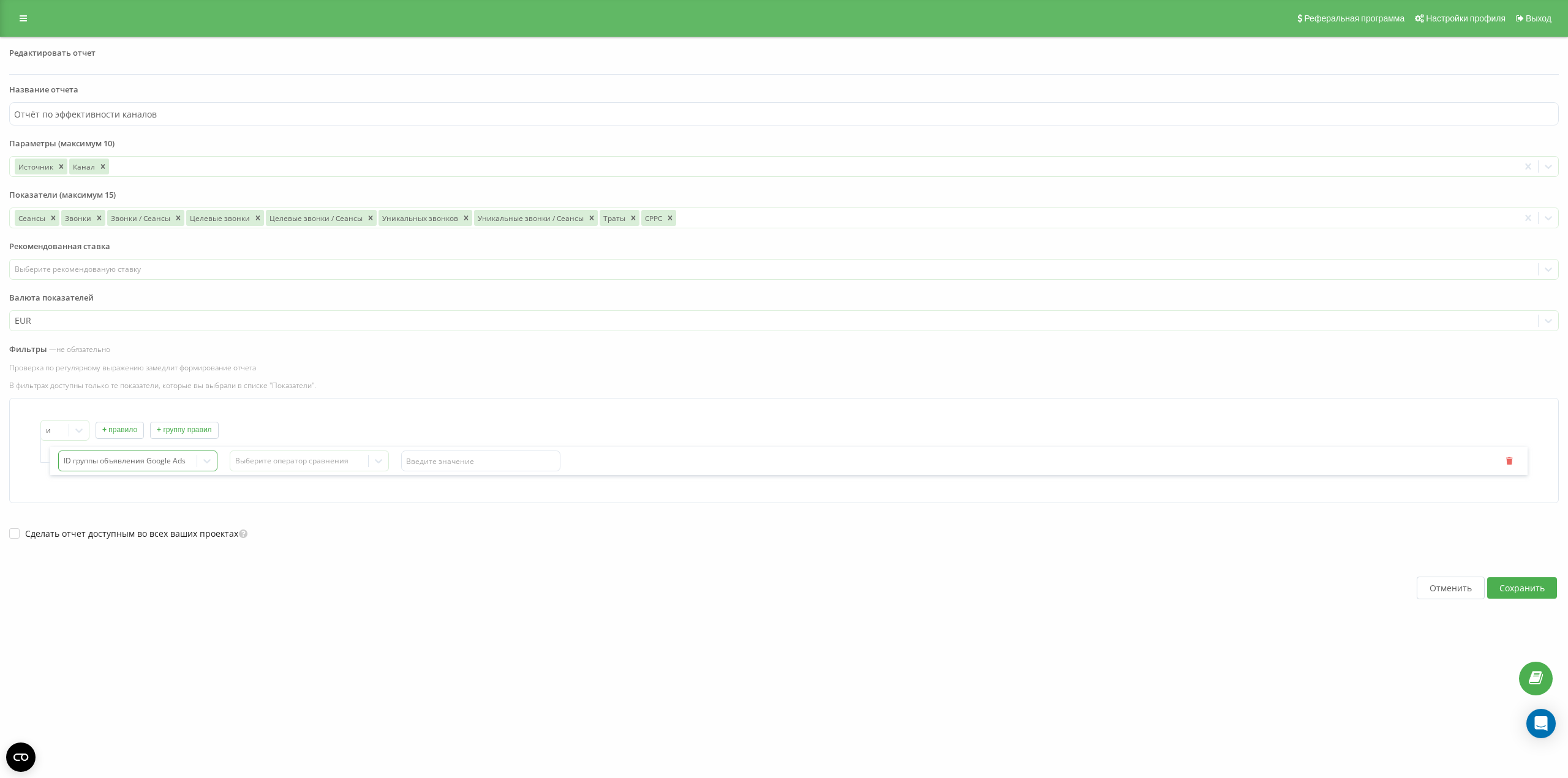
click at [167, 464] on div at bounding box center [127, 461] width 128 height 14
click at [147, 507] on div "ID группы объявления Google Ads" at bounding box center [140, 503] width 152 height 20
click at [302, 460] on div "Выберите оператор сравнения" at bounding box center [299, 460] width 128 height 10
click at [1438, 598] on button "Отменить" at bounding box center [1451, 588] width 68 height 22
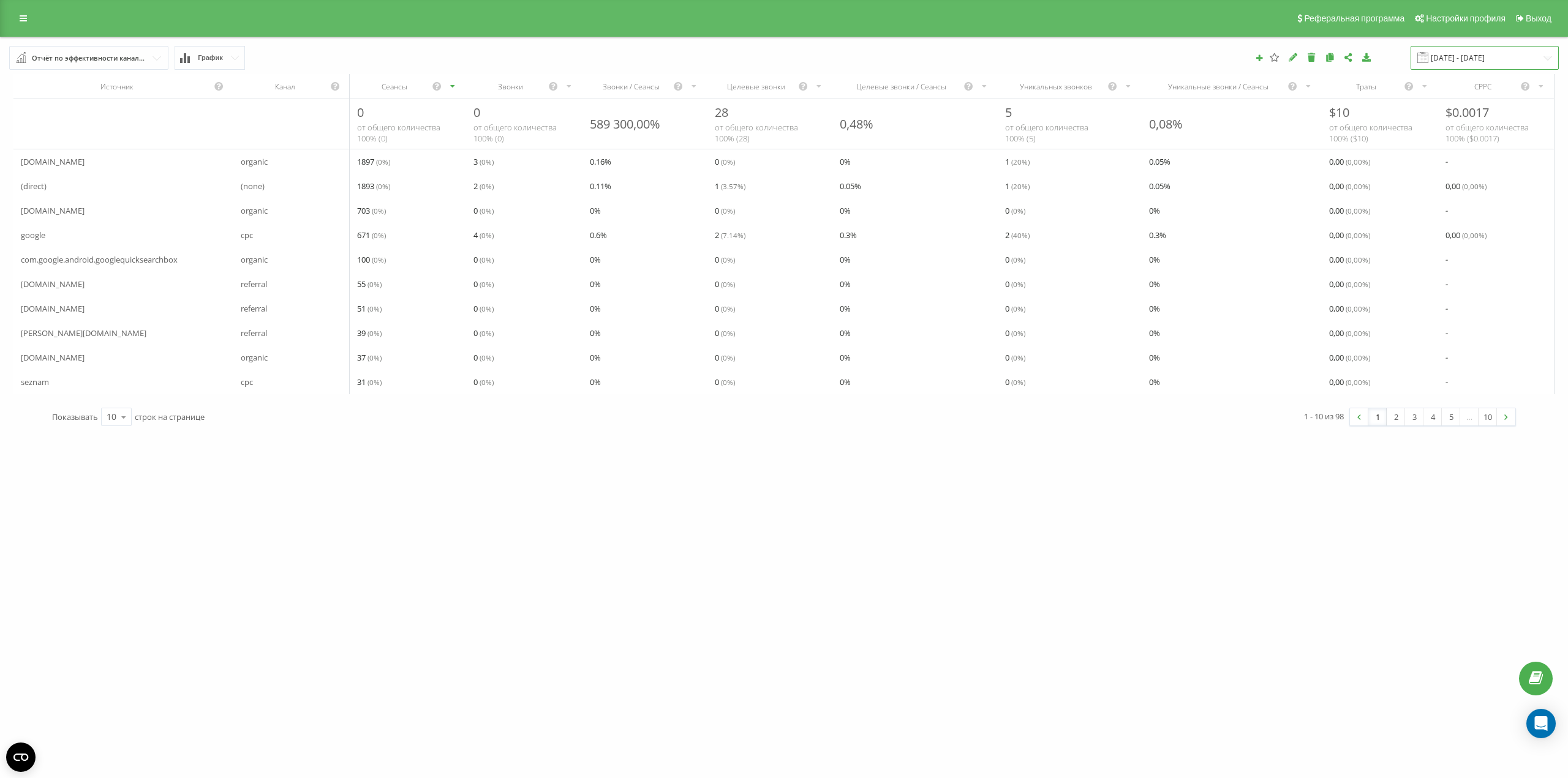
click at [1471, 57] on input "[DATE] - [DATE]" at bounding box center [1485, 57] width 148 height 24
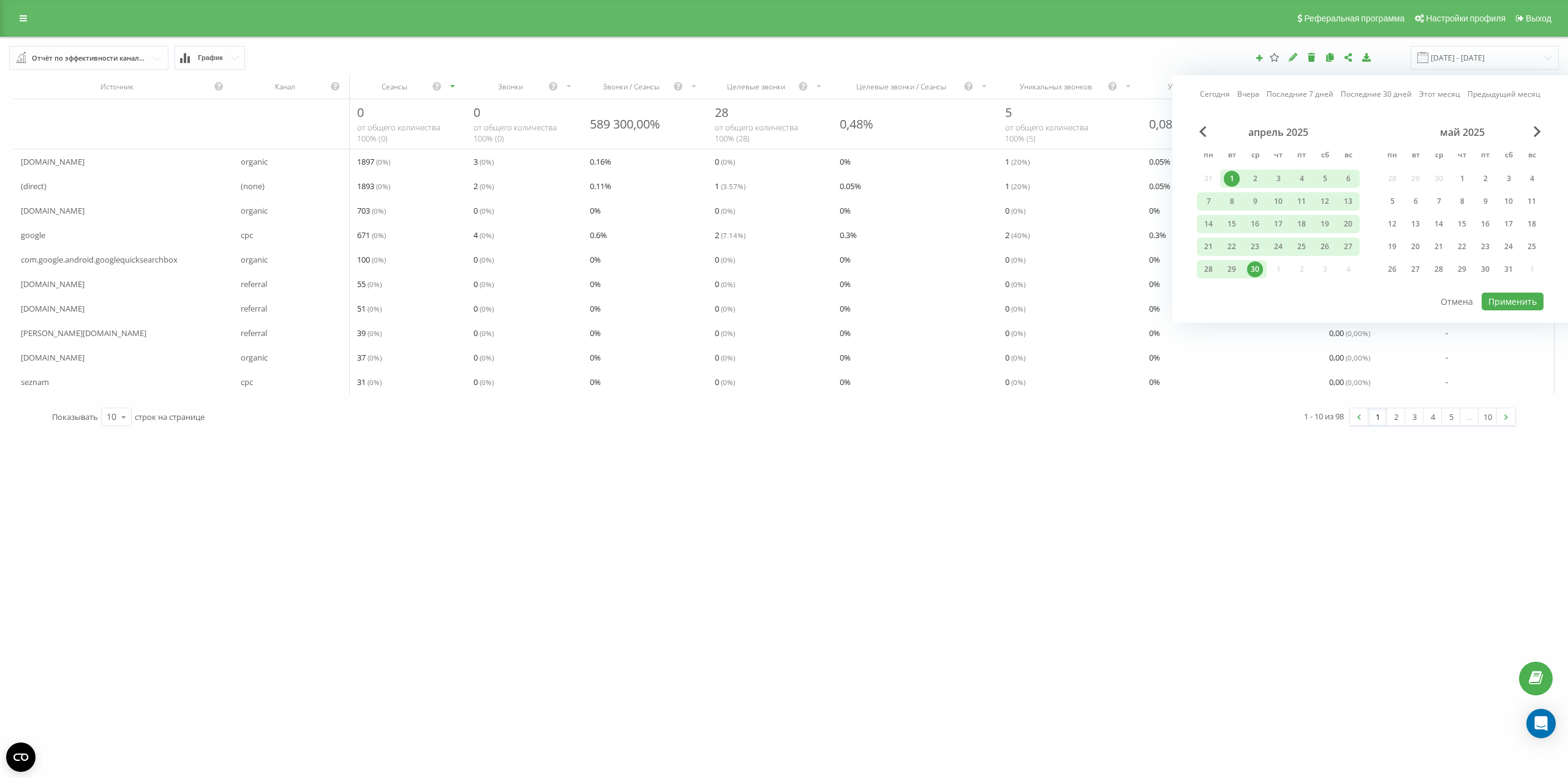
click at [1225, 172] on div "1" at bounding box center [1231, 179] width 23 height 18
click at [1540, 127] on span "Next Month" at bounding box center [1537, 132] width 7 height 11
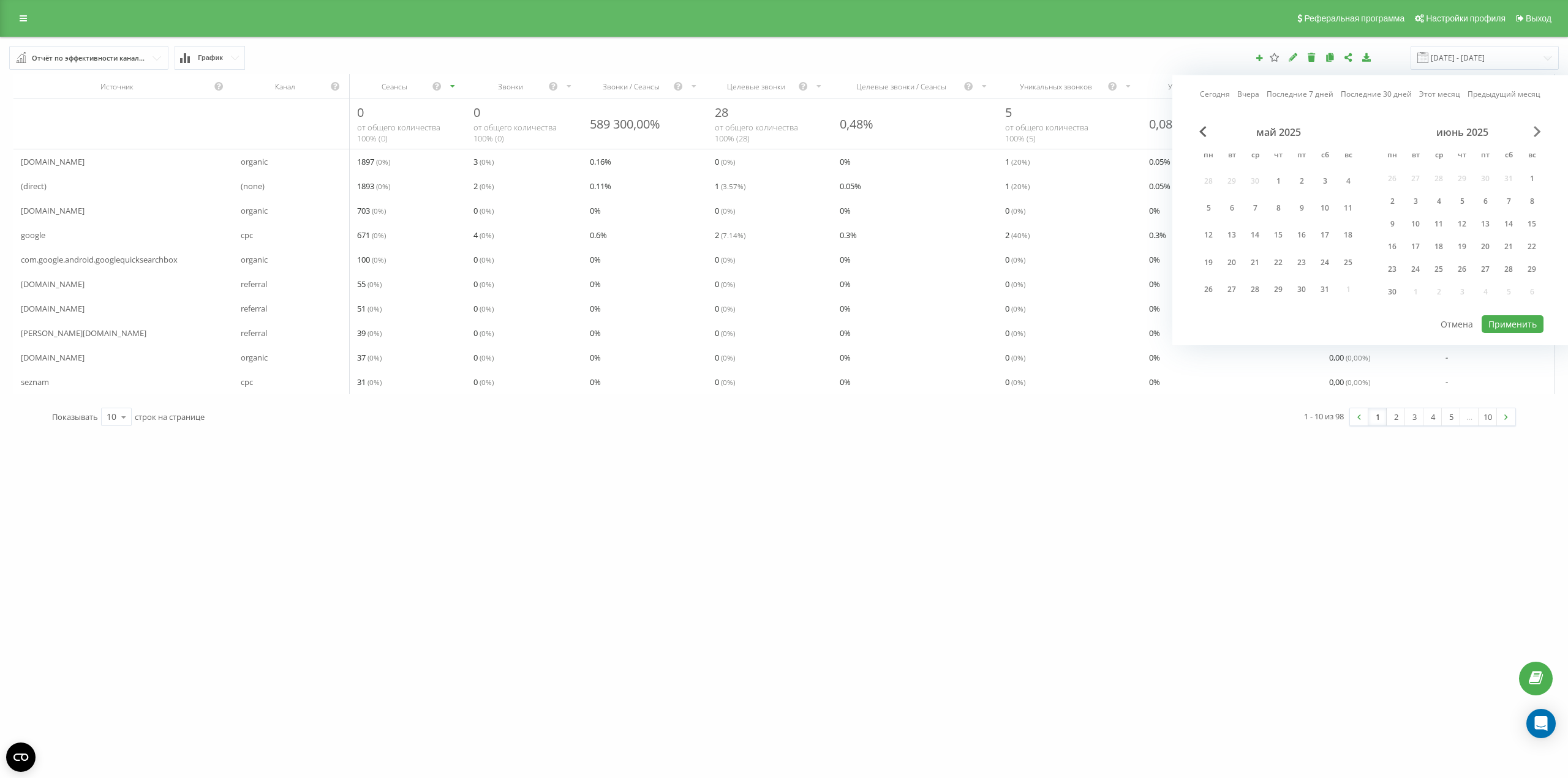
click at [1540, 127] on span "Next Month" at bounding box center [1537, 132] width 7 height 11
click at [1344, 270] on div "31" at bounding box center [1348, 269] width 16 height 16
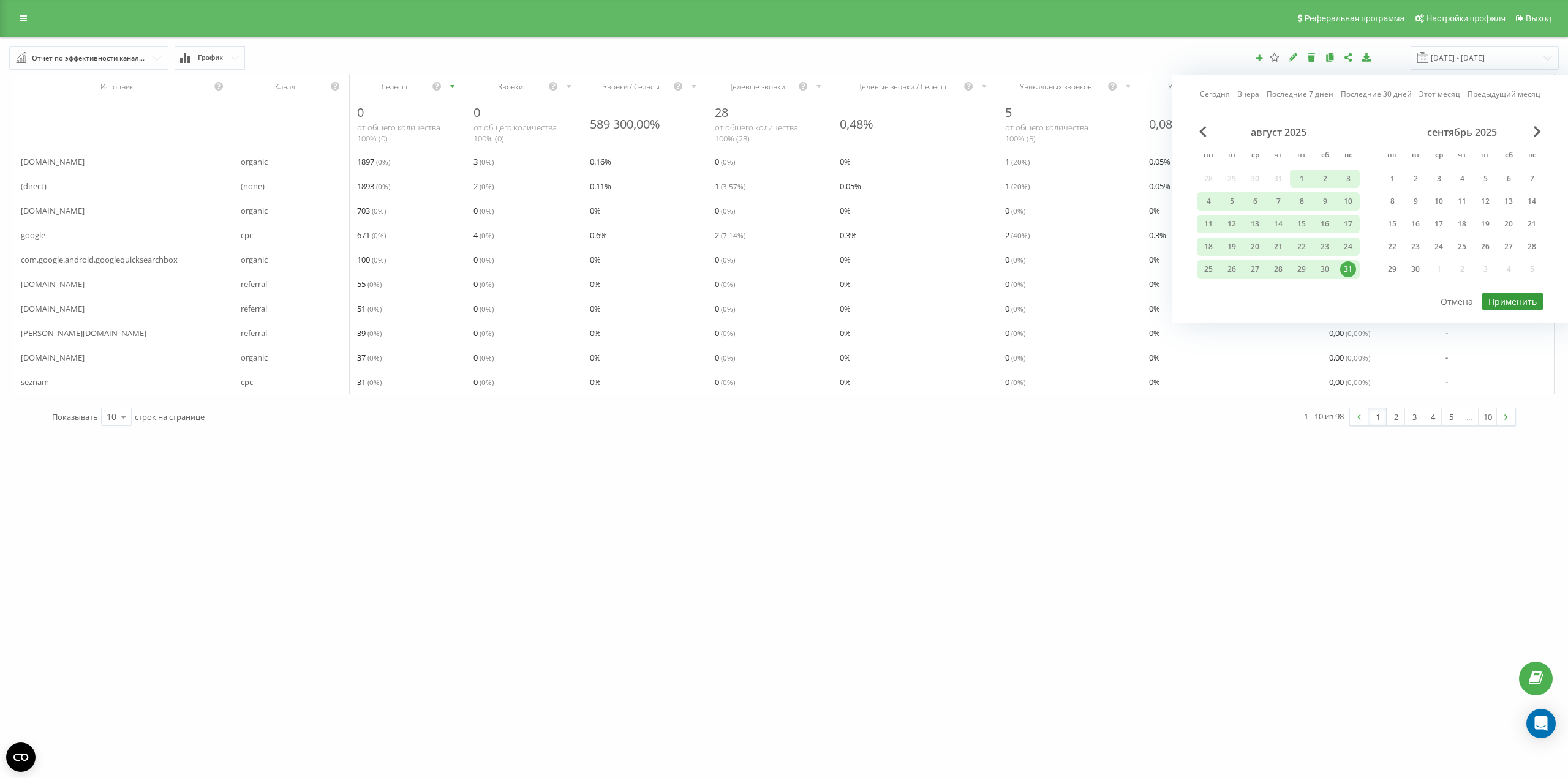
click at [1498, 298] on button "Применить" at bounding box center [1512, 302] width 62 height 18
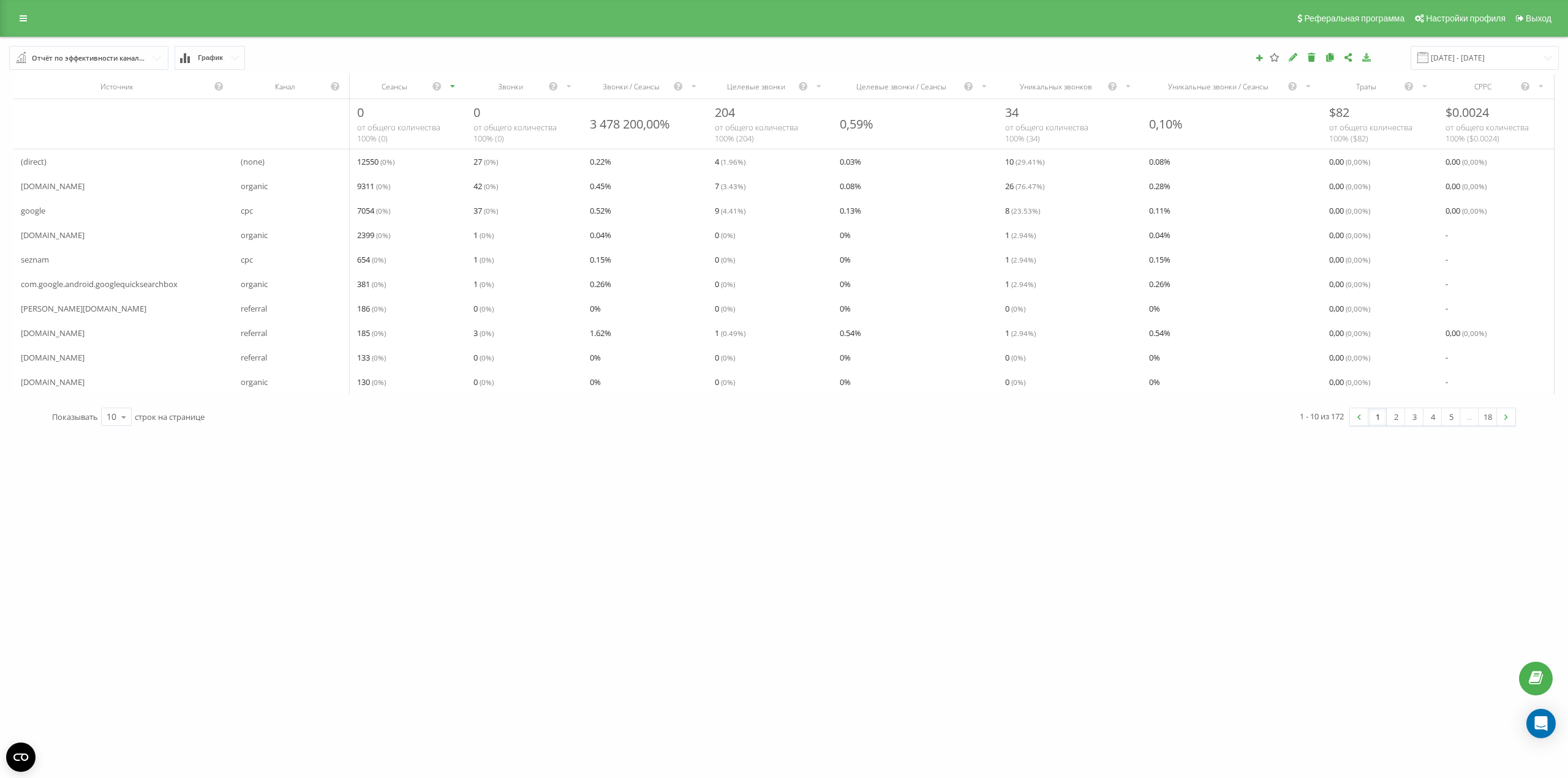
click at [1374, 59] on button at bounding box center [1368, 57] width 13 height 10
click at [1513, 61] on input "[DATE] - [DATE]" at bounding box center [1485, 57] width 148 height 24
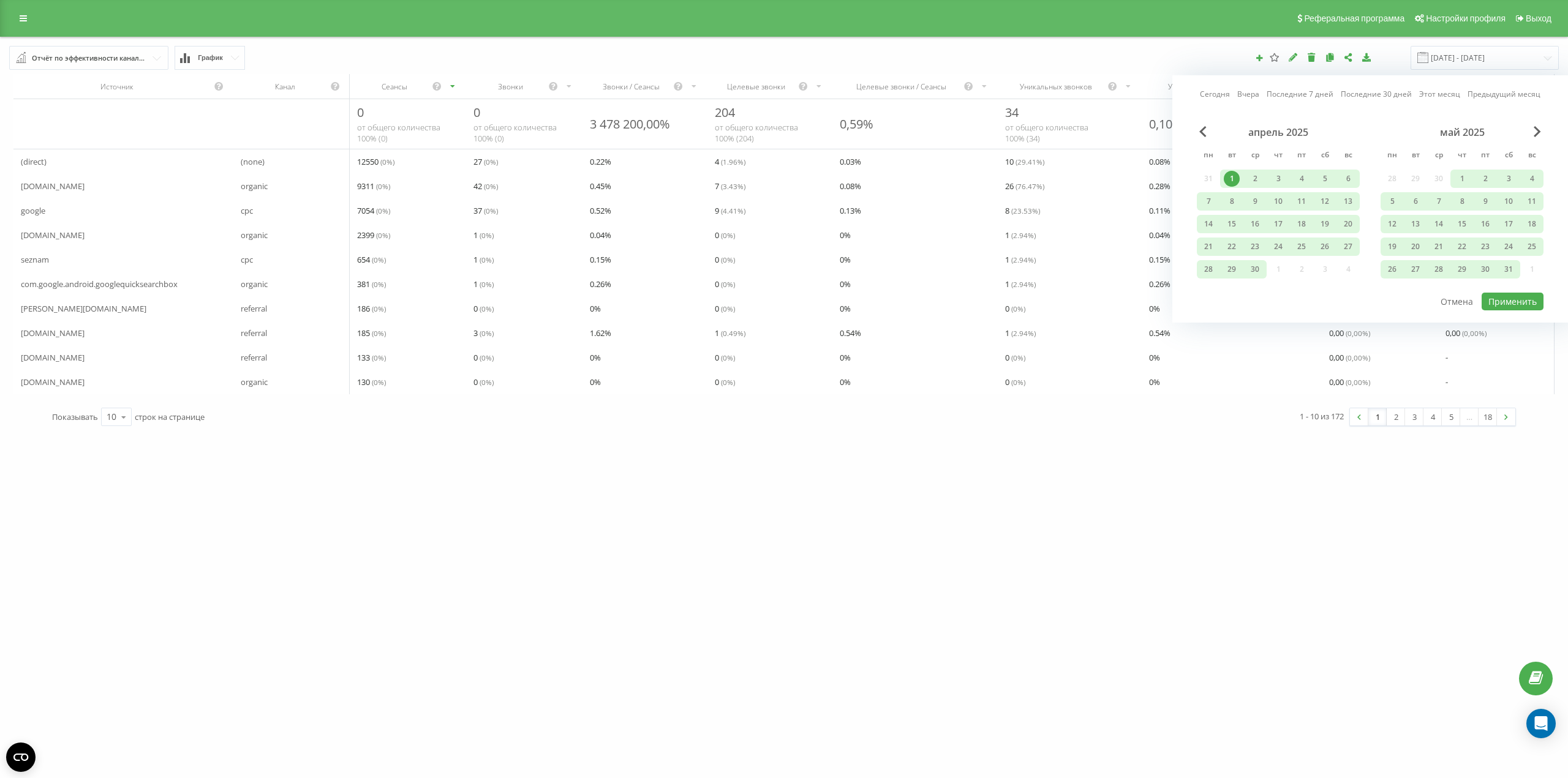
click at [1231, 180] on div "1" at bounding box center [1232, 179] width 16 height 16
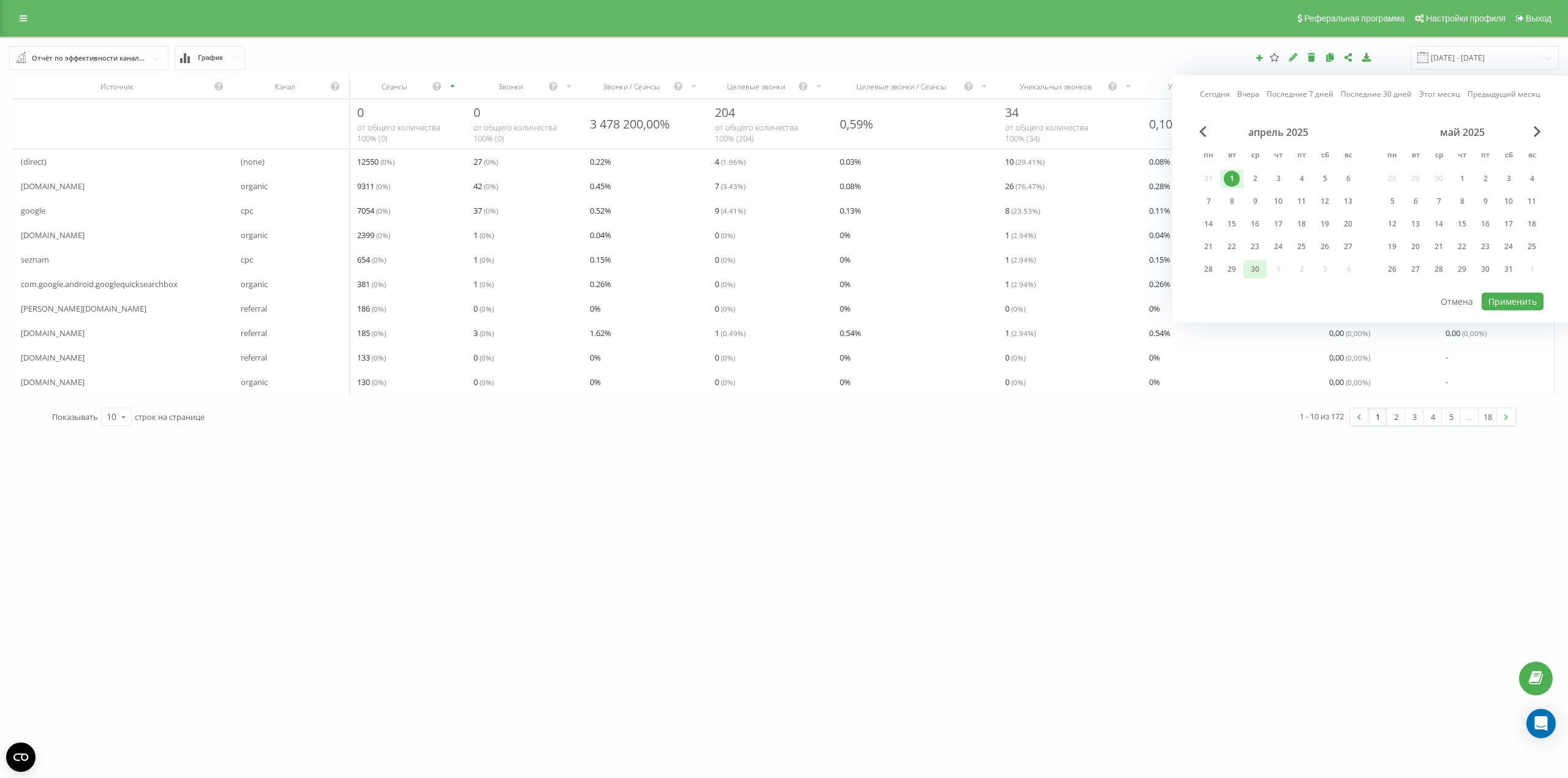
click at [1255, 271] on div "30" at bounding box center [1255, 269] width 16 height 16
click at [1510, 302] on button "Применить" at bounding box center [1512, 302] width 62 height 18
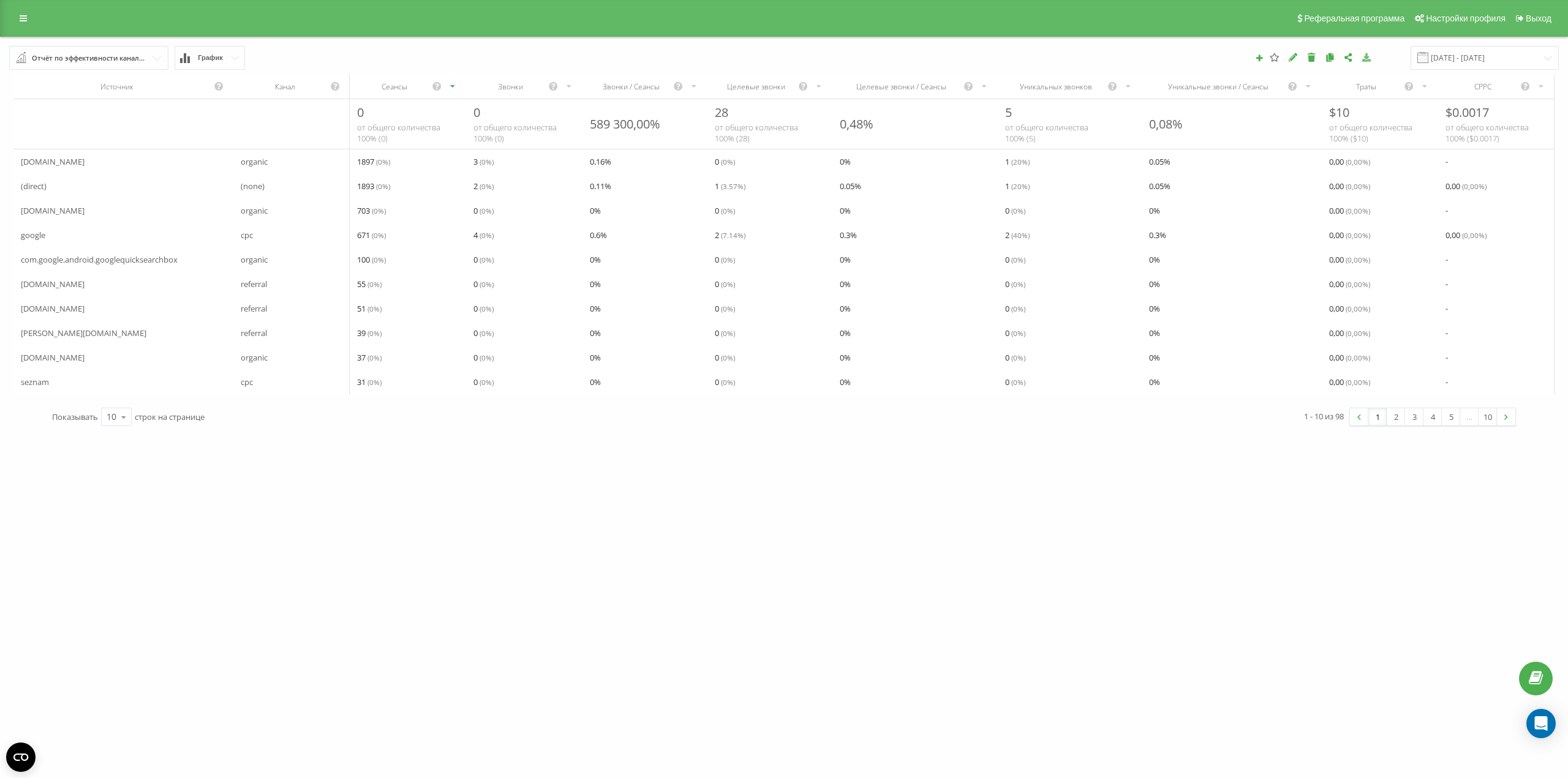
click at [1372, 61] on icon at bounding box center [1367, 57] width 11 height 9
click at [1450, 55] on input "[DATE] - [DATE]" at bounding box center [1485, 57] width 148 height 24
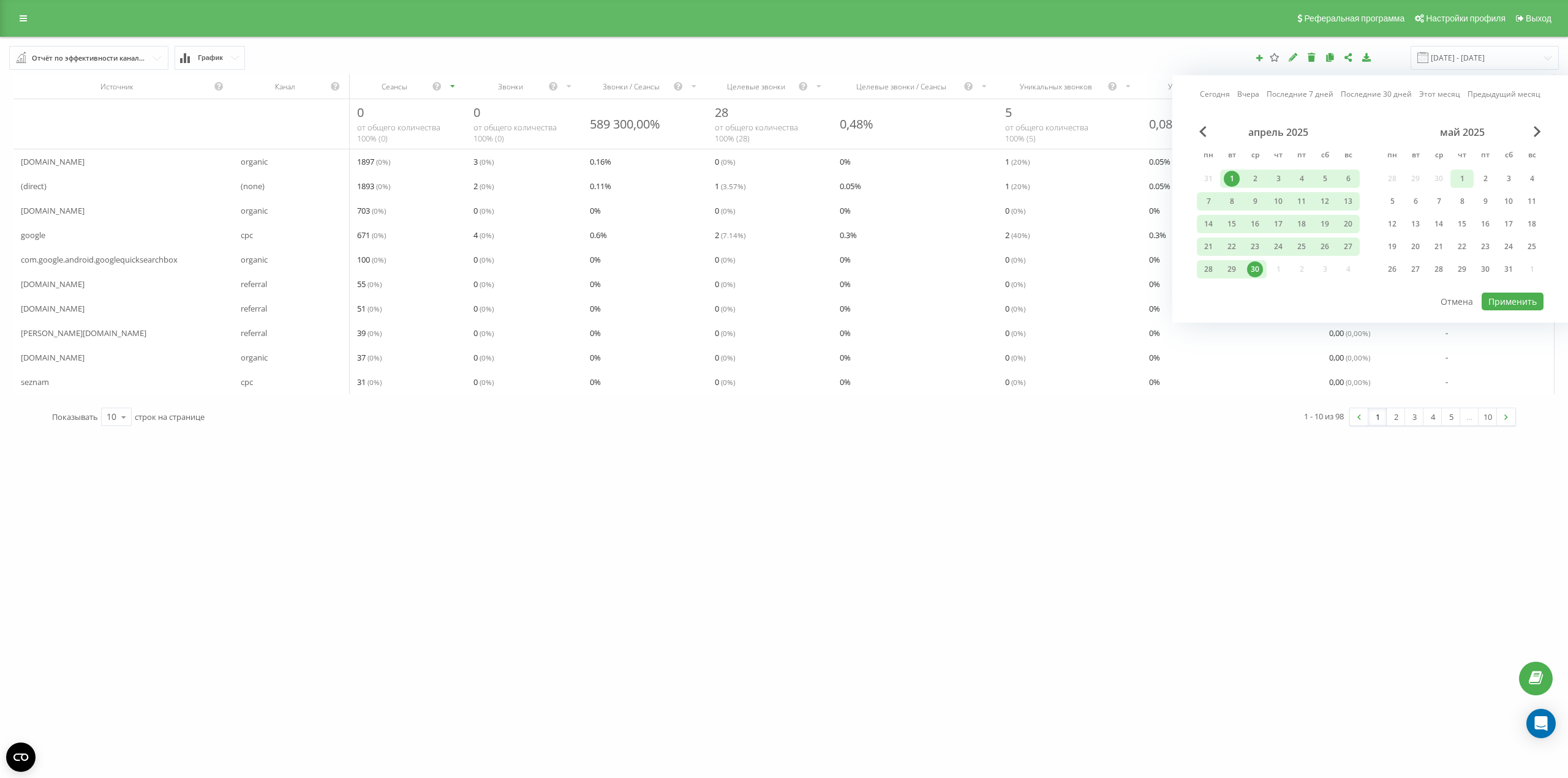
click at [1467, 176] on div "1" at bounding box center [1462, 179] width 16 height 16
click at [1503, 270] on div "31" at bounding box center [1509, 269] width 16 height 16
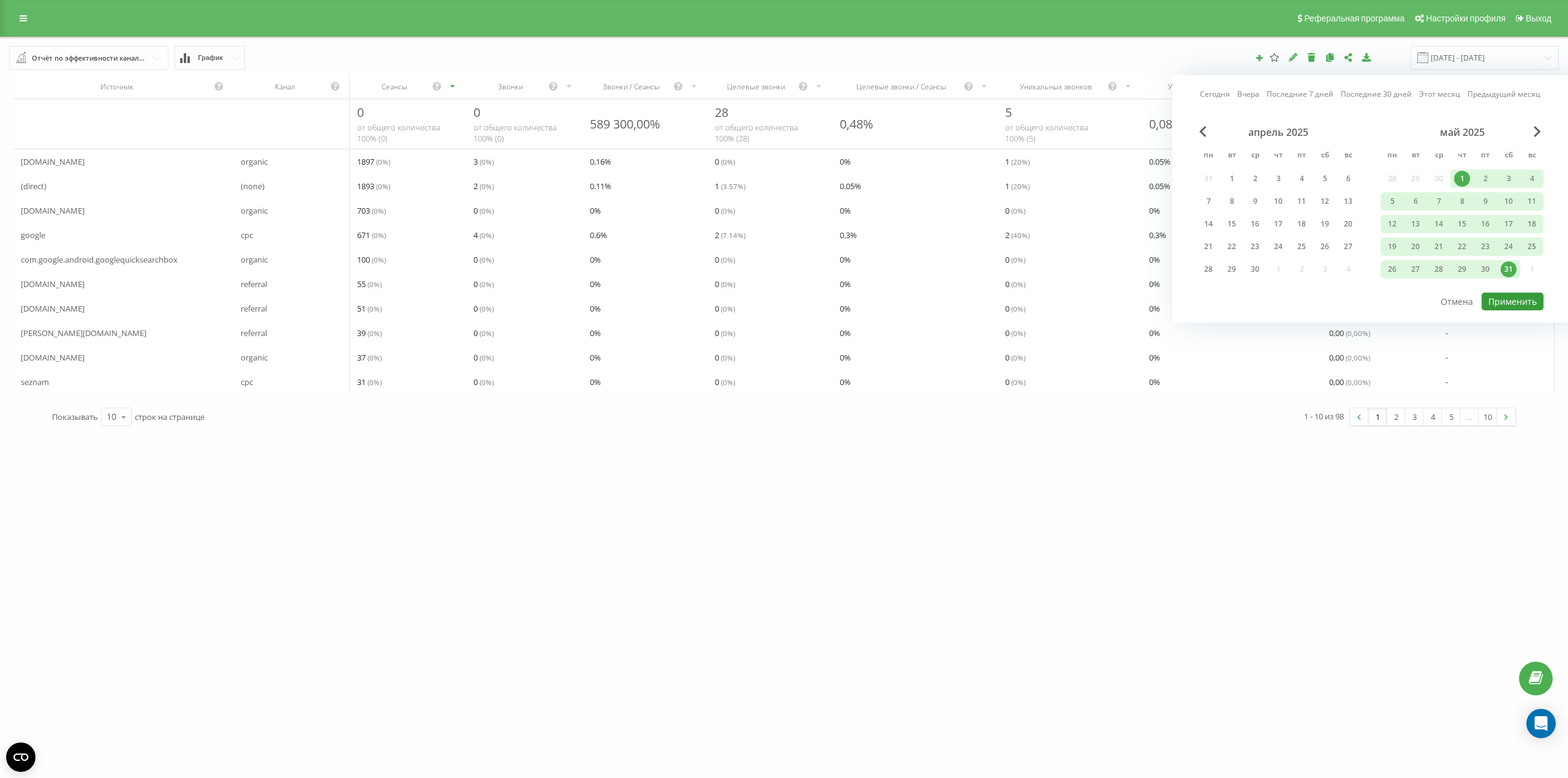
click at [1517, 303] on button "Применить" at bounding box center [1512, 302] width 62 height 18
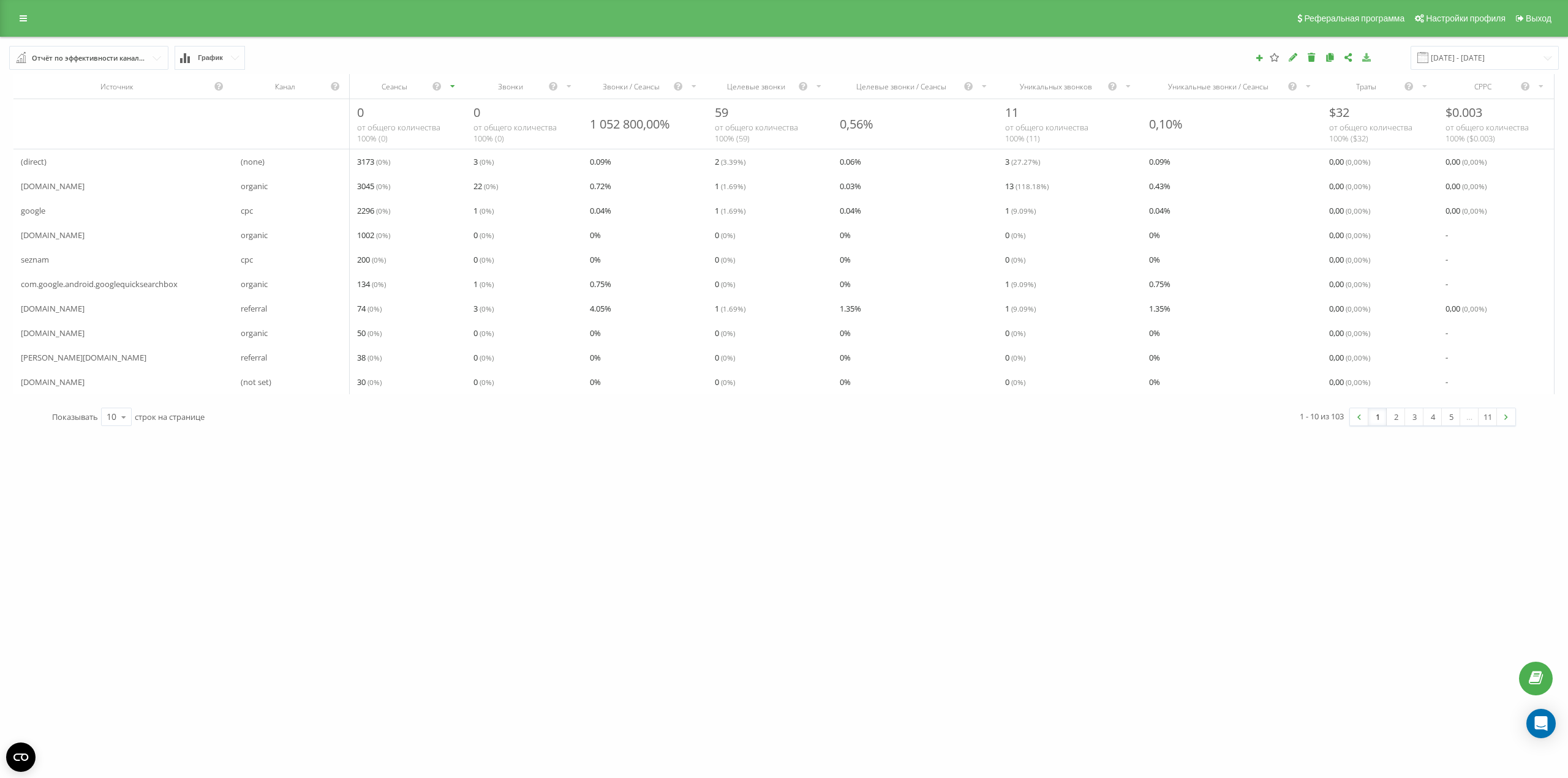
click at [1372, 59] on icon at bounding box center [1367, 57] width 11 height 9
click at [1474, 56] on input "[DATE] - [DATE]" at bounding box center [1485, 57] width 148 height 24
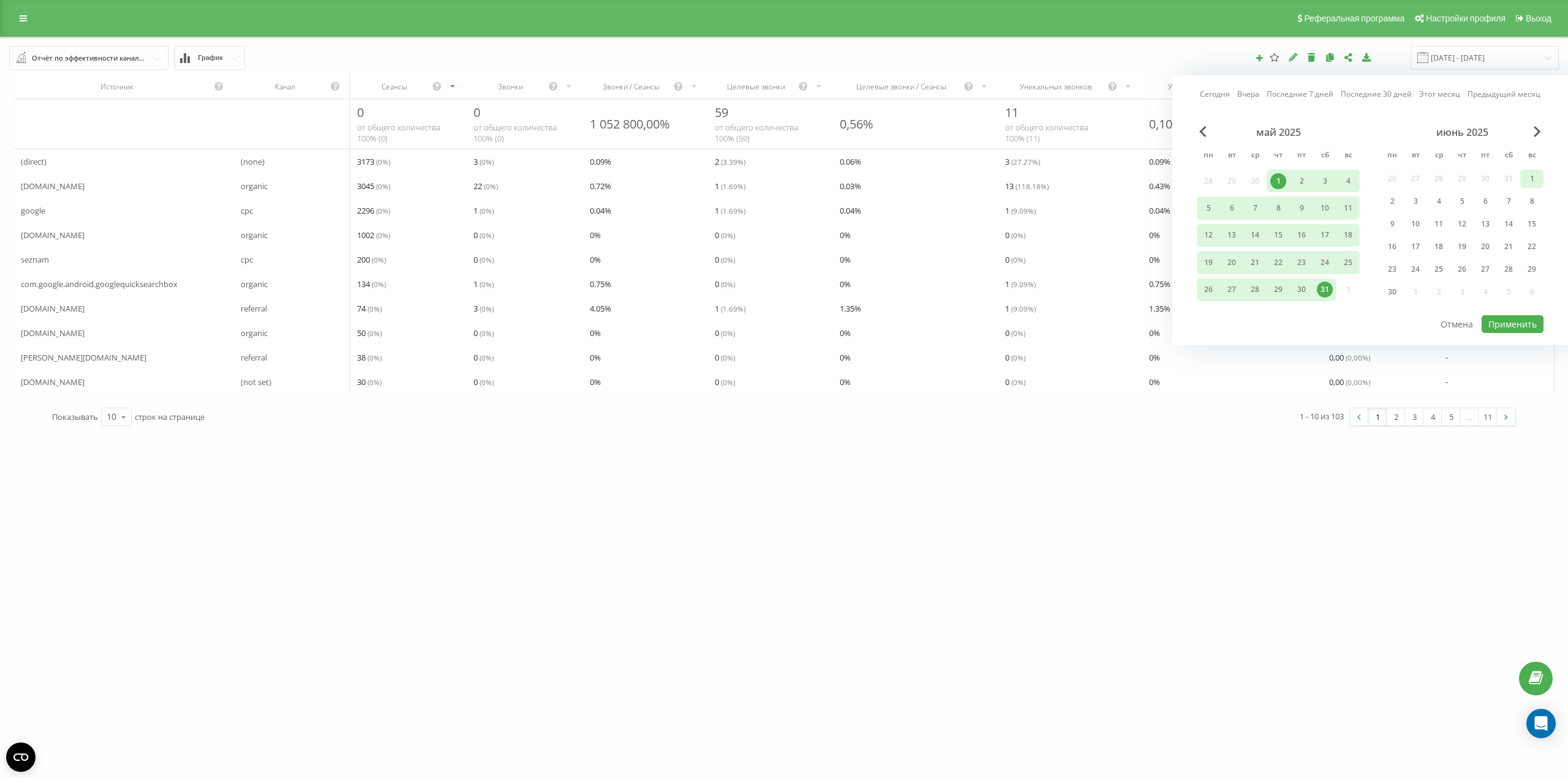
click at [1532, 181] on div "1" at bounding box center [1532, 179] width 16 height 16
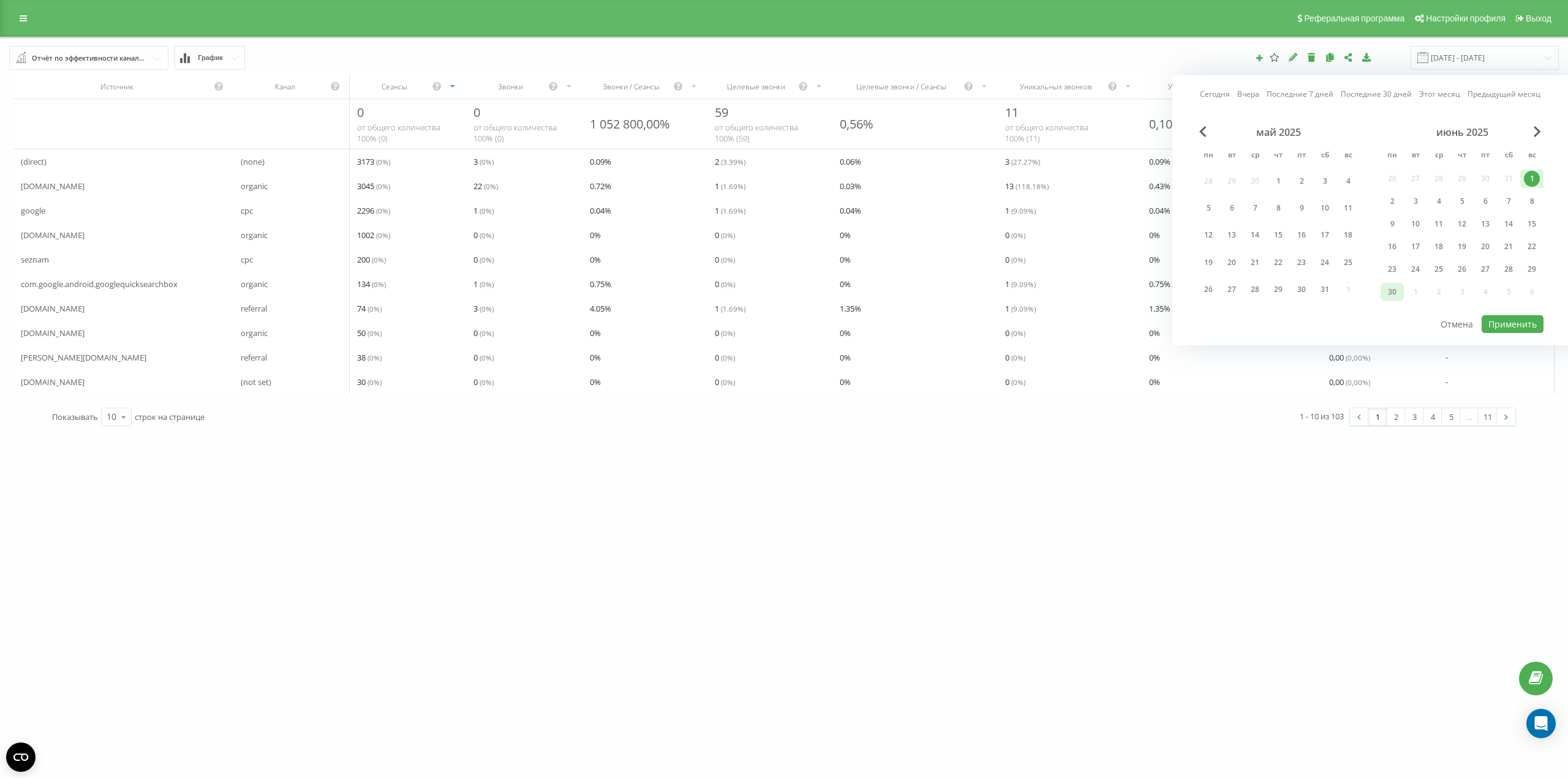
click at [1396, 296] on div "30" at bounding box center [1392, 293] width 16 height 16
click at [1511, 321] on button "Применить" at bounding box center [1512, 324] width 62 height 18
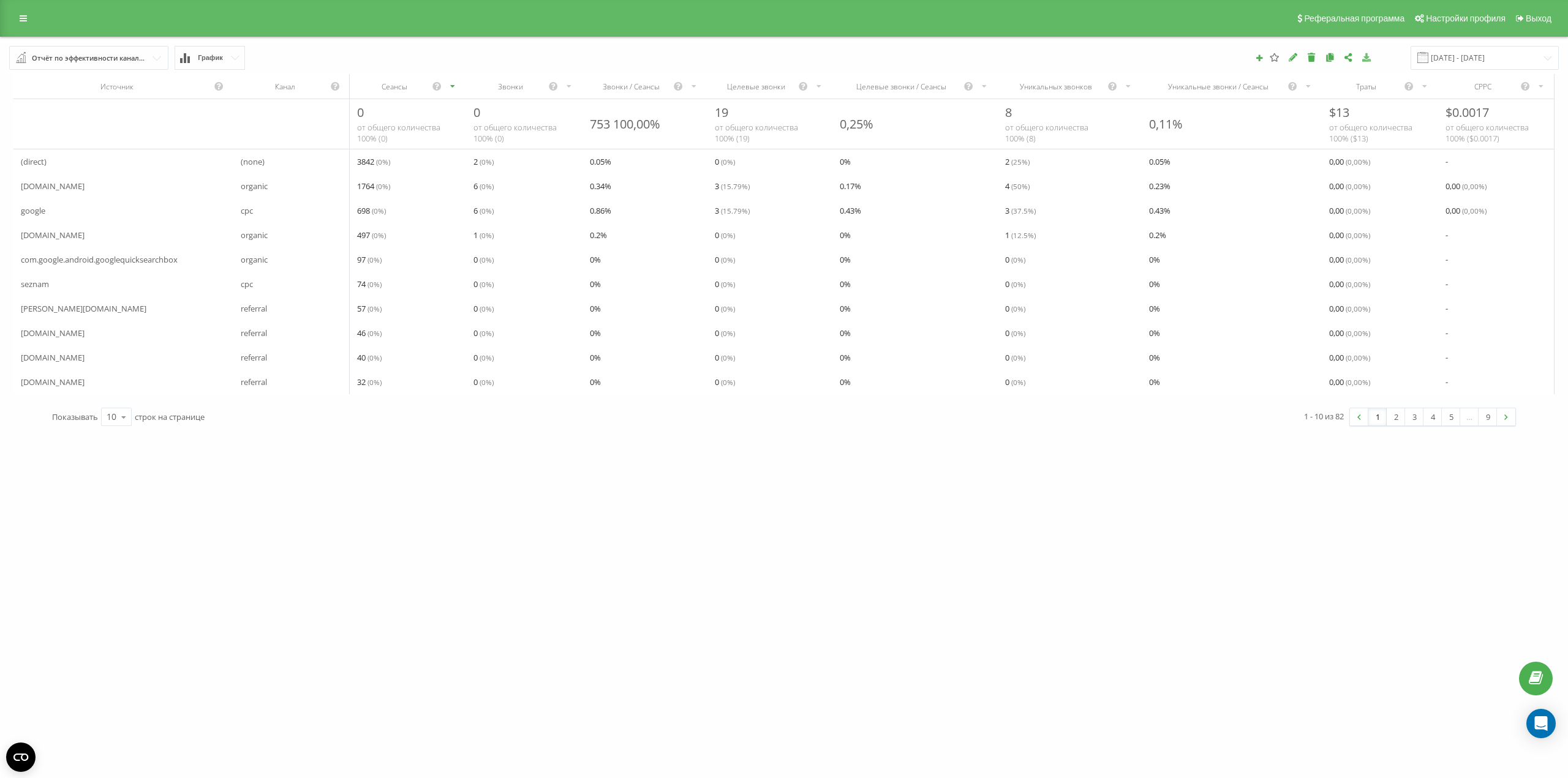
click at [1372, 59] on icon at bounding box center [1367, 57] width 11 height 9
click at [1485, 65] on input "[DATE] - [DATE]" at bounding box center [1485, 57] width 148 height 24
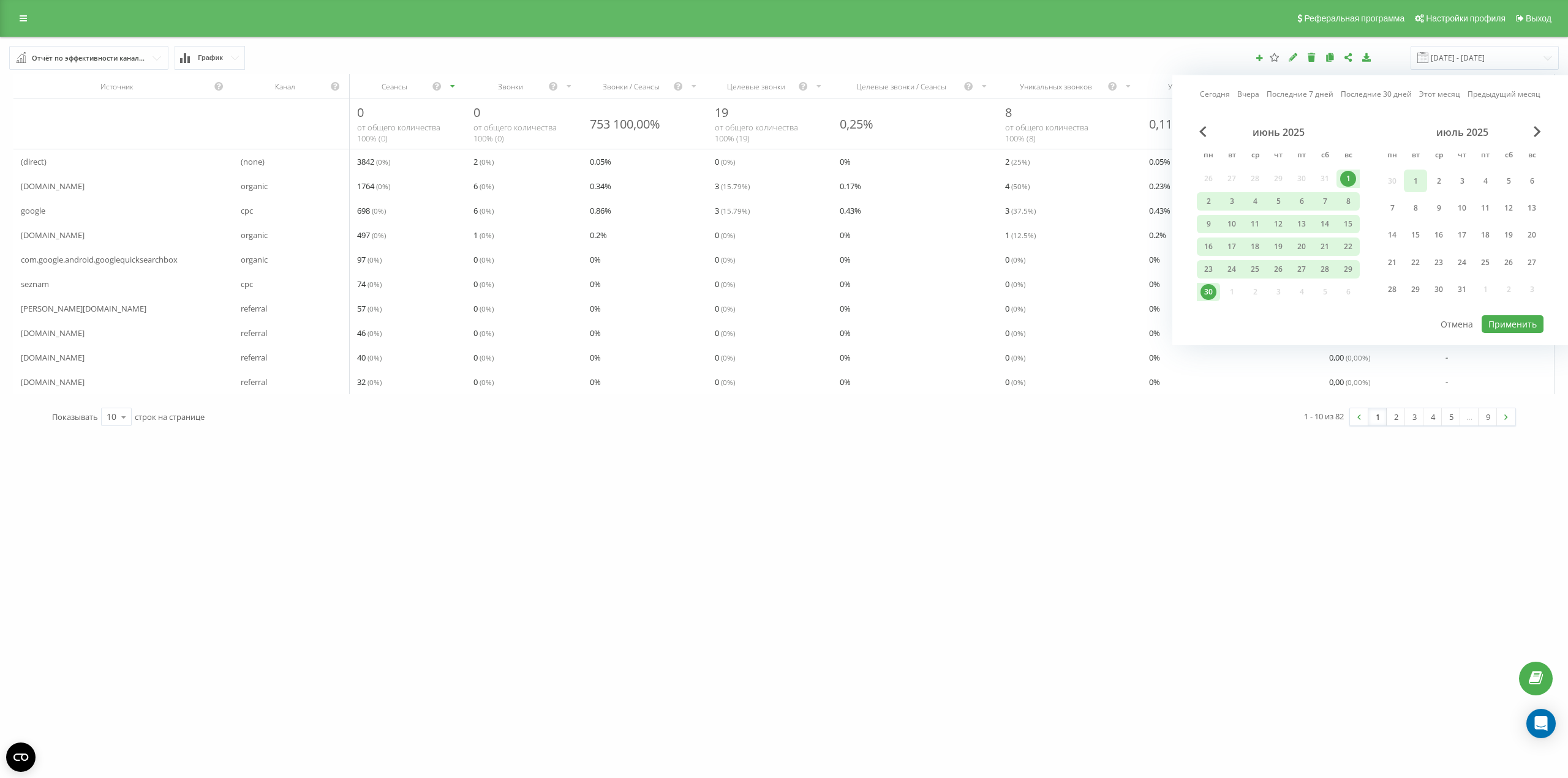
click at [1419, 185] on div "1" at bounding box center [1415, 181] width 16 height 16
click at [1453, 284] on div "31" at bounding box center [1462, 290] width 23 height 22
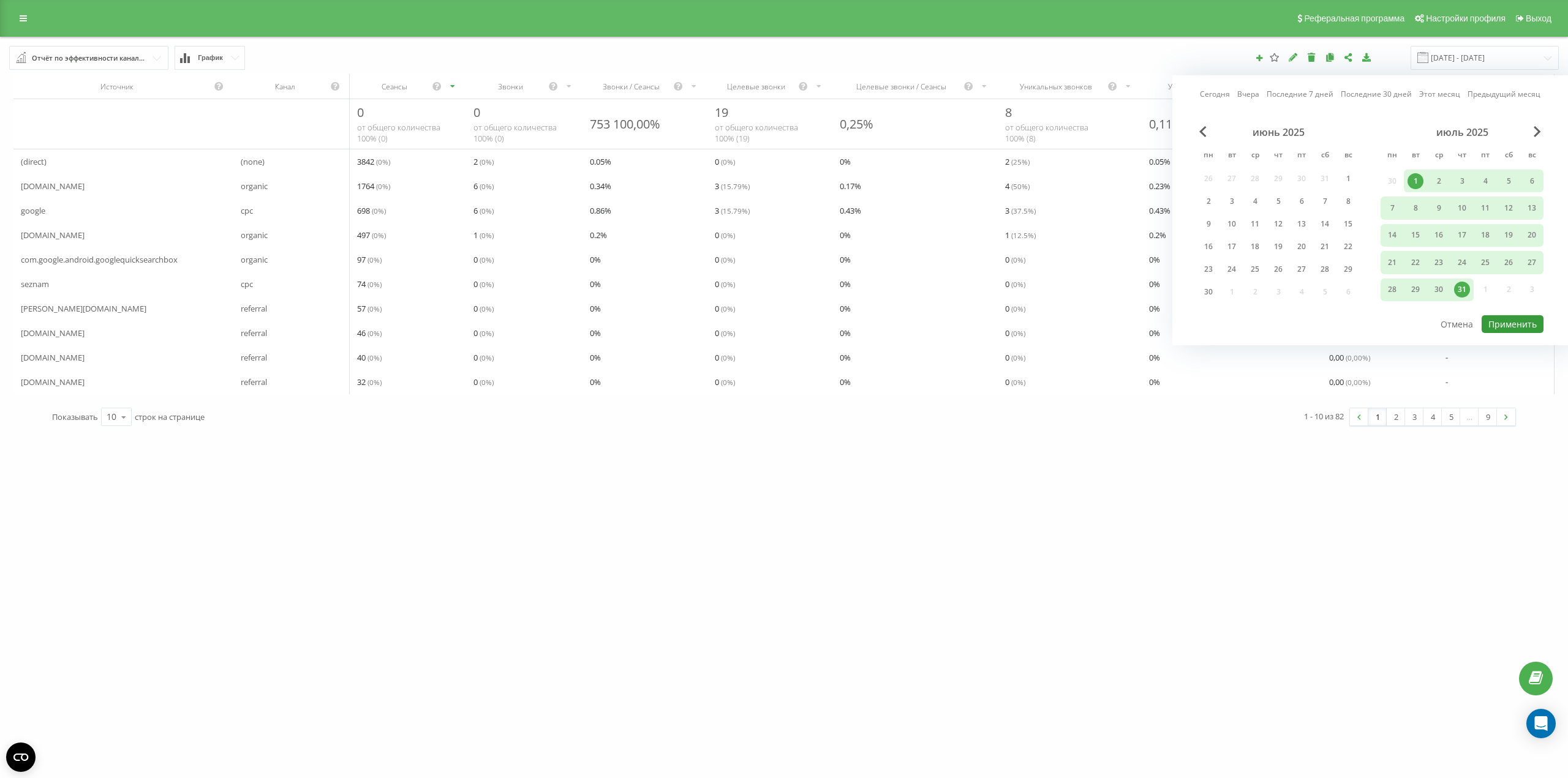
click at [1495, 323] on button "Применить" at bounding box center [1512, 324] width 62 height 18
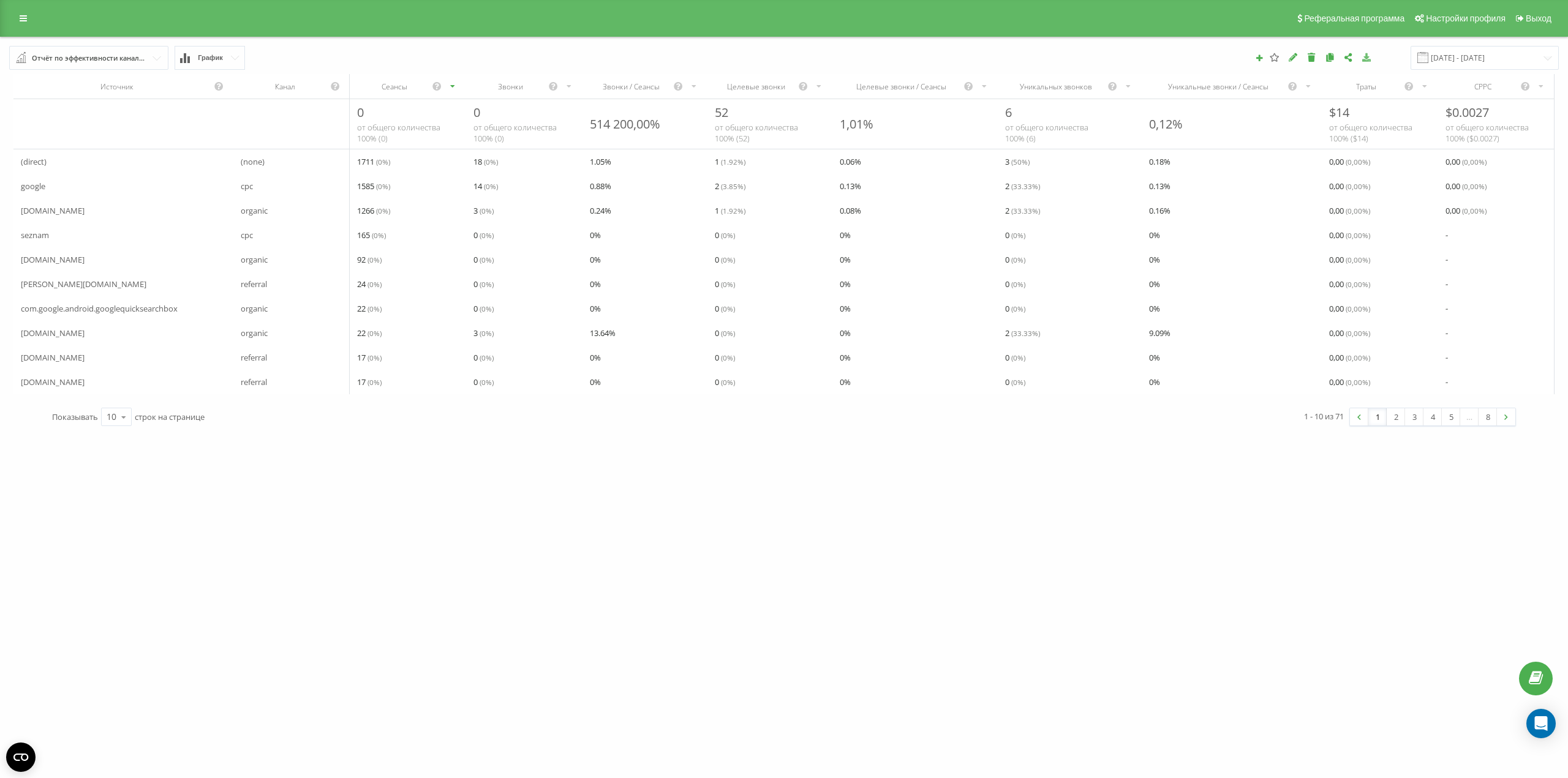
click at [1372, 55] on icon at bounding box center [1367, 57] width 11 height 9
click at [1473, 61] on input "[DATE] - [DATE]" at bounding box center [1485, 57] width 148 height 24
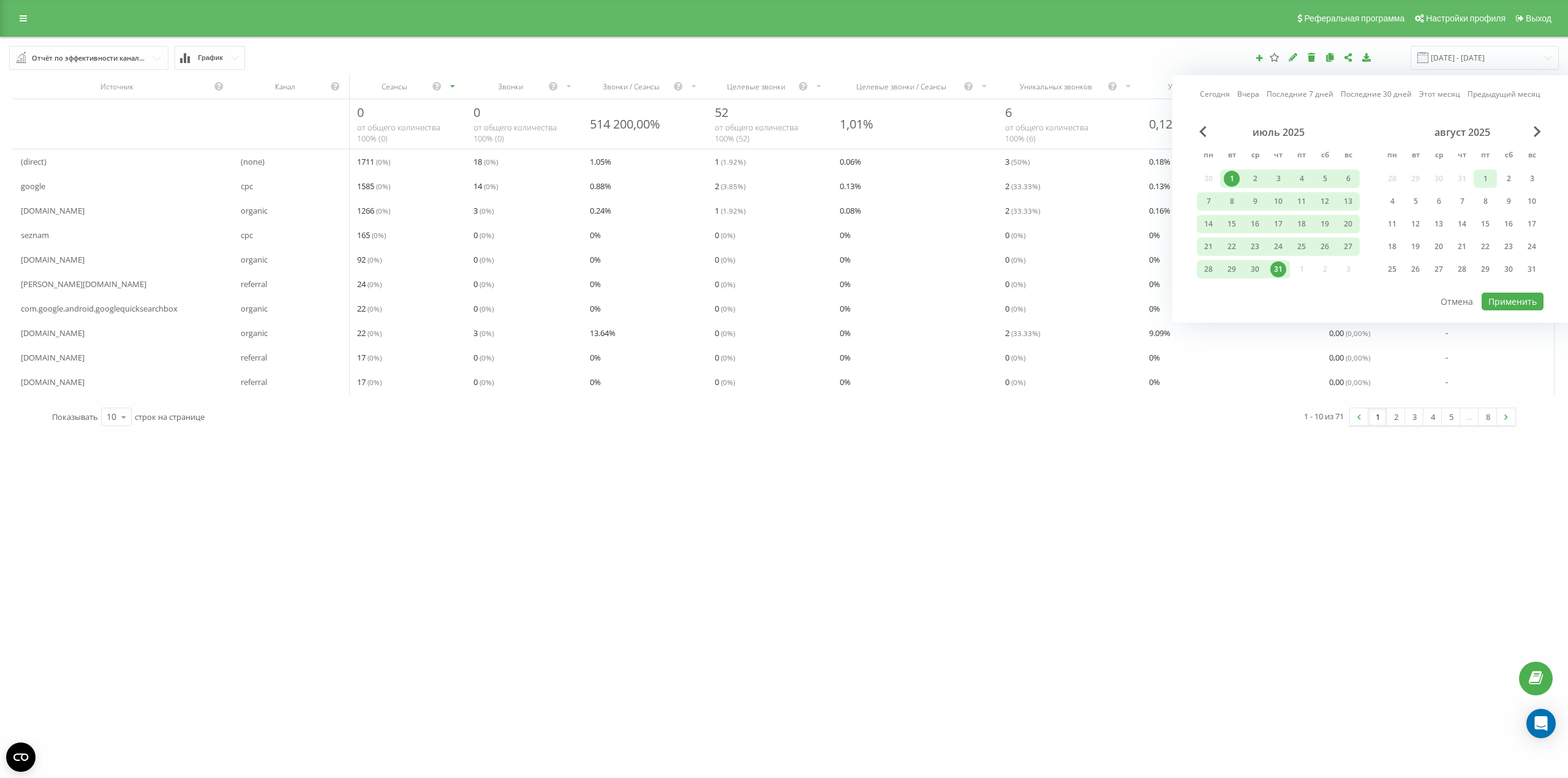
click at [1481, 177] on div "1" at bounding box center [1485, 179] width 16 height 16
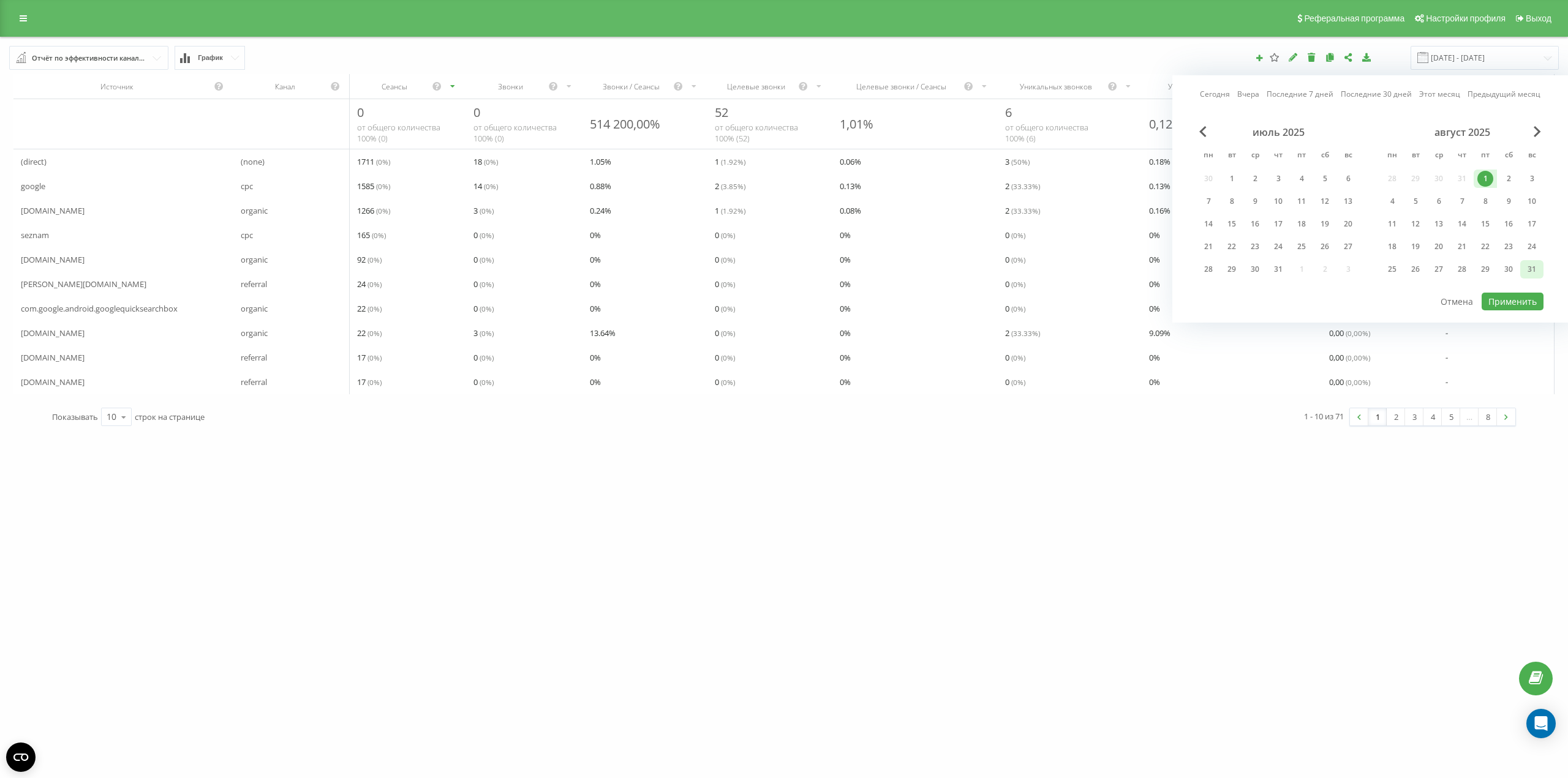
click at [1530, 270] on div "31" at bounding box center [1532, 269] width 16 height 16
click at [1523, 304] on button "Применить" at bounding box center [1512, 302] width 62 height 18
type input "[DATE] - [DATE]"
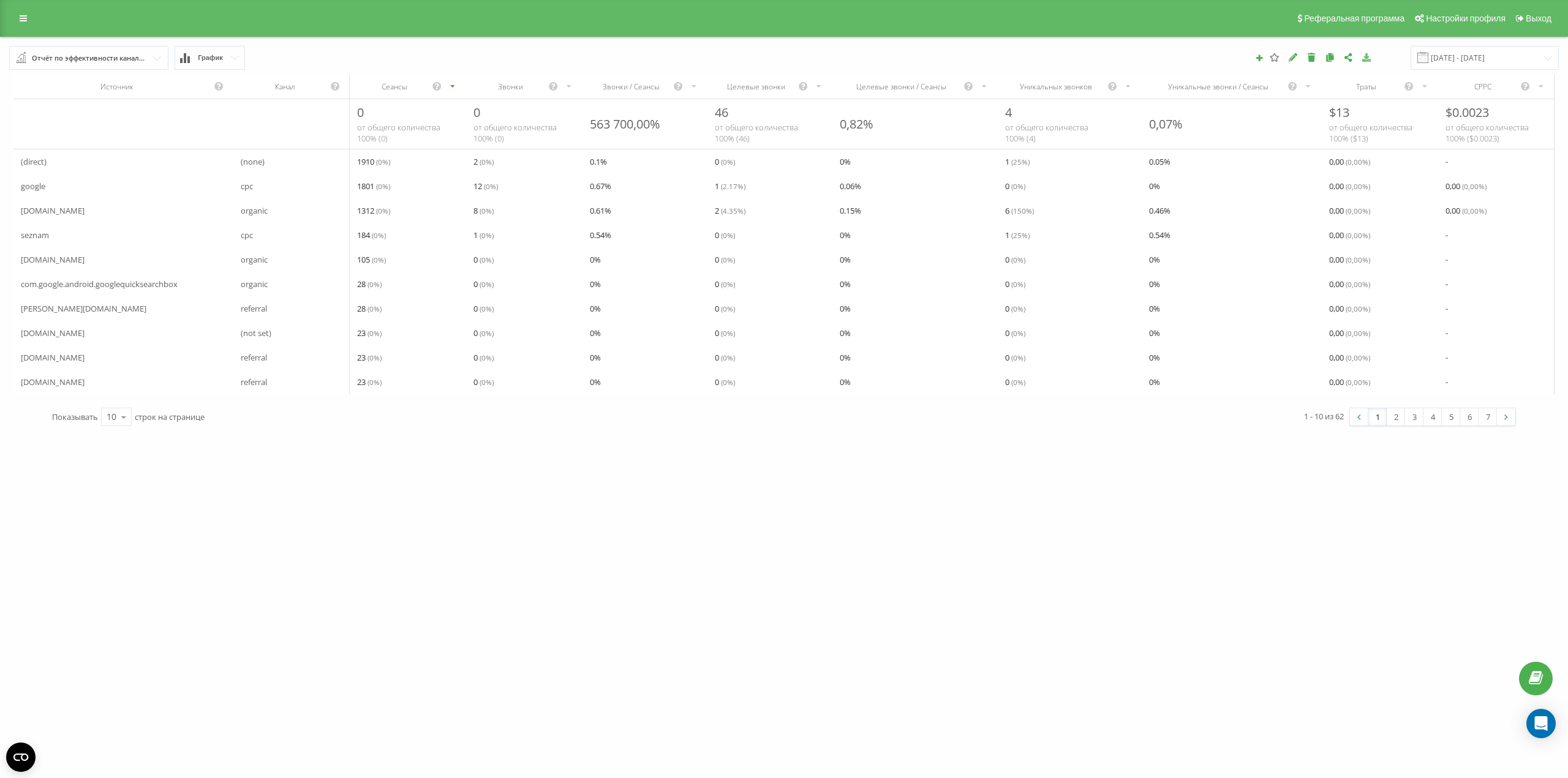
click at [1372, 60] on icon at bounding box center [1367, 57] width 11 height 9
